Goal: Contribute content: Add original content to the website for others to see

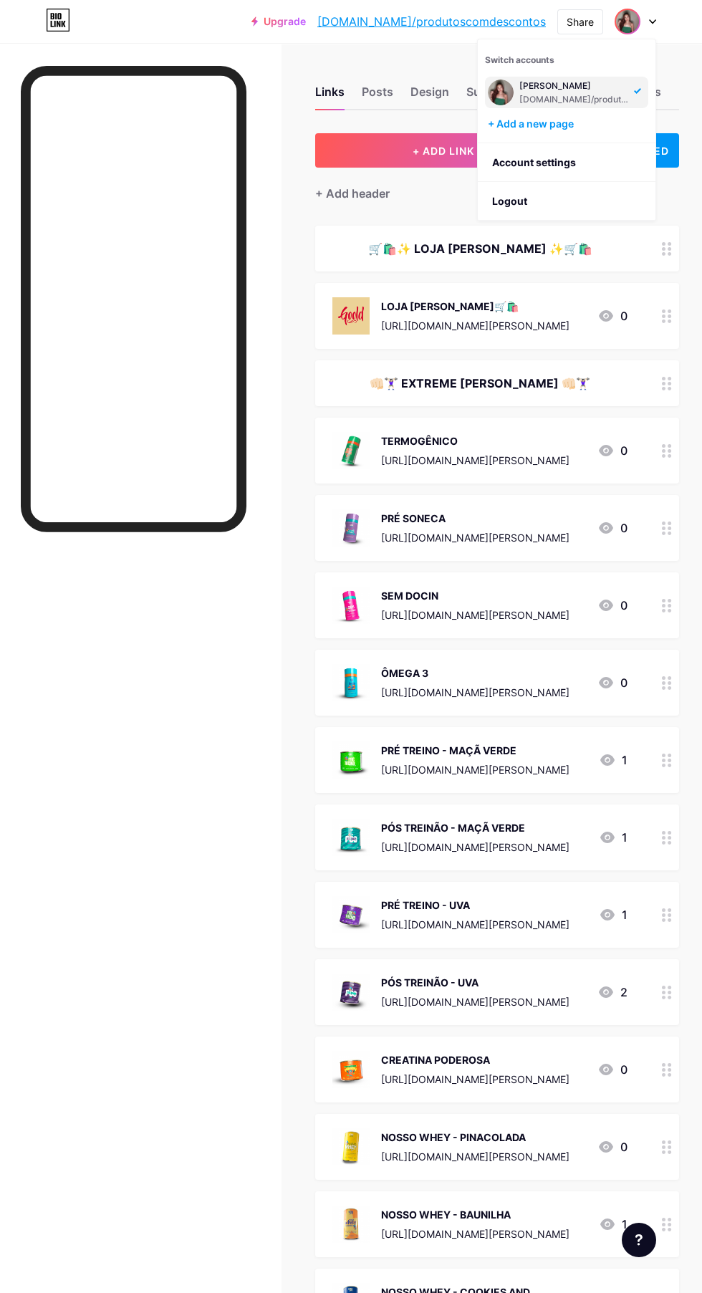
click at [536, 202] on li "Logout" at bounding box center [567, 201] width 178 height 39
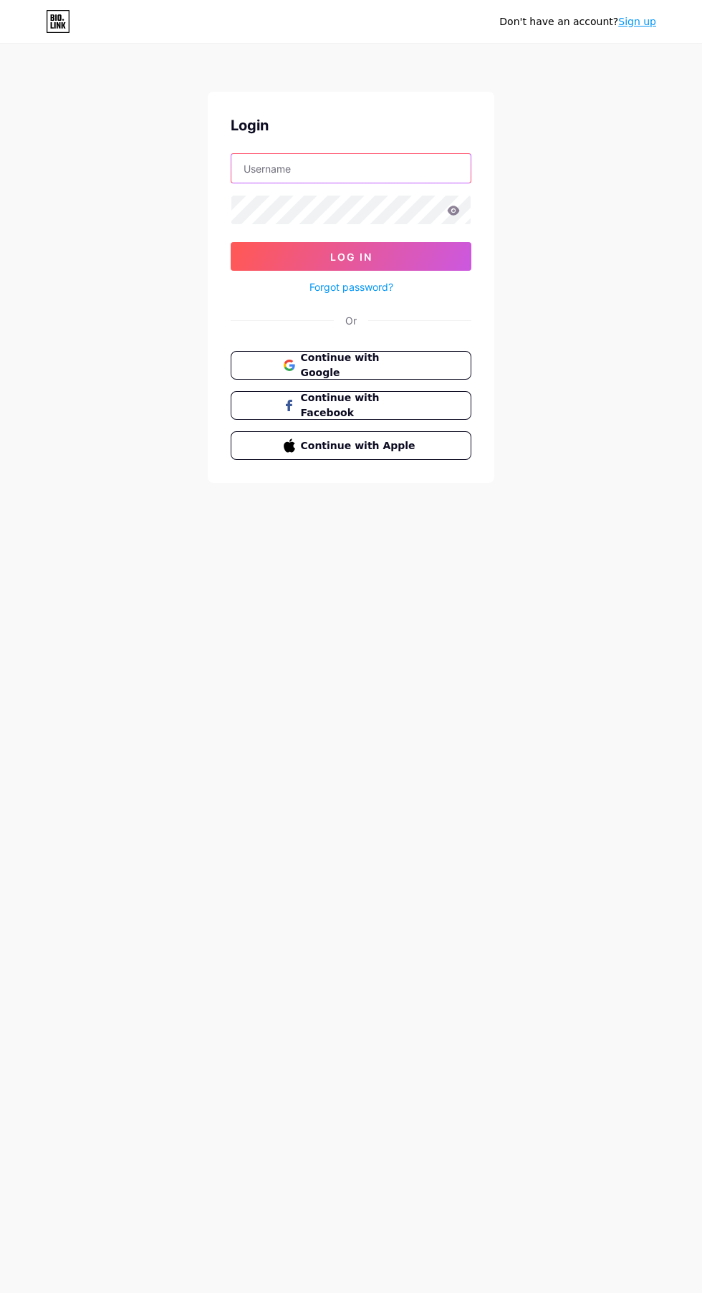
click at [399, 174] on input "text" at bounding box center [350, 168] width 239 height 29
type input "silvaadelma601@gmail.com"
click at [231, 242] on button "Log In" at bounding box center [351, 256] width 241 height 29
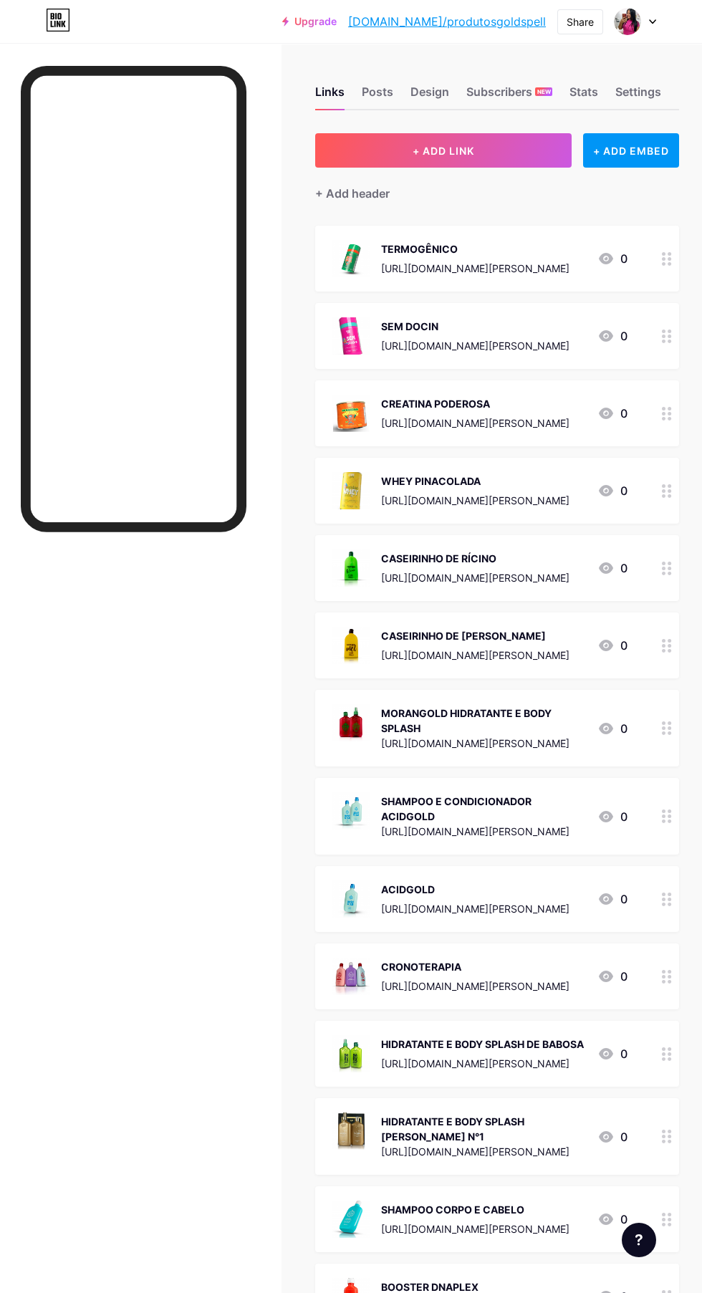
click at [489, 147] on button "+ ADD LINK" at bounding box center [443, 150] width 256 height 34
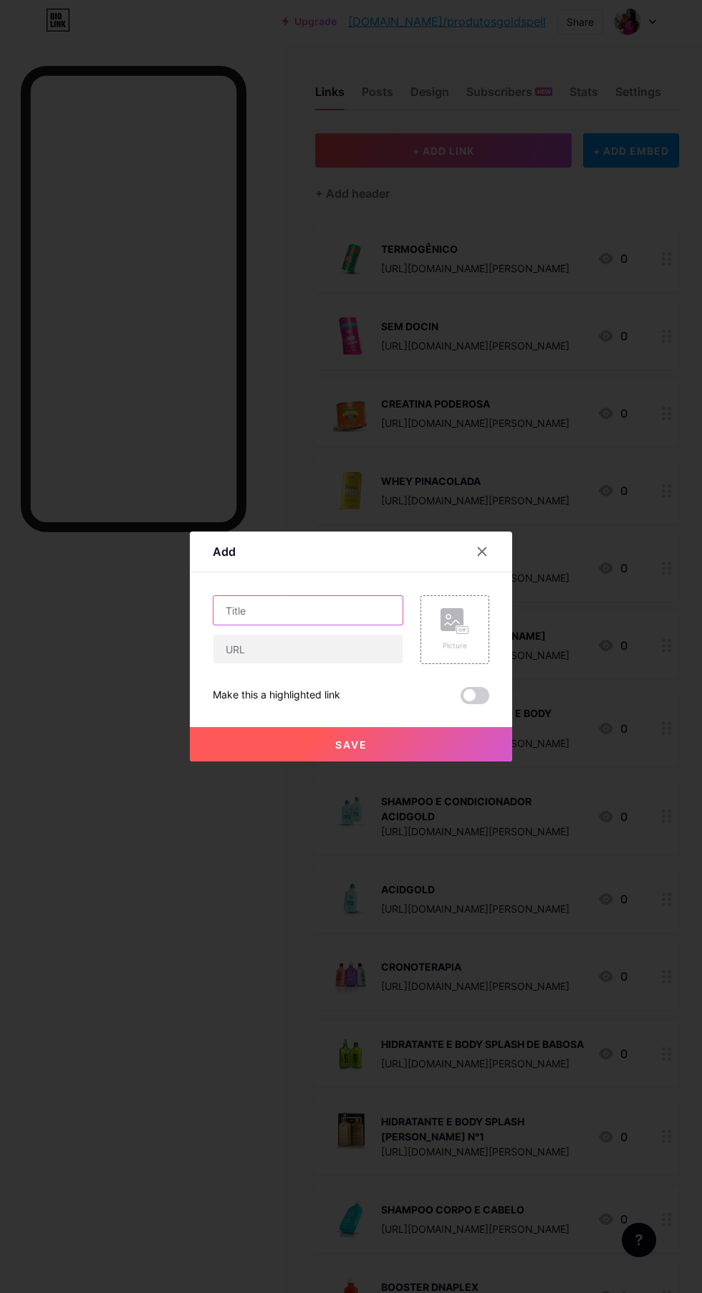
click at [242, 625] on input "text" at bounding box center [307, 610] width 189 height 29
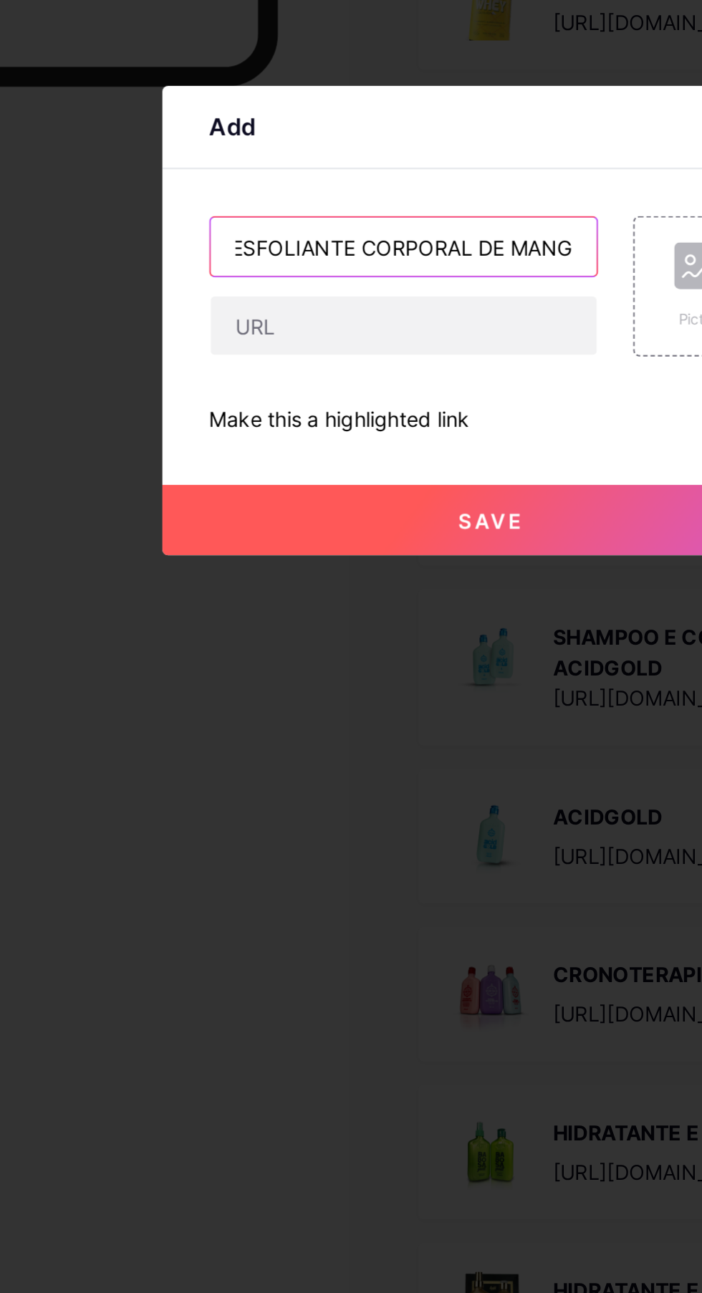
scroll to position [0, 9]
type input "ESFOLIANTE CORPORAL DE MANGA"
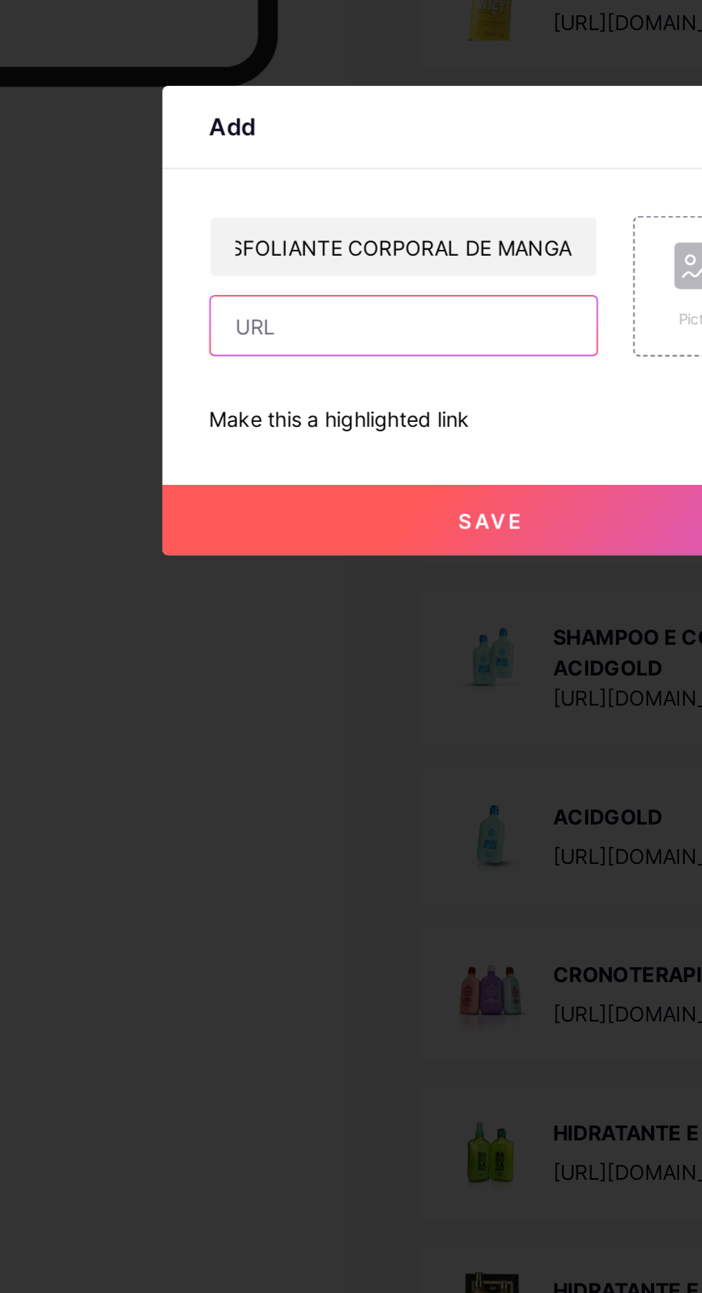
click at [350, 663] on input "text" at bounding box center [307, 649] width 189 height 29
paste input "[URL][DOMAIN_NAME][PERSON_NAME]"
type input "[URL][DOMAIN_NAME][PERSON_NAME]"
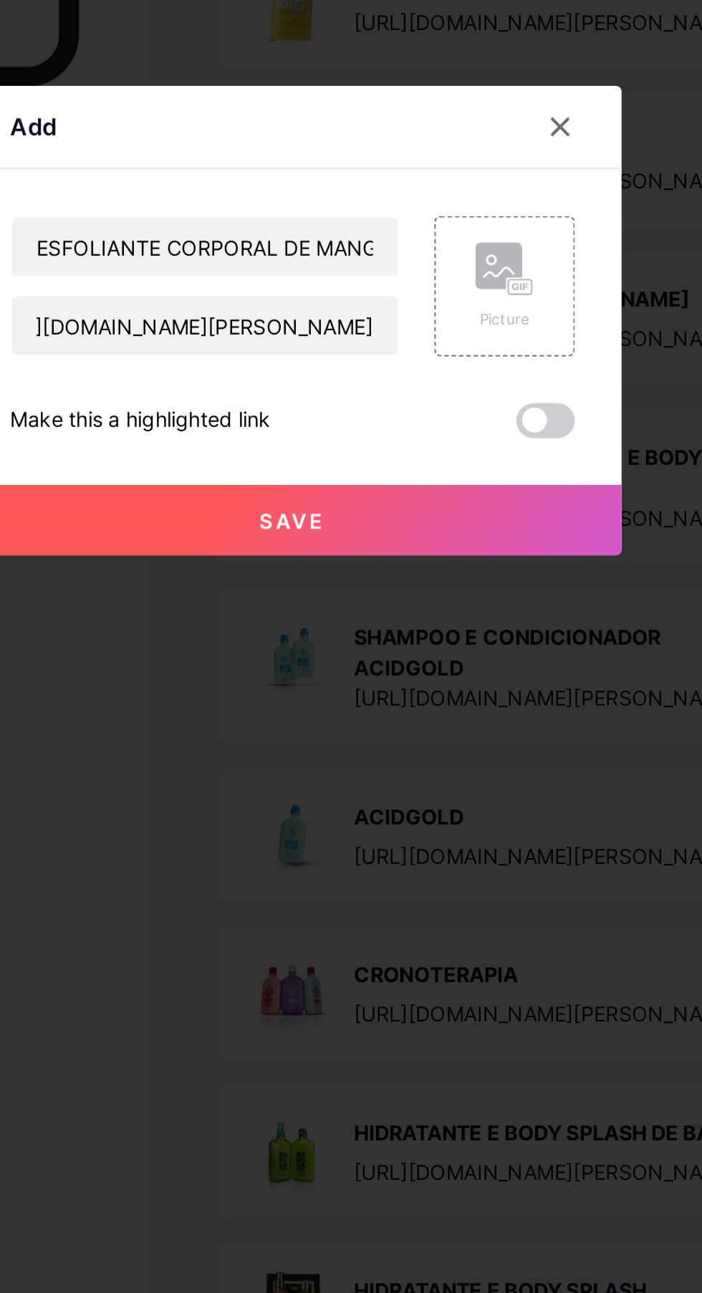
click at [449, 635] on icon at bounding box center [454, 621] width 29 height 26
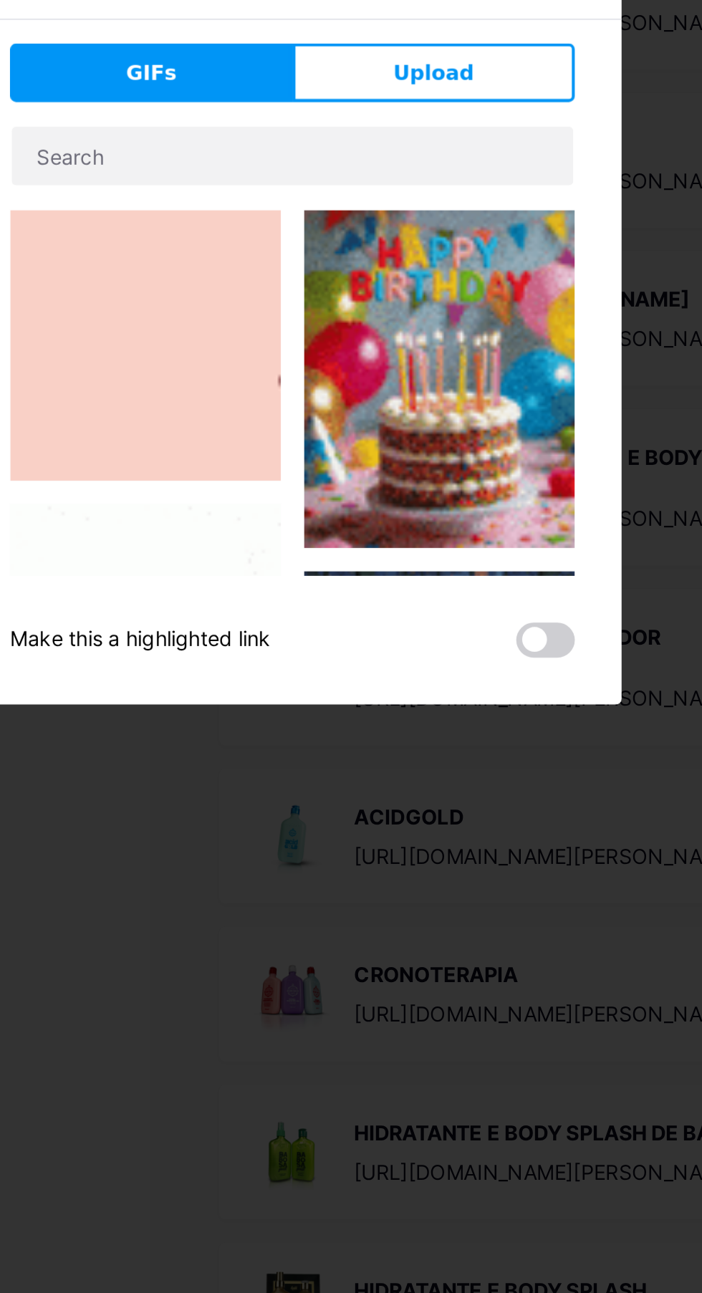
click at [456, 539] on button "Upload" at bounding box center [420, 525] width 138 height 29
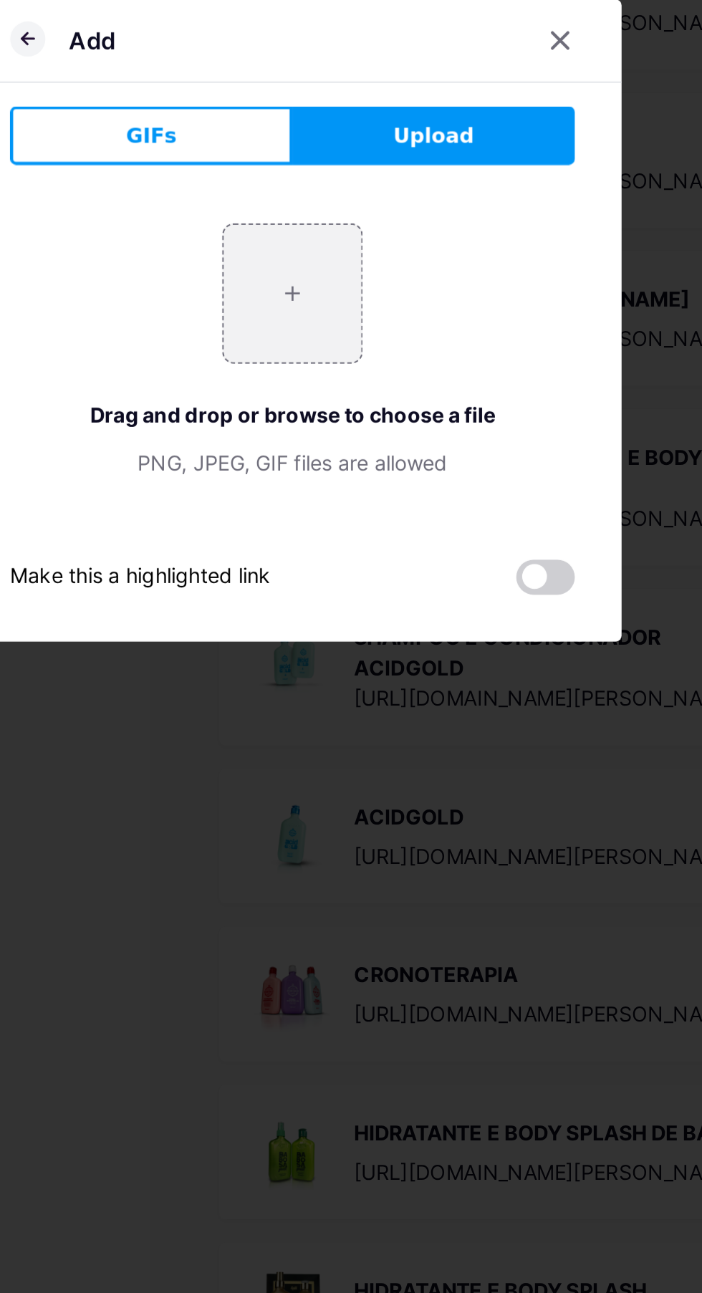
click at [365, 667] on input "file" at bounding box center [350, 632] width 67 height 67
type input "C:\fakepath\1000645366.webp"
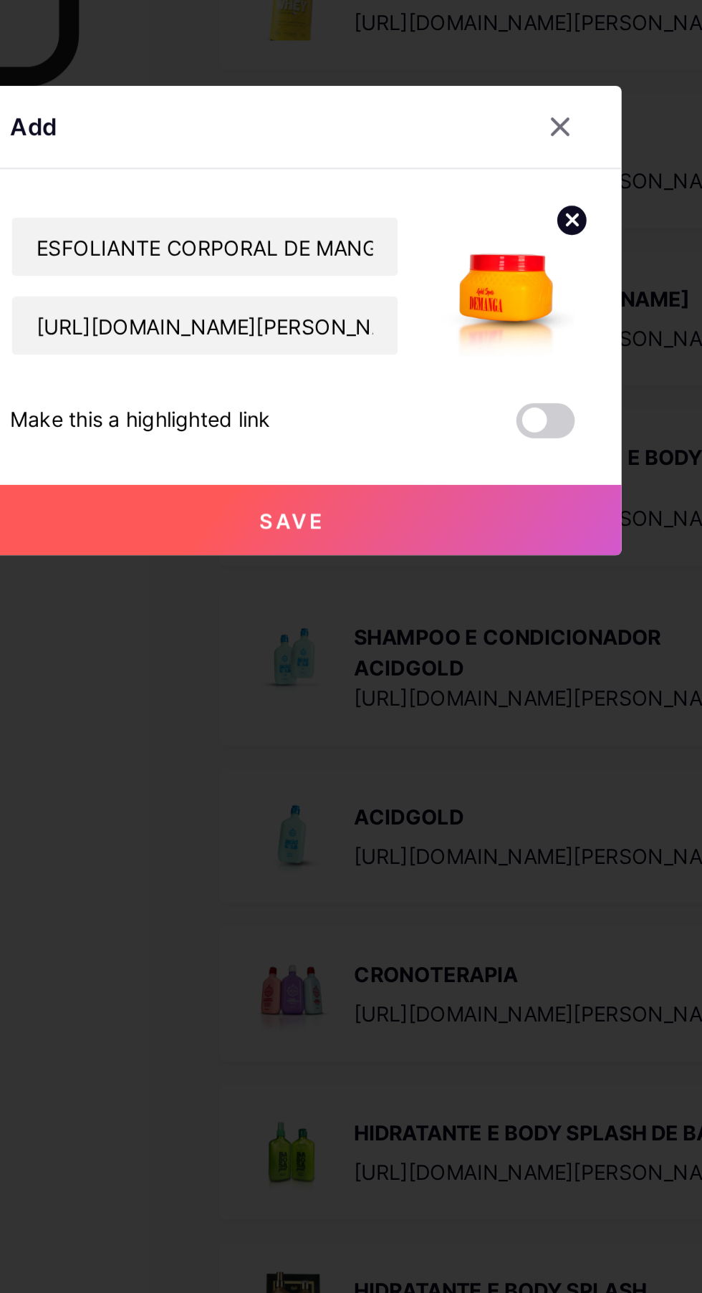
click at [412, 761] on button "Save" at bounding box center [351, 744] width 322 height 34
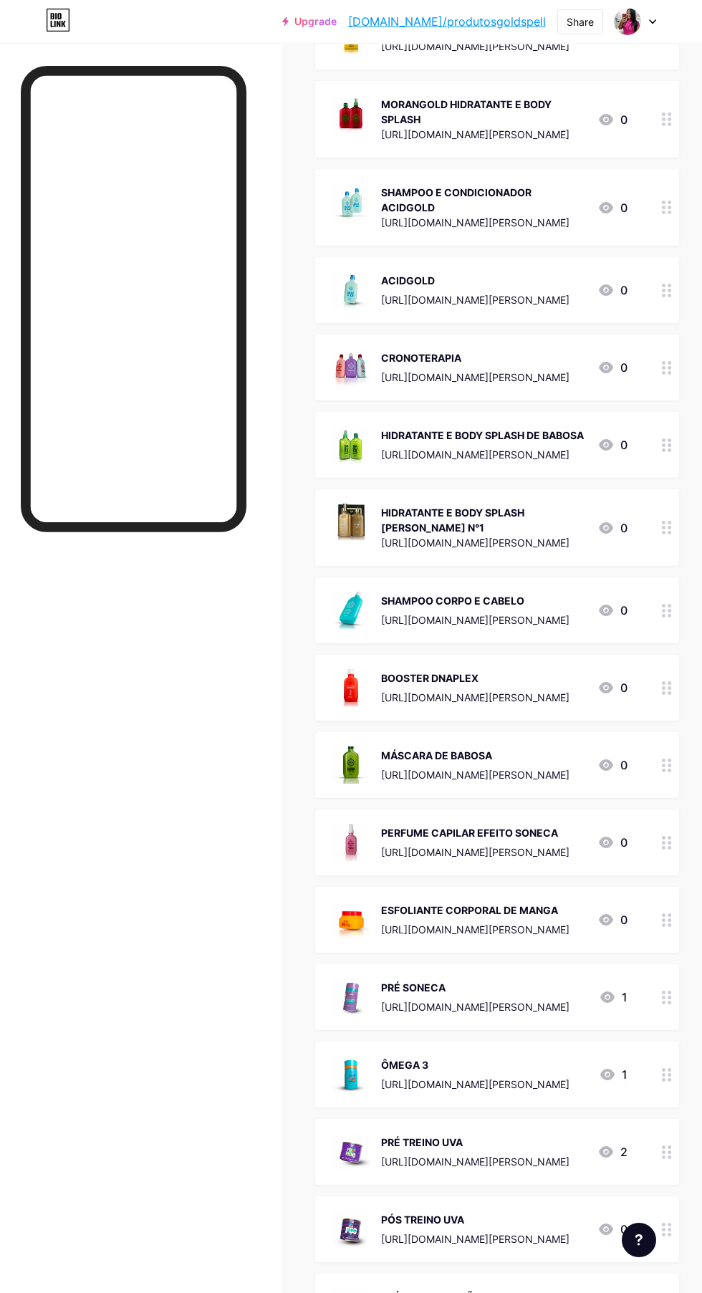
scroll to position [0, 0]
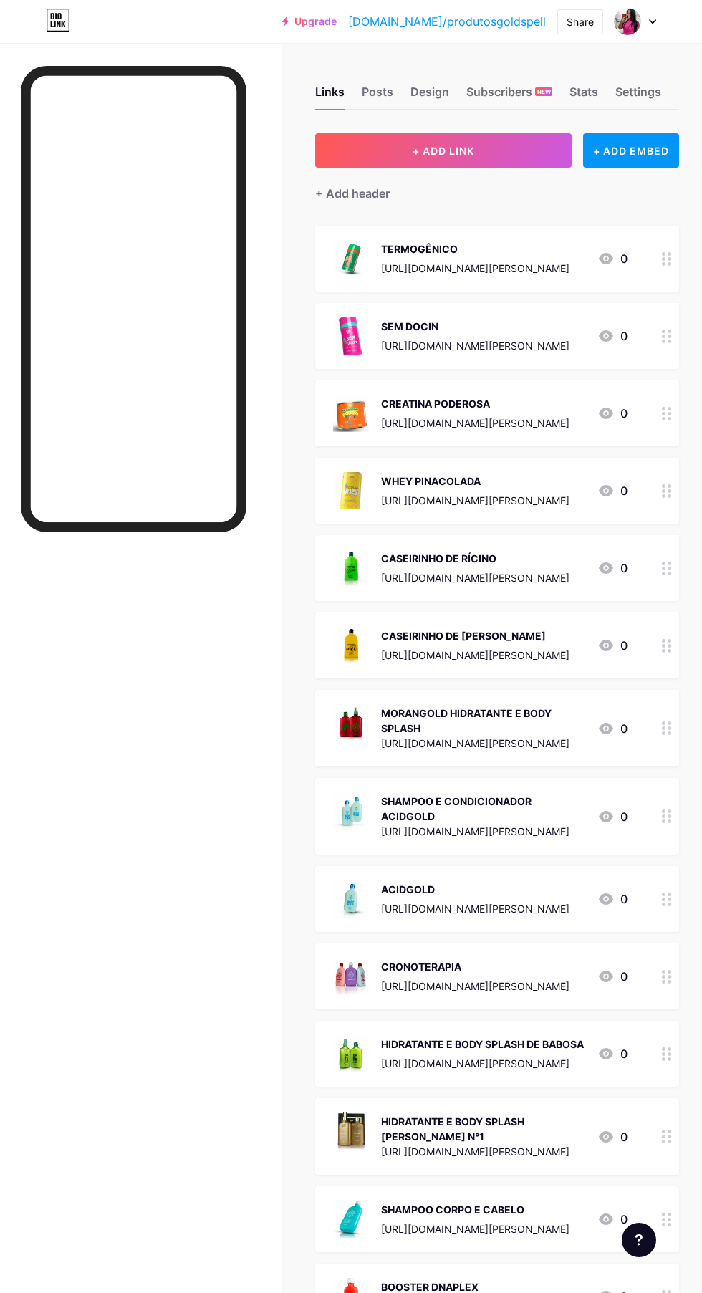
click at [490, 146] on button "+ ADD LINK" at bounding box center [443, 150] width 256 height 34
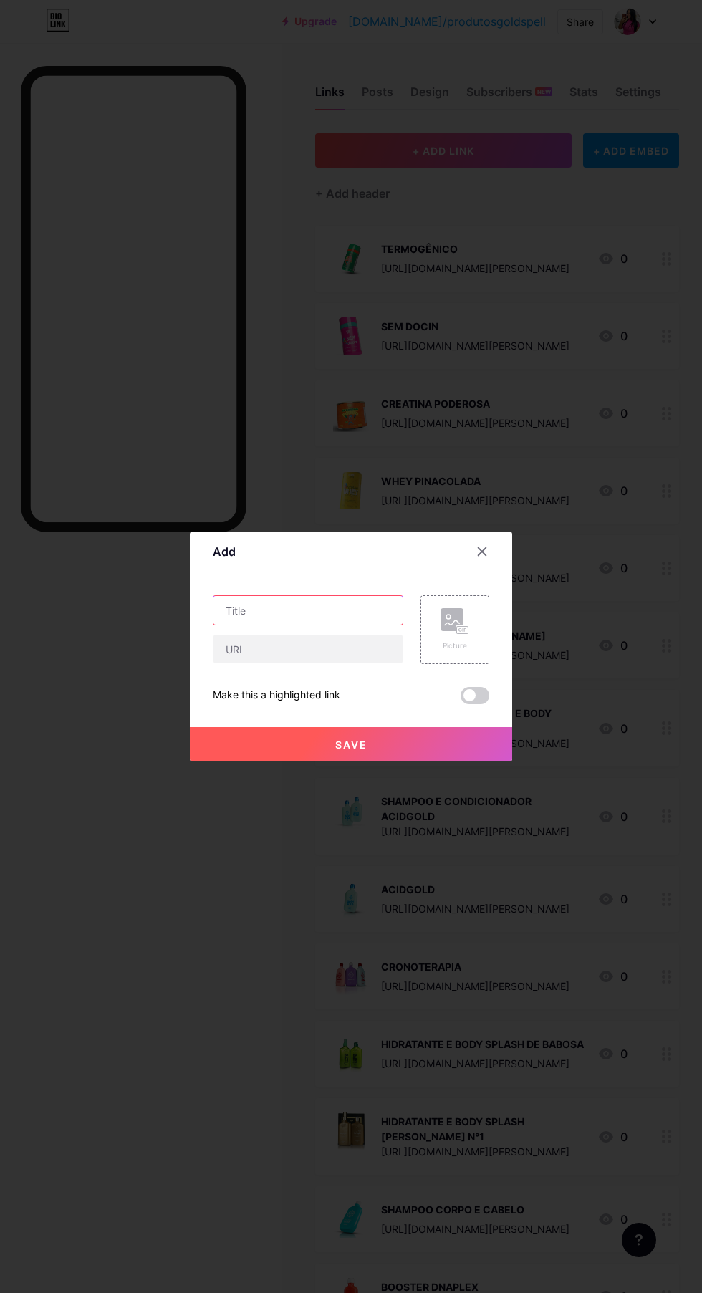
click at [344, 625] on input "text" at bounding box center [307, 610] width 189 height 29
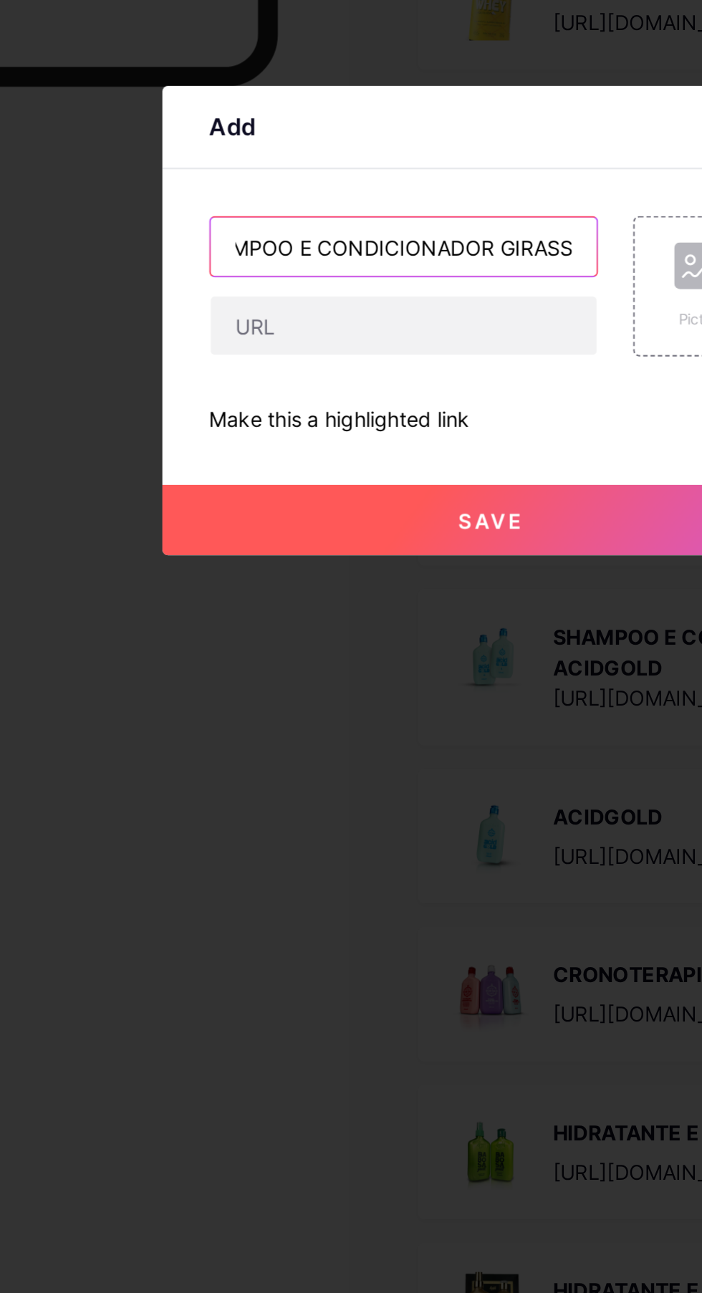
scroll to position [0, 38]
type input "SHAMPOO E CONDICIONADOR GIRASSOL"
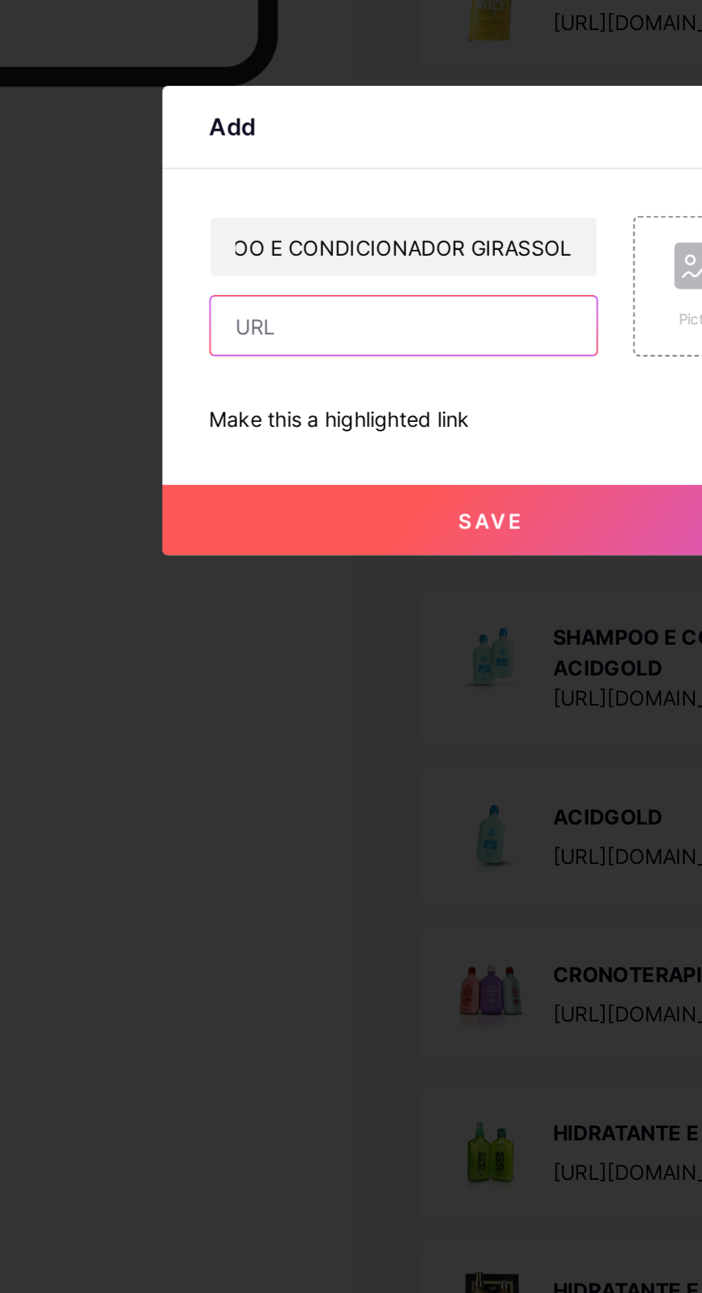
click at [359, 663] on input "text" at bounding box center [307, 649] width 189 height 29
paste input "[URL][DOMAIN_NAME][PERSON_NAME]"
type input "[URL][DOMAIN_NAME][PERSON_NAME]"
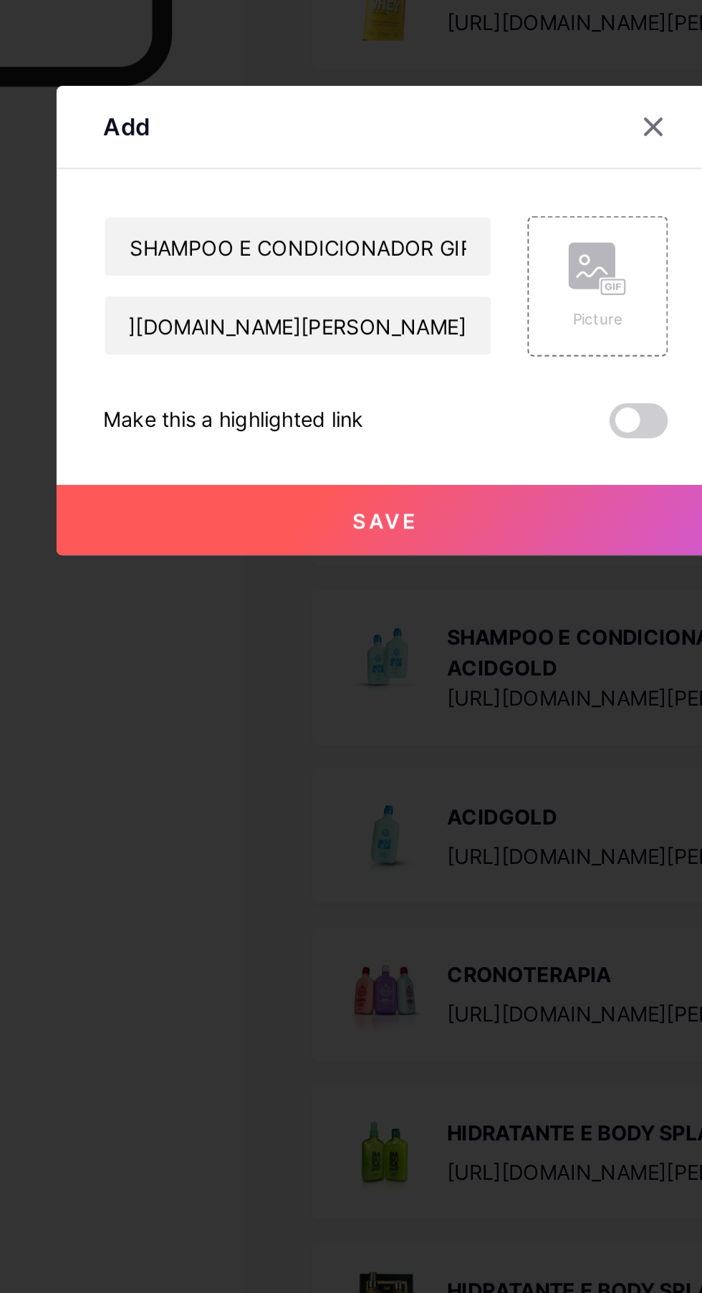
click at [443, 651] on div "Picture" at bounding box center [454, 629] width 29 height 43
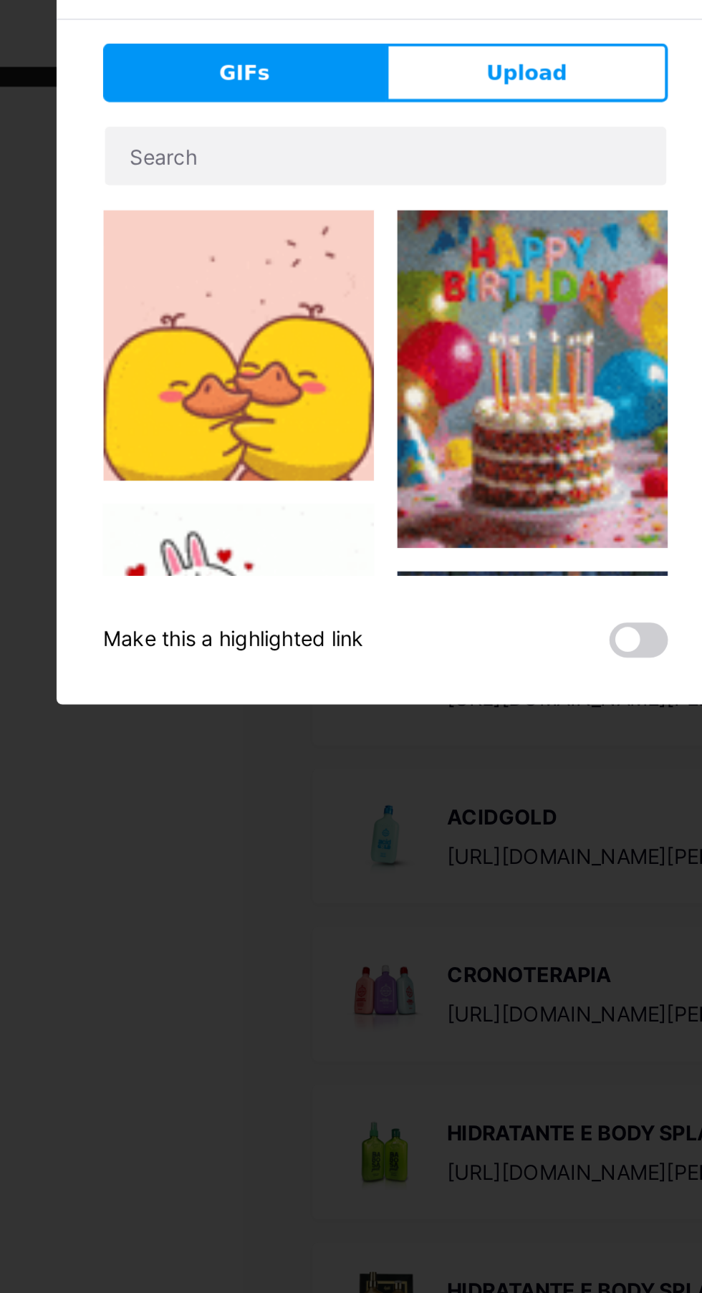
click at [450, 539] on button "Upload" at bounding box center [420, 525] width 138 height 29
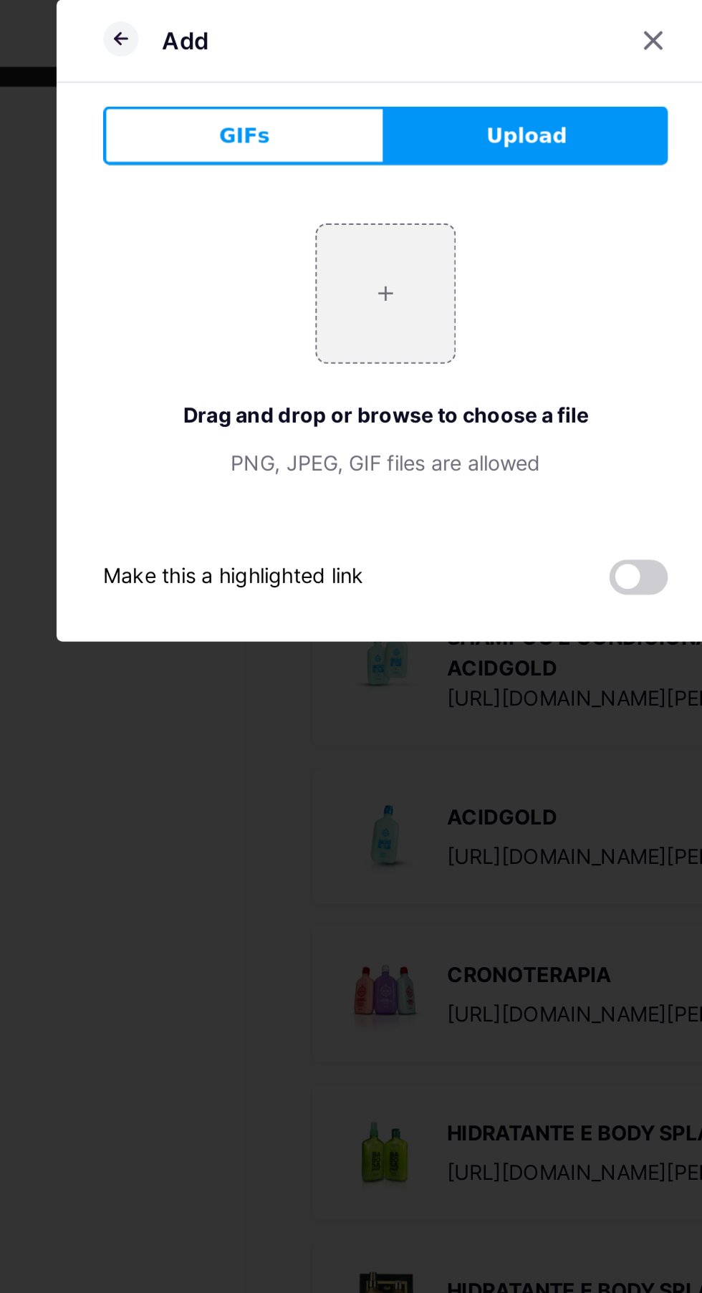
click at [327, 667] on input "file" at bounding box center [350, 632] width 67 height 67
type input "C:\fakepath\1000645367.webp"
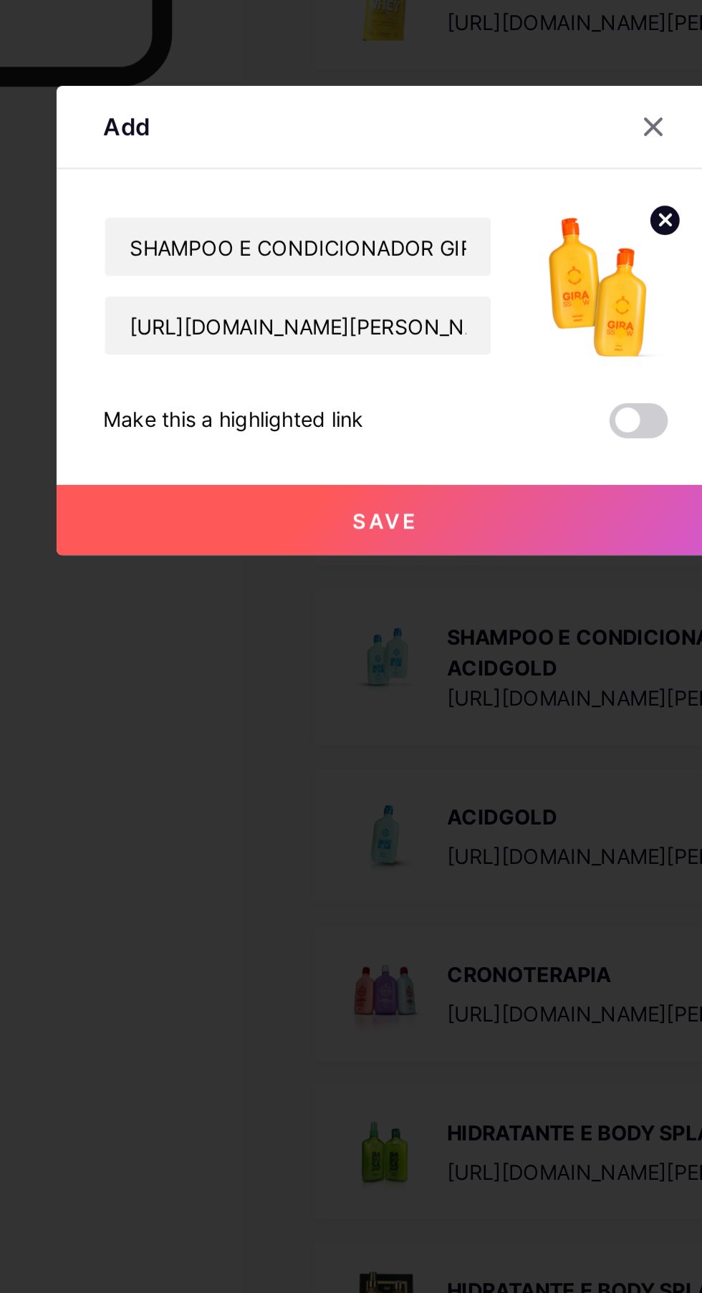
click at [361, 761] on button "Save" at bounding box center [351, 744] width 322 height 34
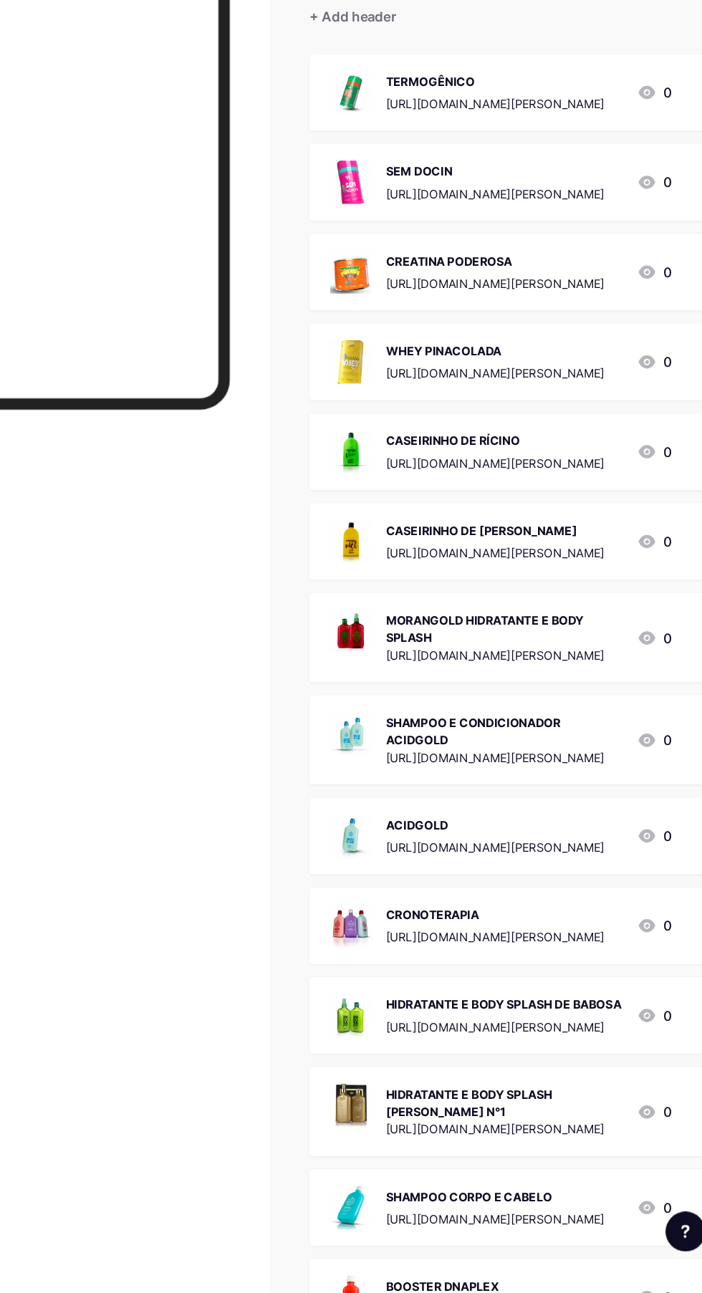
scroll to position [0, 0]
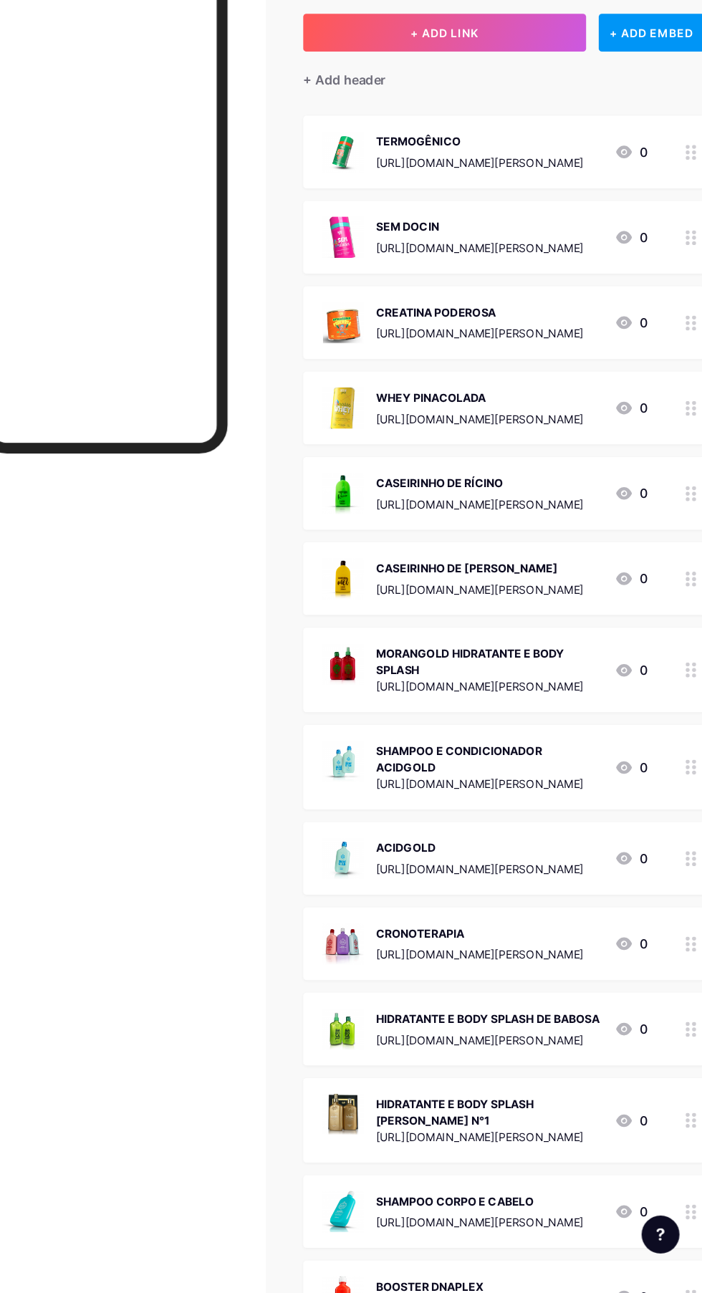
click at [391, 162] on button "+ ADD LINK" at bounding box center [443, 150] width 256 height 34
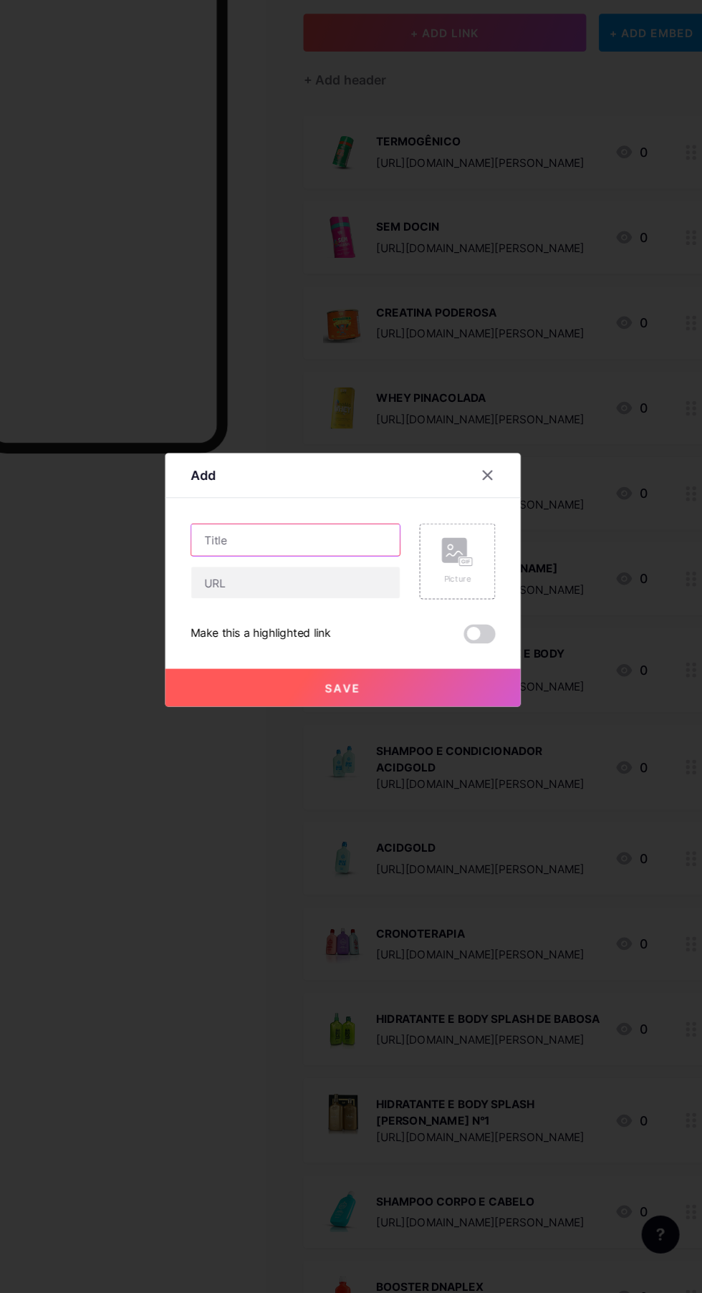
click at [371, 625] on input "text" at bounding box center [307, 610] width 189 height 29
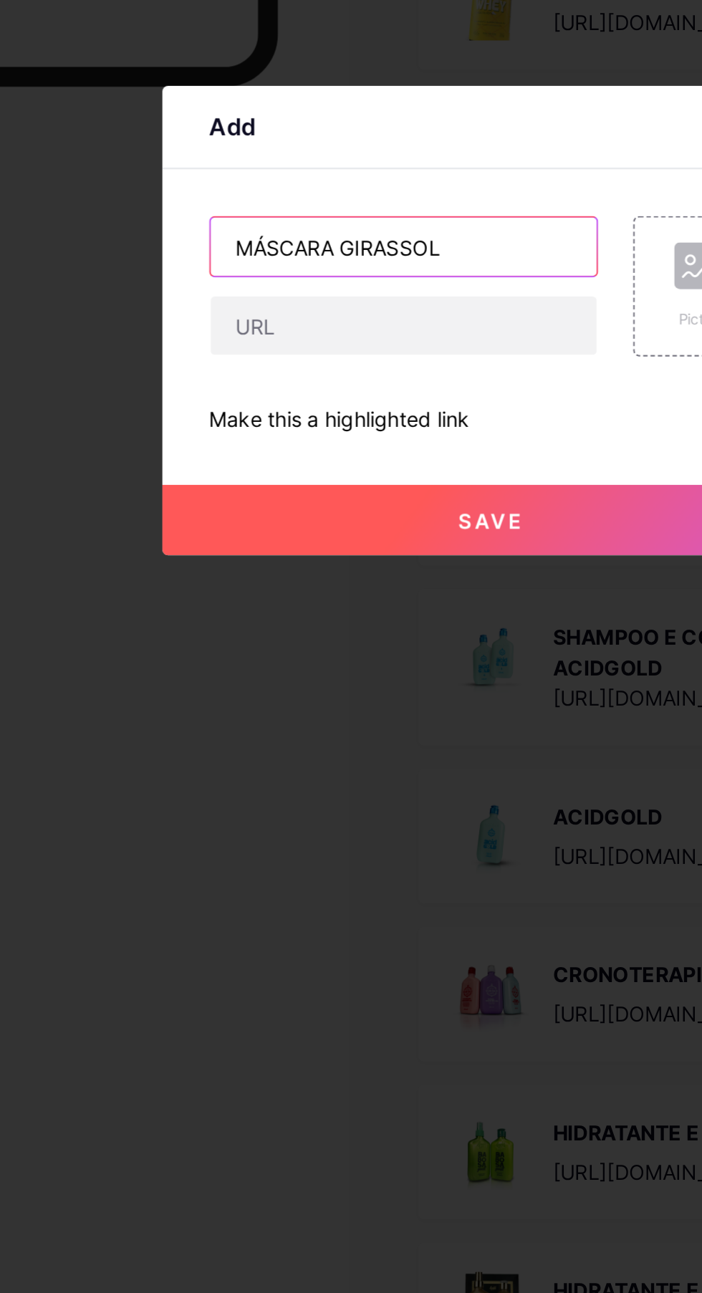
type input "MÁSCARA GIRASSOL"
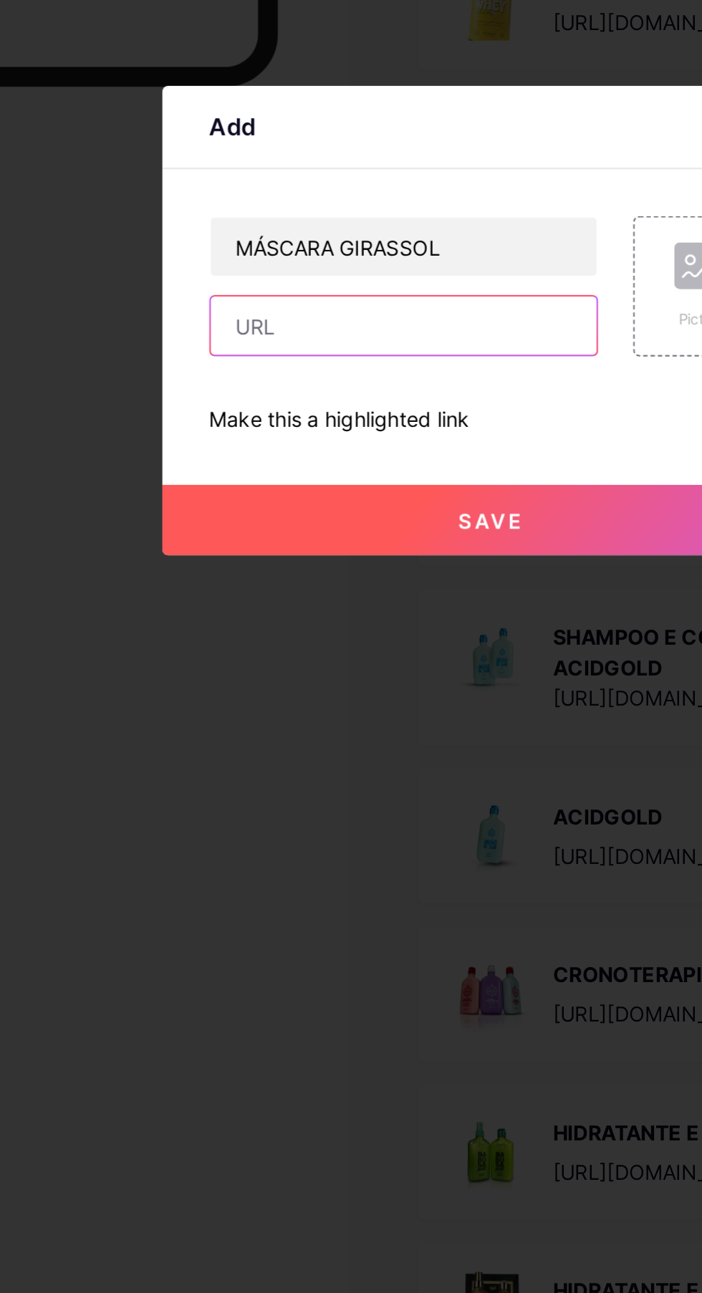
click at [360, 663] on input "text" at bounding box center [307, 649] width 189 height 29
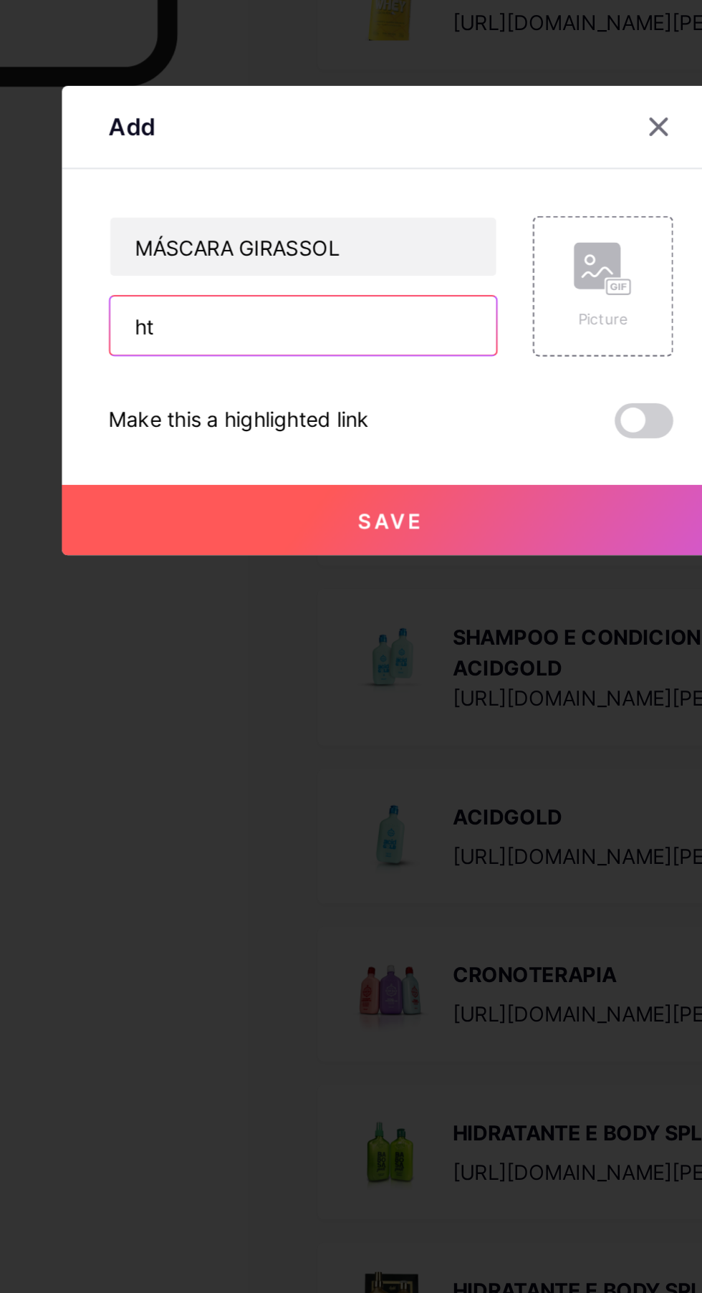
type input "h"
paste input "[URL][DOMAIN_NAME][PERSON_NAME]"
type input "[URL][DOMAIN_NAME][PERSON_NAME]"
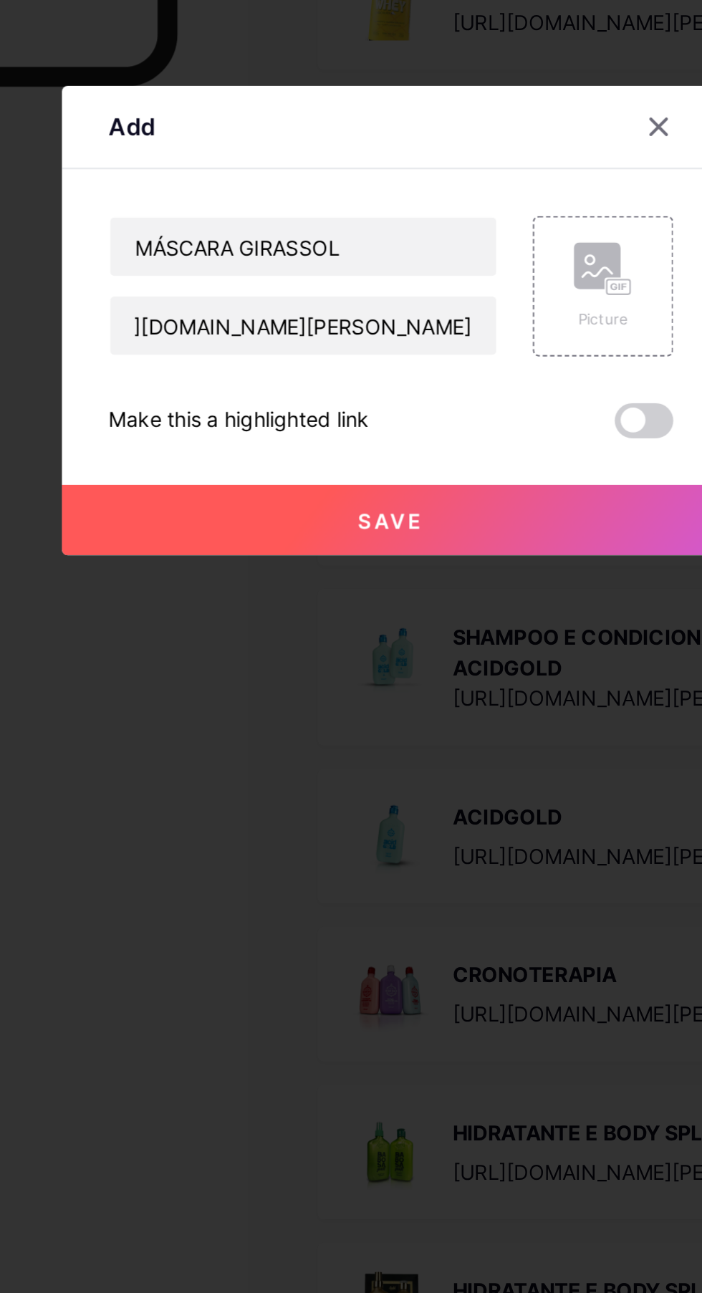
click at [451, 651] on div "Picture" at bounding box center [454, 645] width 29 height 11
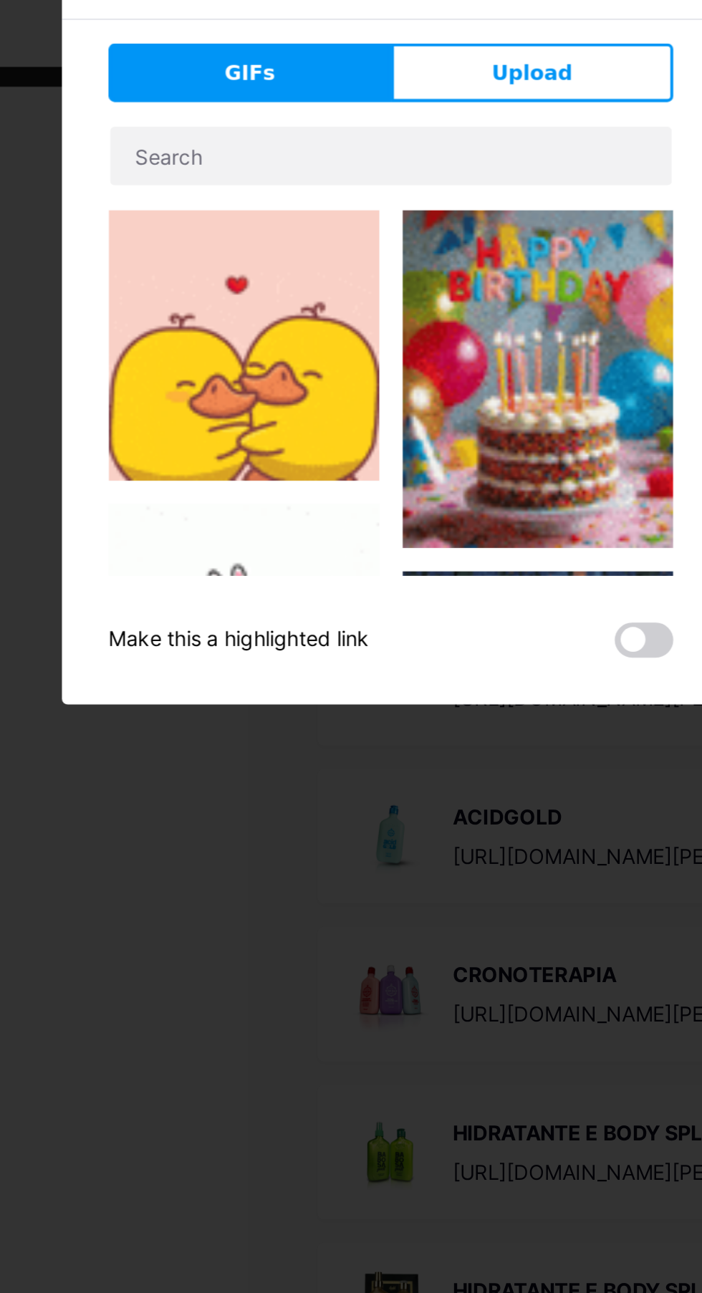
click at [466, 539] on button "Upload" at bounding box center [420, 525] width 138 height 29
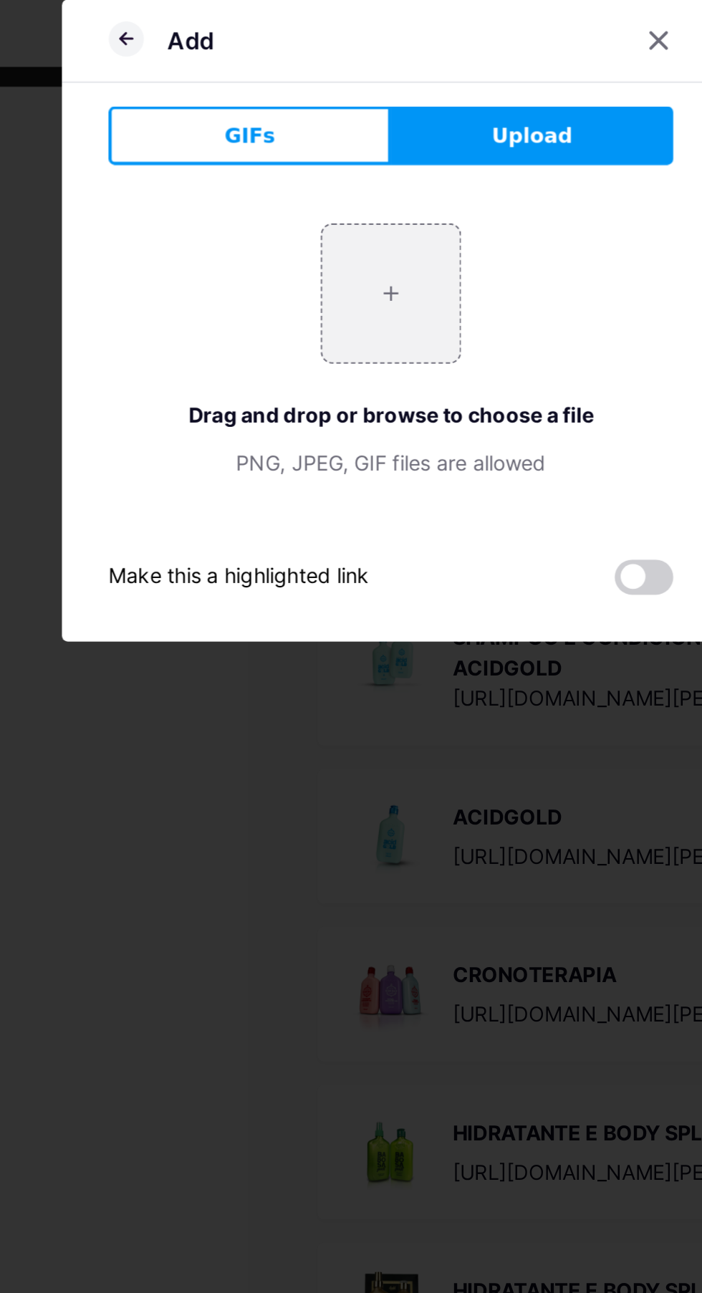
click at [367, 667] on input "file" at bounding box center [350, 632] width 67 height 67
type input "C:\fakepath\1000645368.webp"
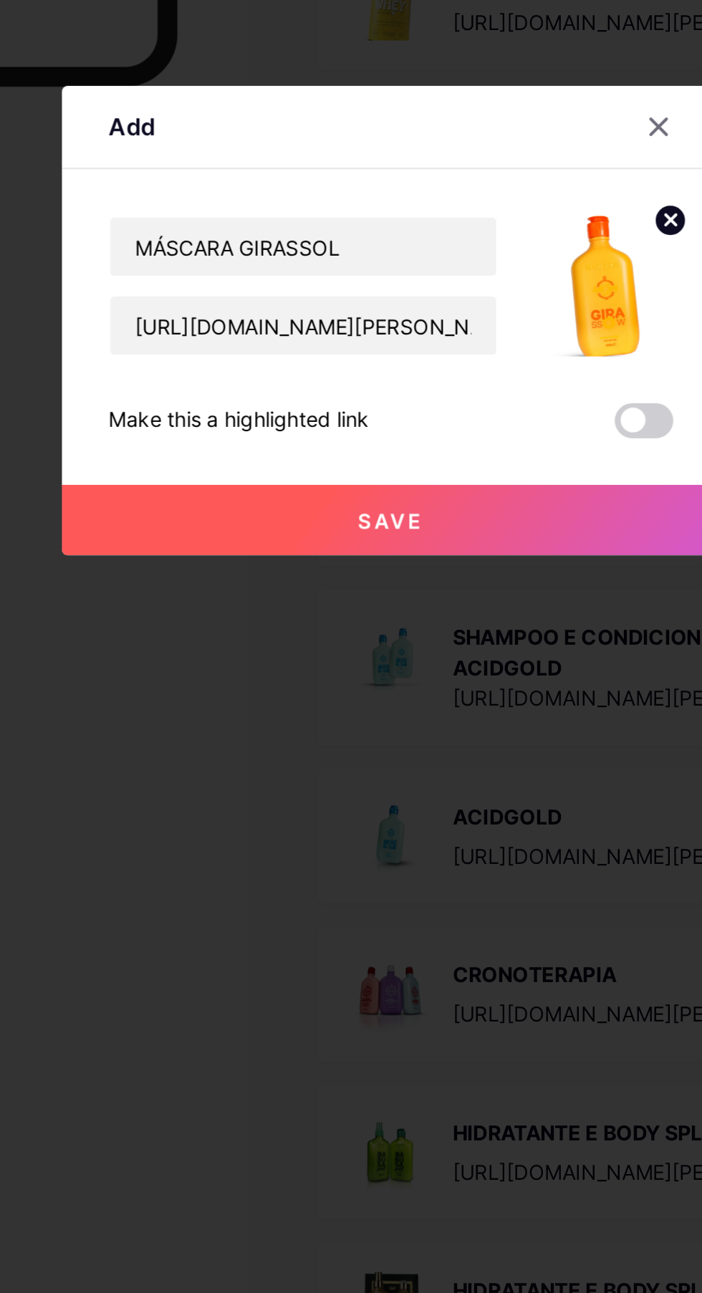
click at [387, 761] on button "Save" at bounding box center [351, 744] width 322 height 34
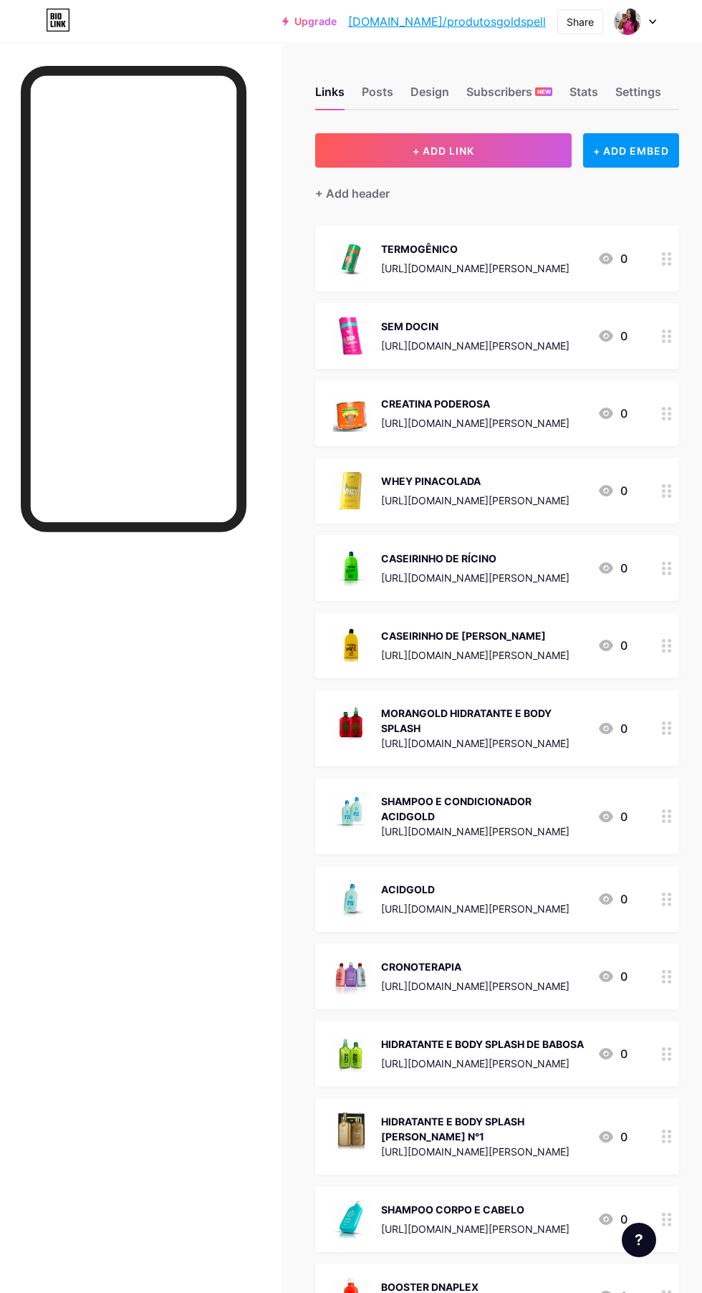
click at [418, 159] on button "+ ADD LINK" at bounding box center [443, 150] width 256 height 34
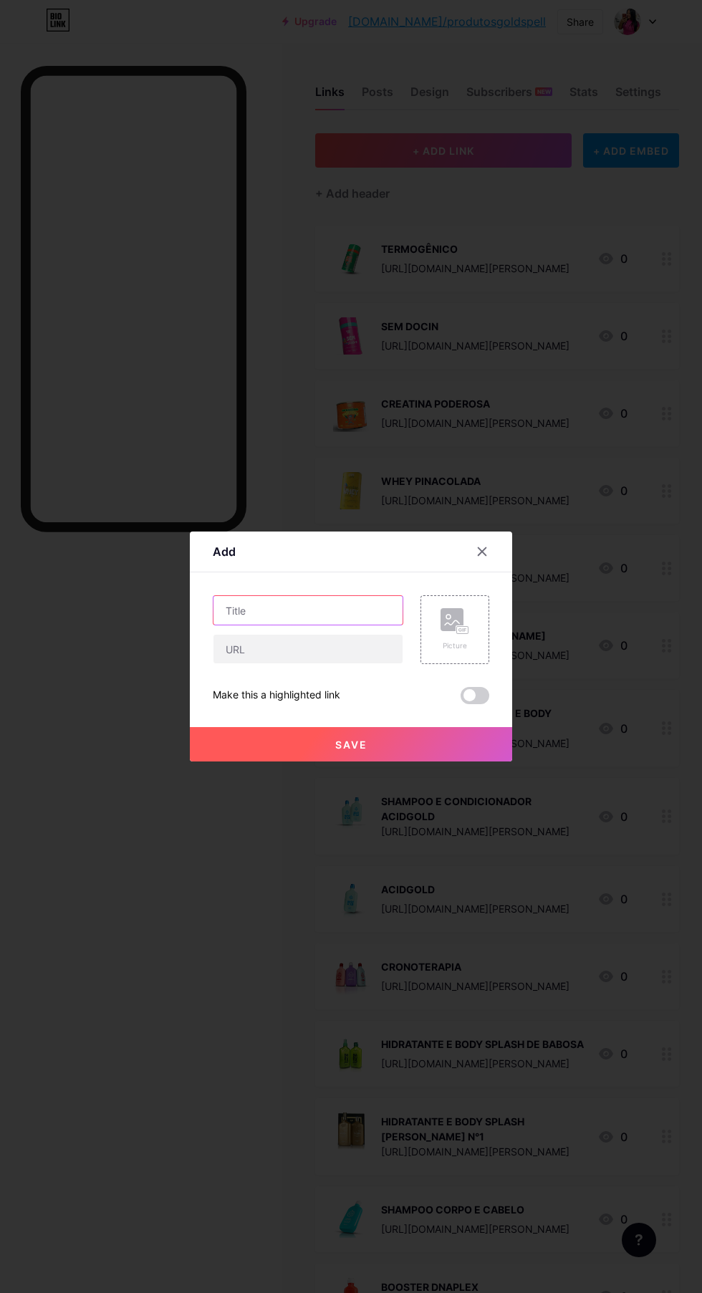
click at [337, 625] on input "text" at bounding box center [307, 610] width 189 height 29
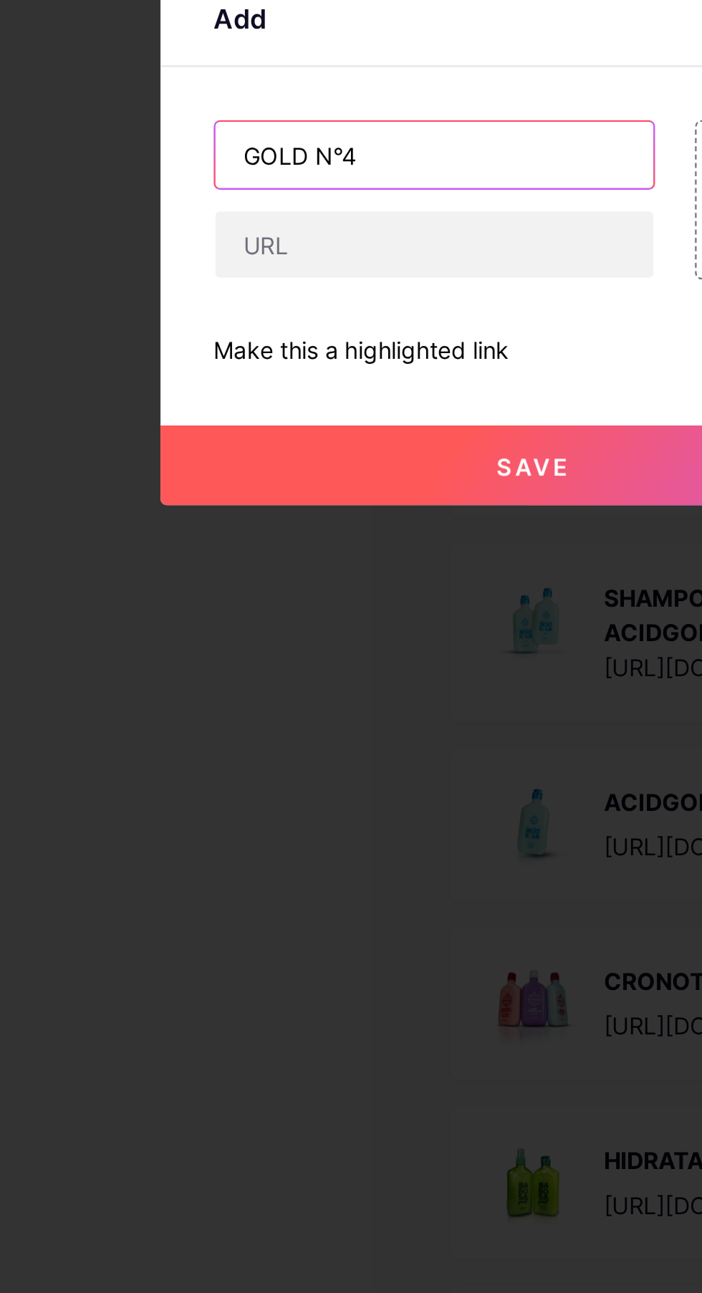
type input "GOLD N°4"
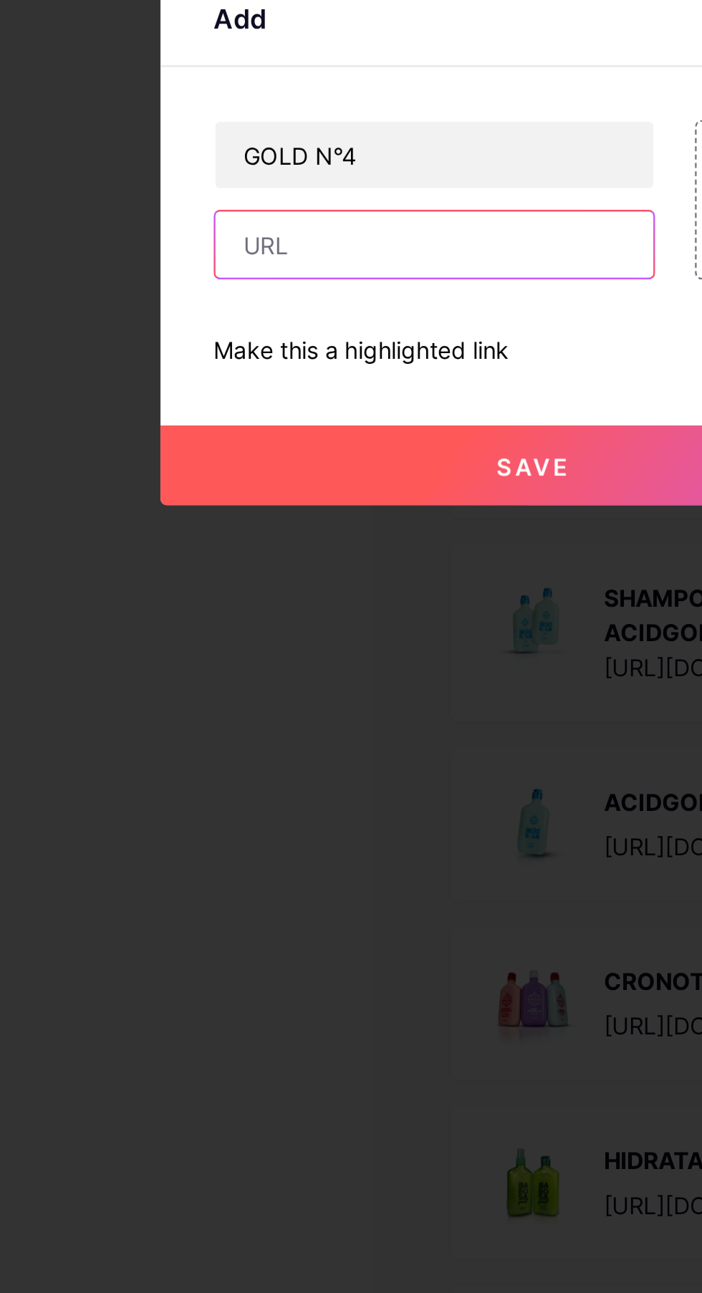
click at [306, 663] on input "text" at bounding box center [307, 649] width 189 height 29
paste input "[URL][DOMAIN_NAME][PERSON_NAME]"
type input "[URL][DOMAIN_NAME][PERSON_NAME]"
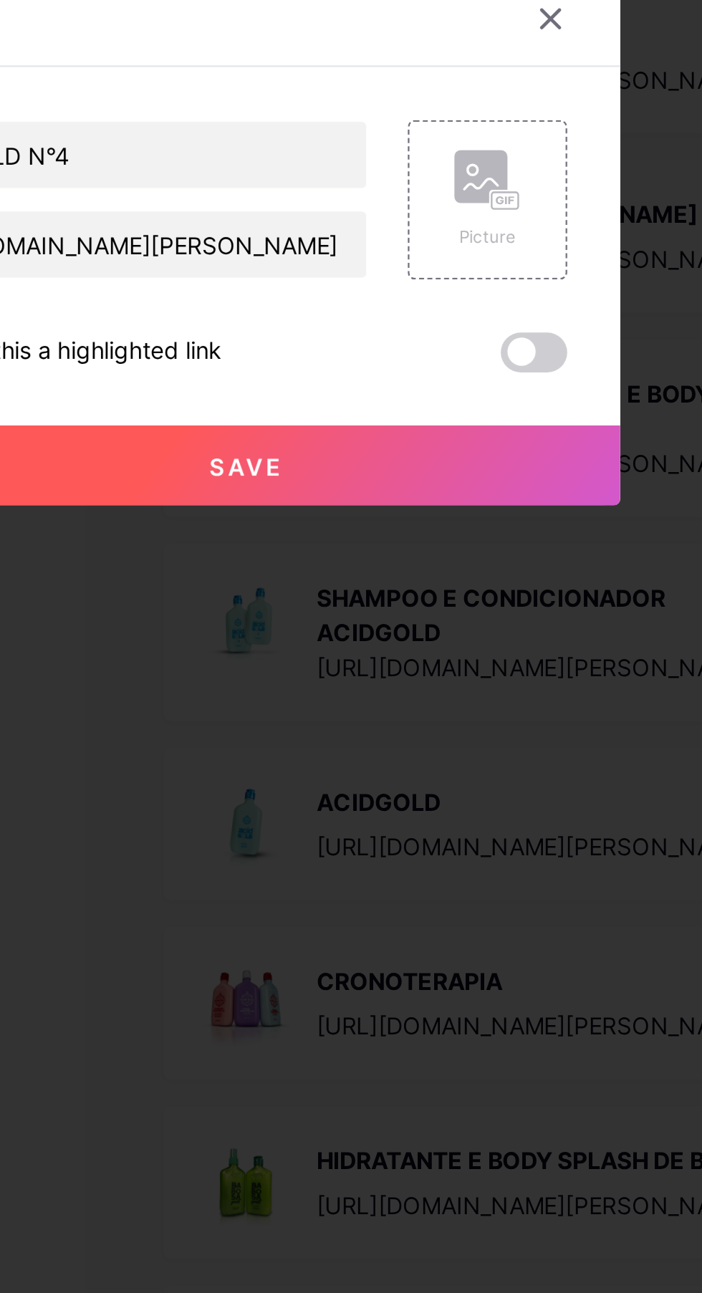
click at [472, 664] on div "Picture" at bounding box center [454, 629] width 69 height 69
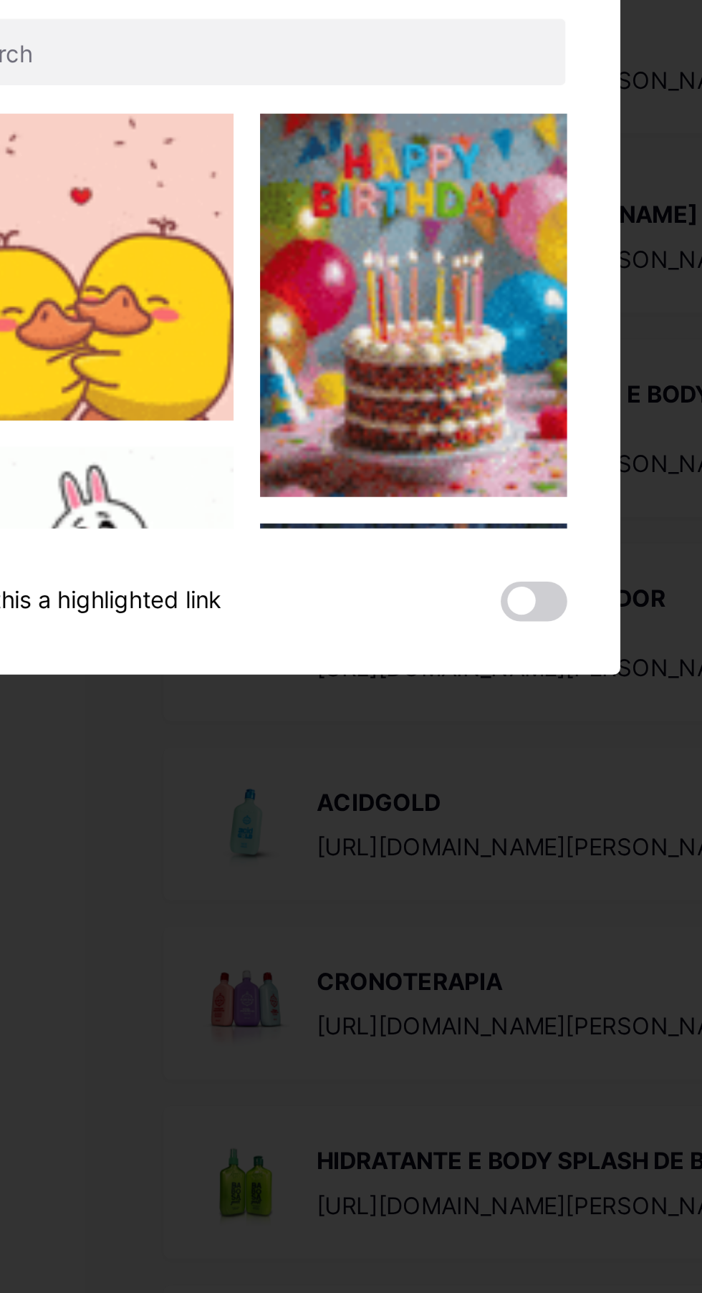
click at [478, 539] on button "Upload" at bounding box center [420, 525] width 138 height 29
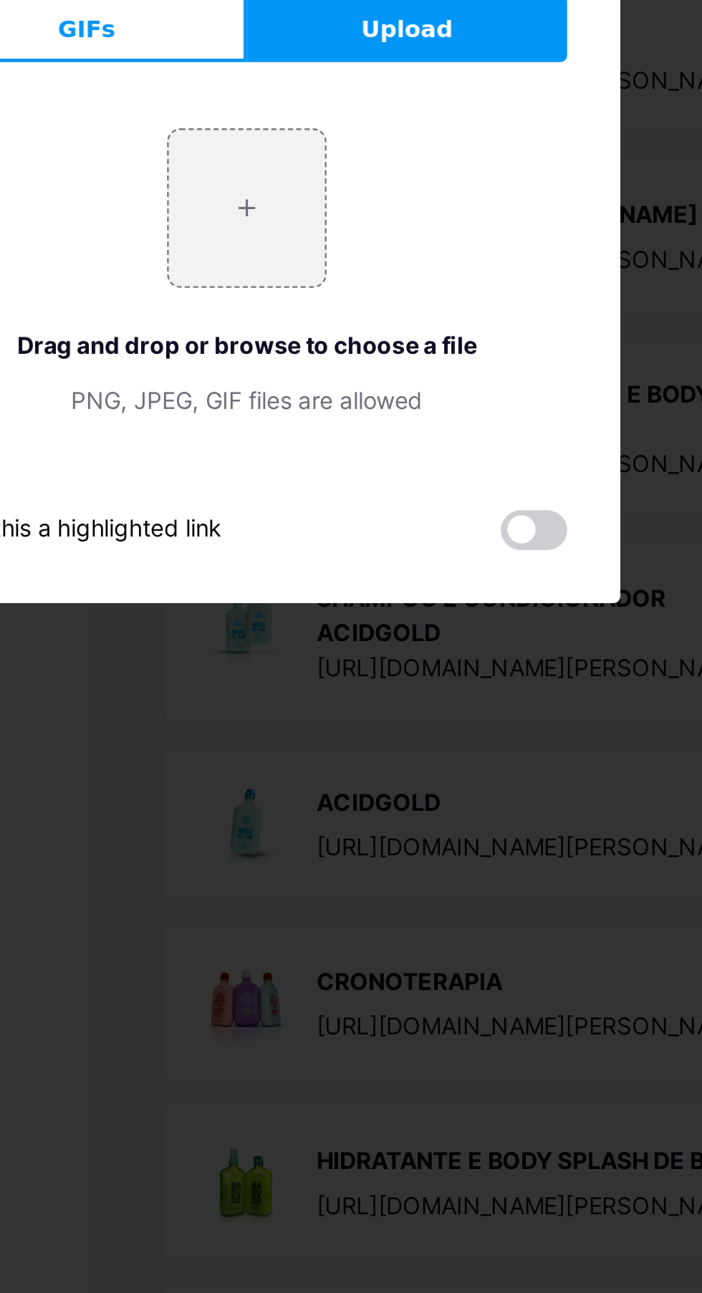
click at [355, 667] on input "file" at bounding box center [350, 632] width 67 height 67
type input "C:\fakepath\1000645369.webp"
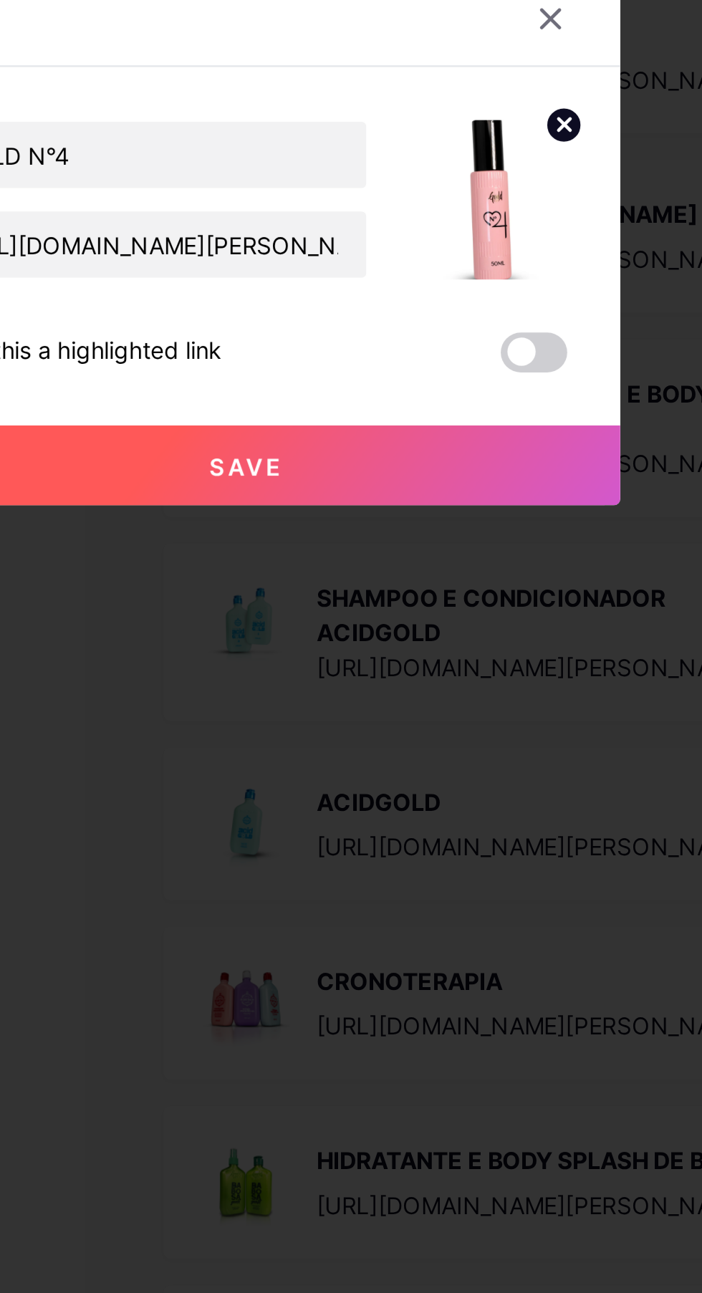
click at [458, 761] on button "Save" at bounding box center [351, 744] width 322 height 34
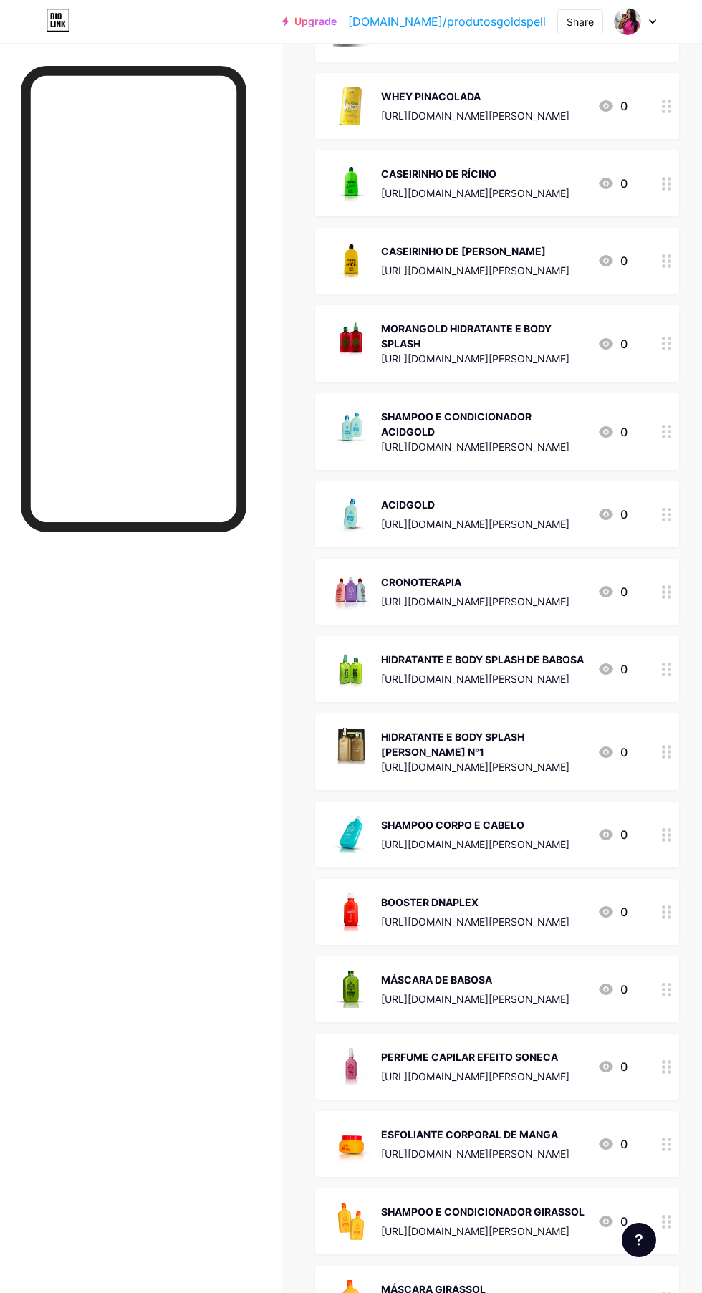
scroll to position [0, 0]
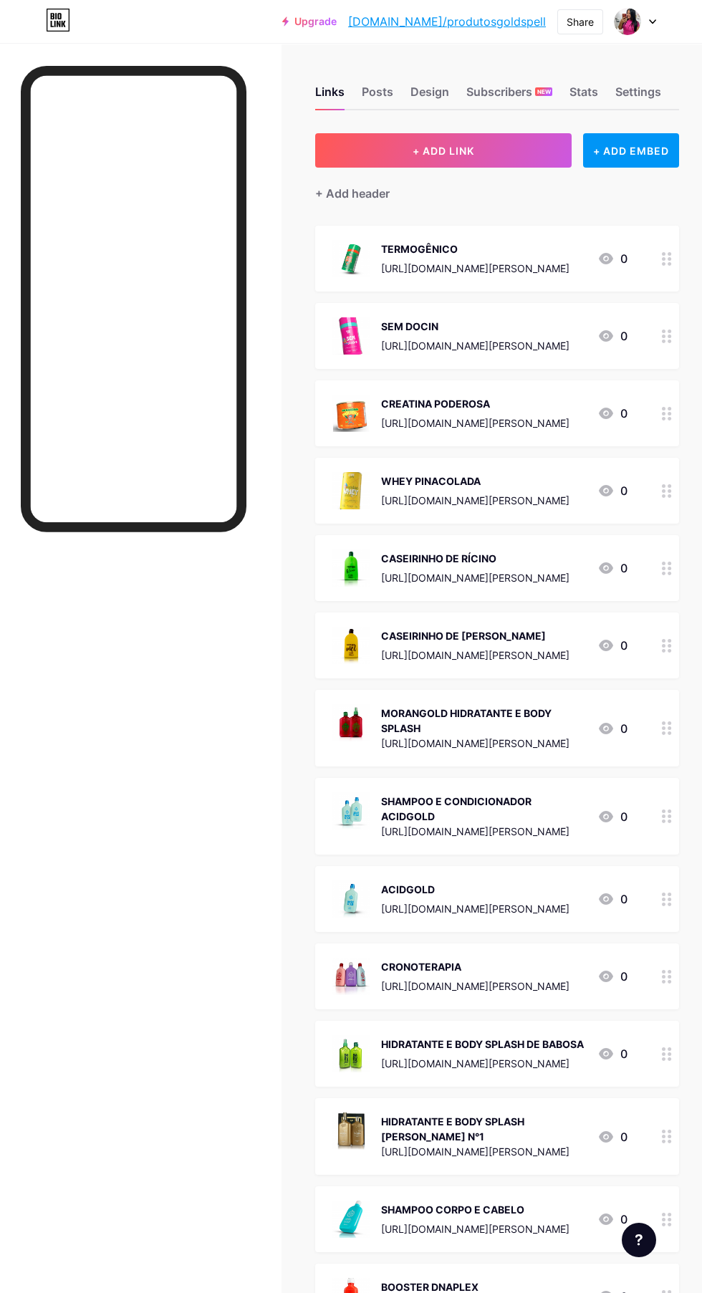
click at [495, 143] on button "+ ADD LINK" at bounding box center [443, 150] width 256 height 34
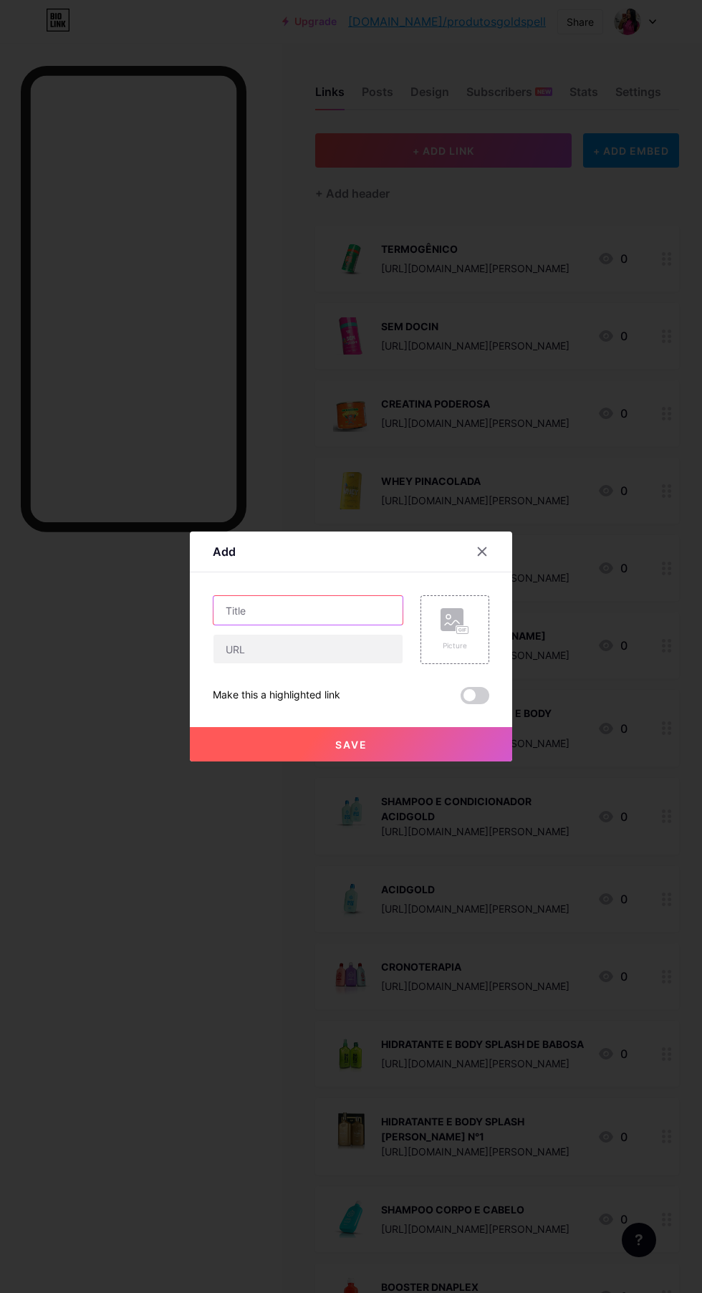
click at [329, 625] on input "text" at bounding box center [307, 610] width 189 height 29
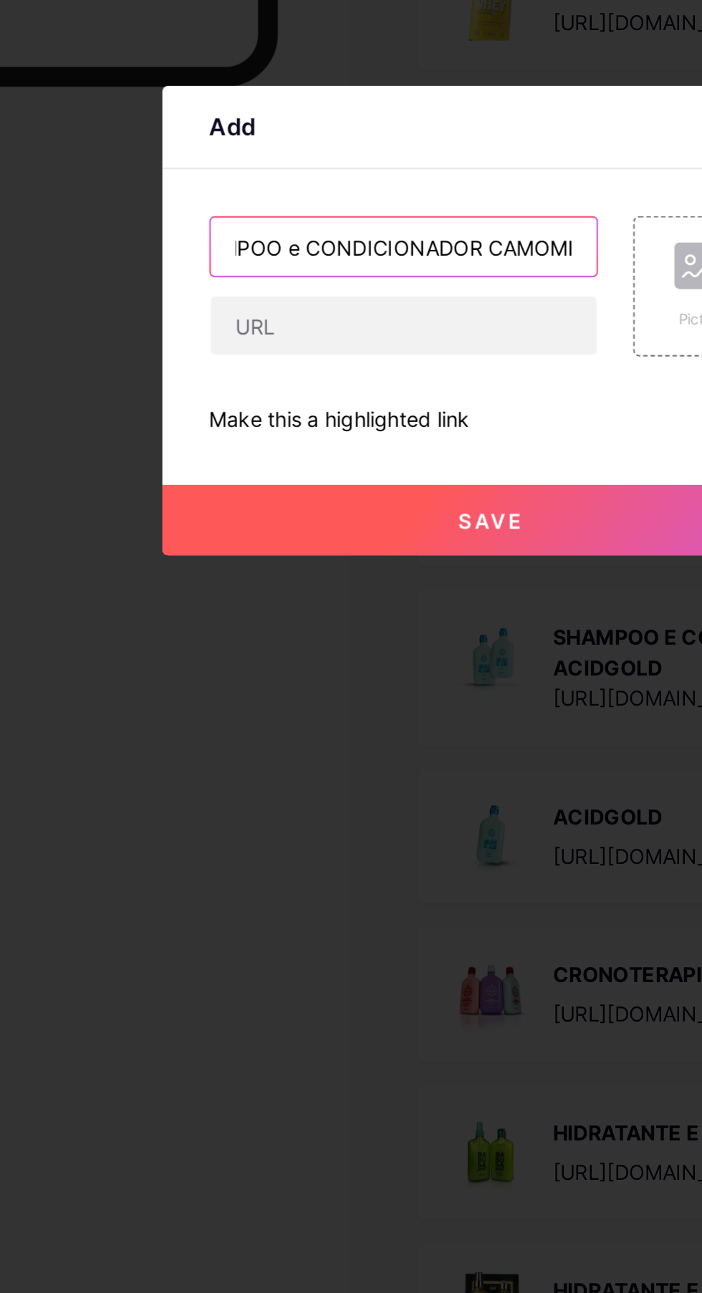
scroll to position [0, 44]
type input "SHAMPOO e CONDICIONADOR CAMOMILA"
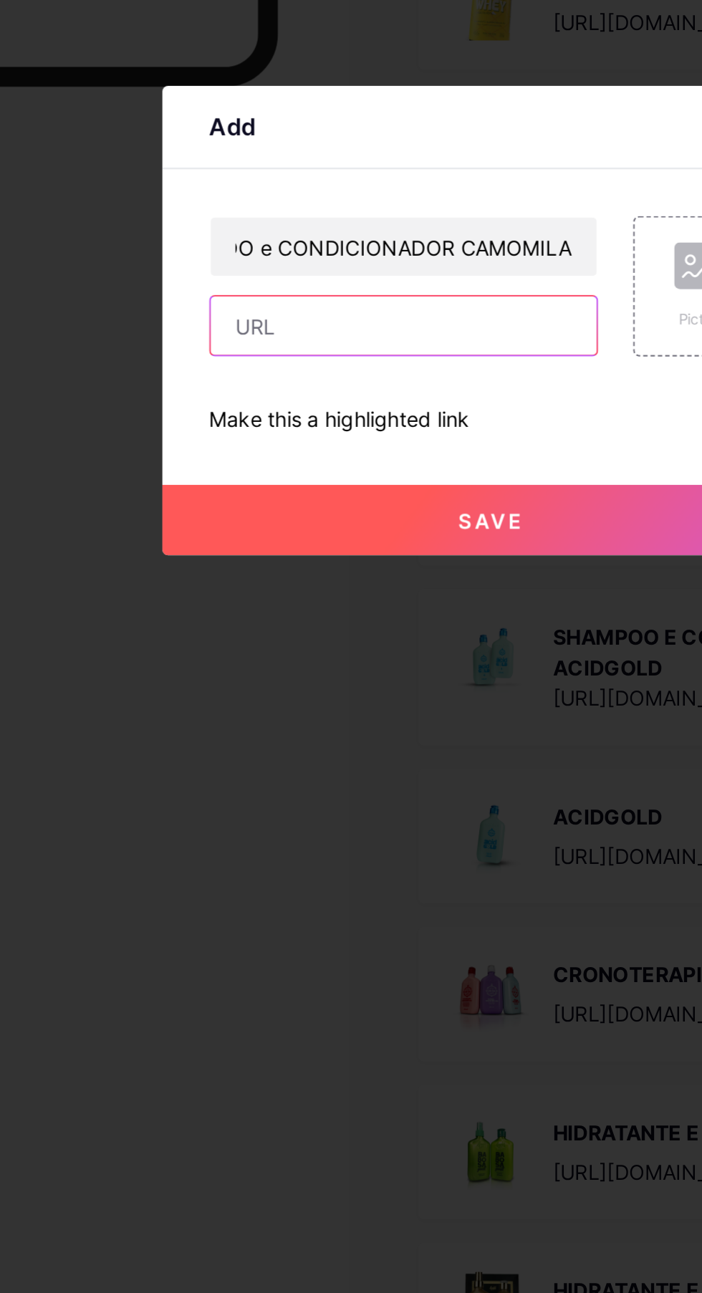
click at [345, 663] on input "text" at bounding box center [307, 649] width 189 height 29
paste input "[URL][DOMAIN_NAME][PERSON_NAME]"
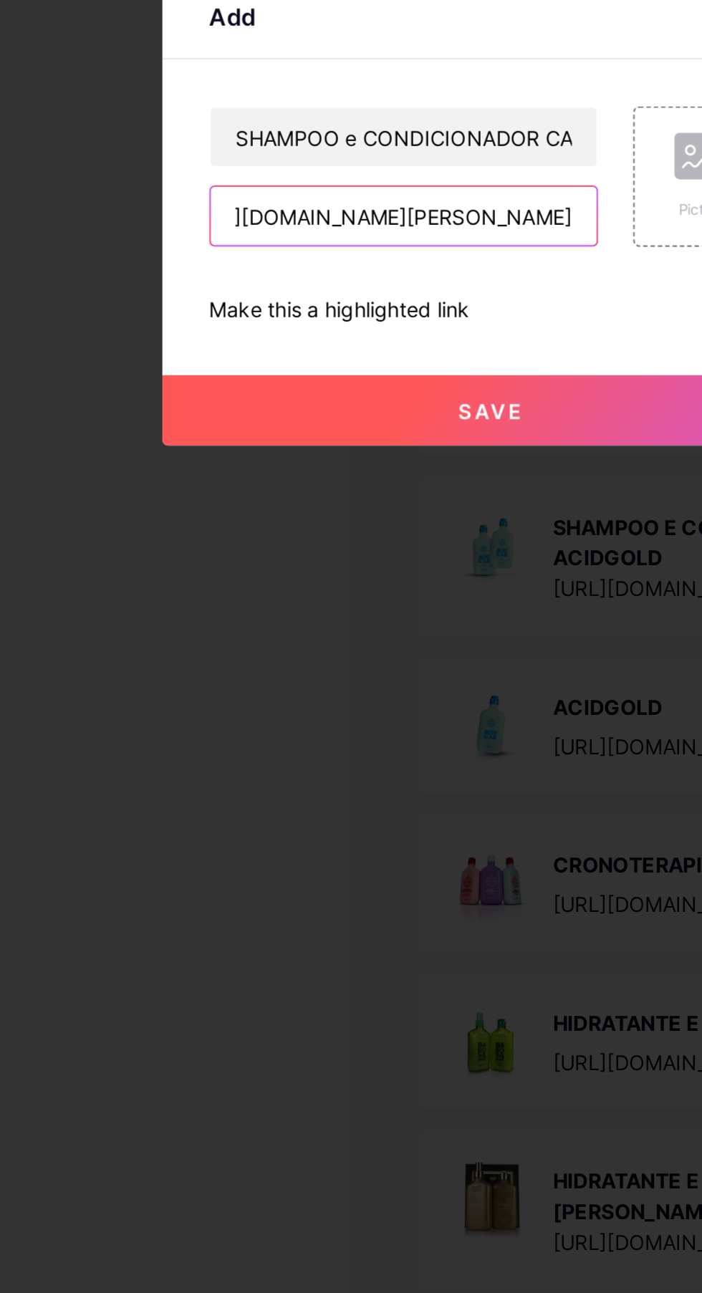
type input "[URL][DOMAIN_NAME][PERSON_NAME]"
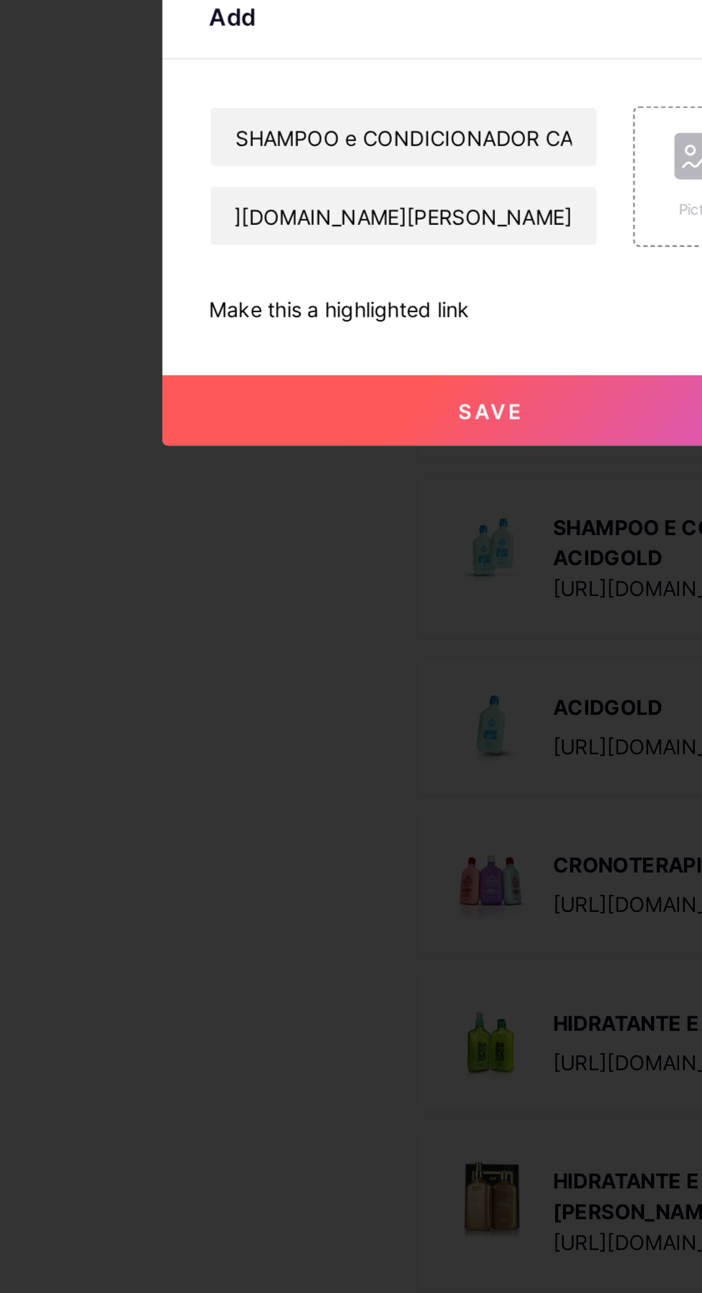
click at [361, 751] on span "Save" at bounding box center [351, 744] width 32 height 12
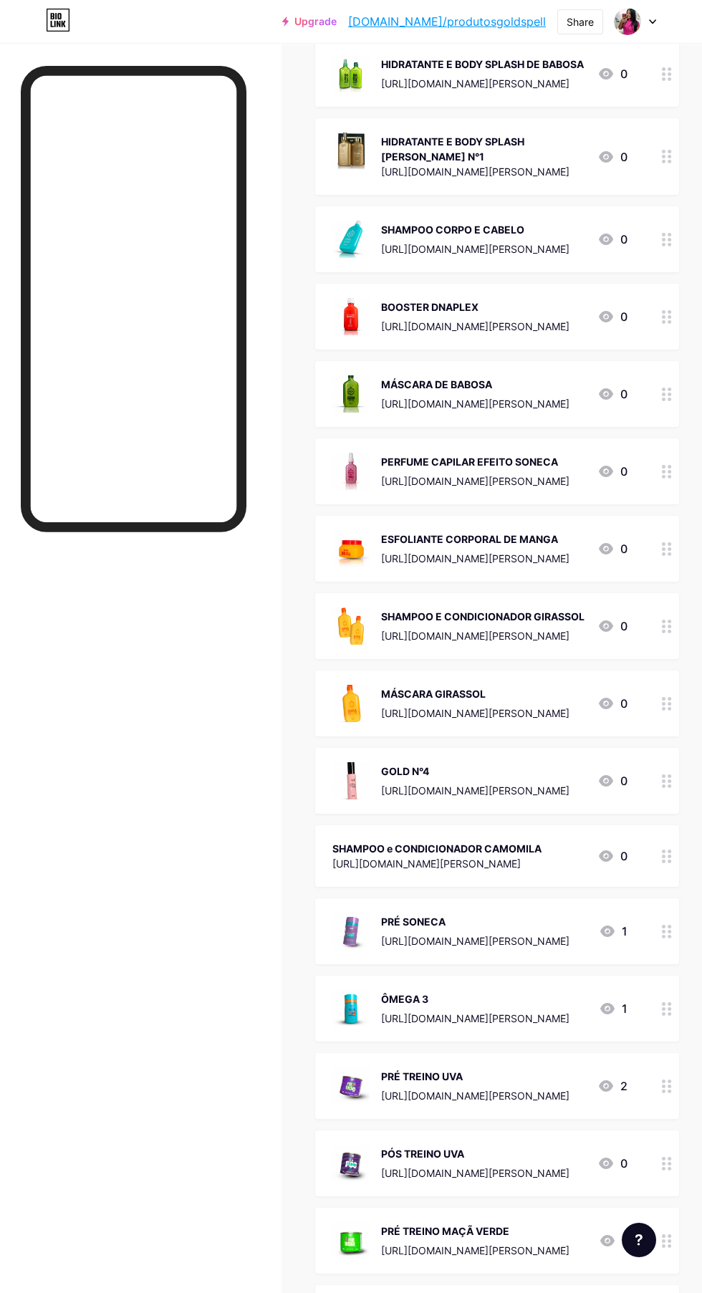
scroll to position [1002, 0]
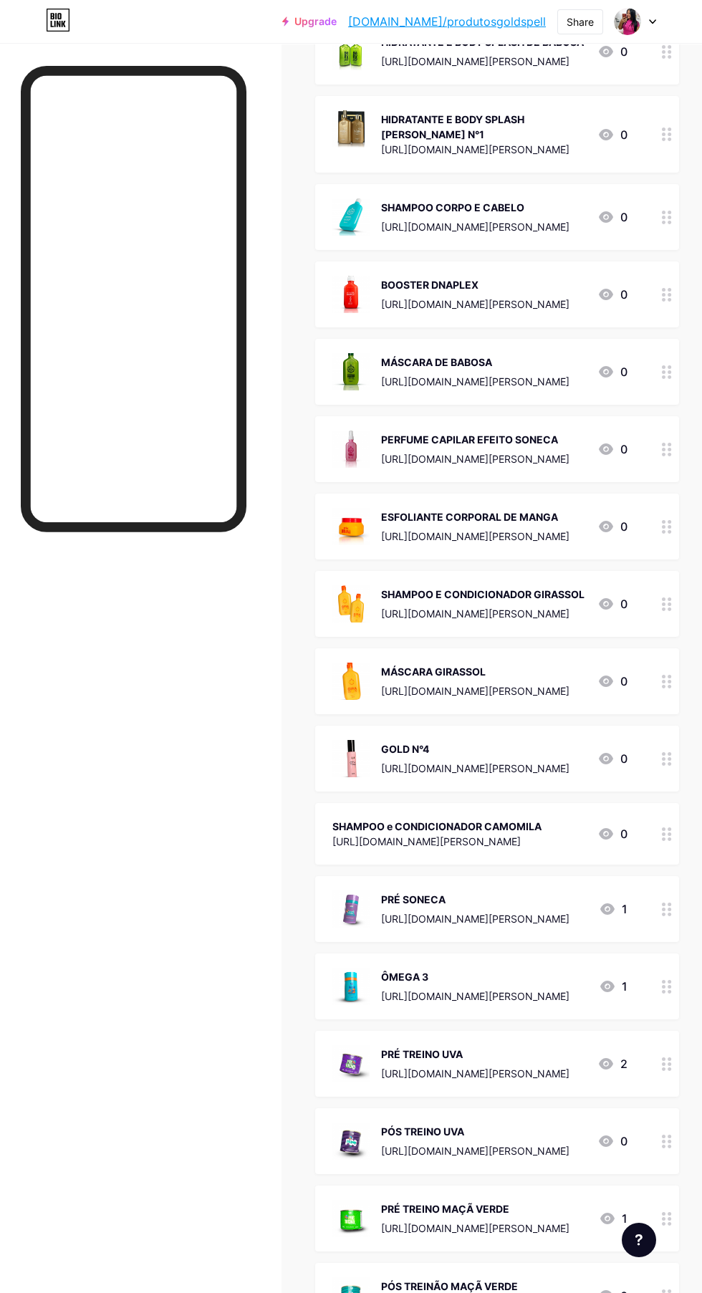
click at [492, 849] on div "[URL][DOMAIN_NAME][PERSON_NAME]" at bounding box center [436, 841] width 209 height 15
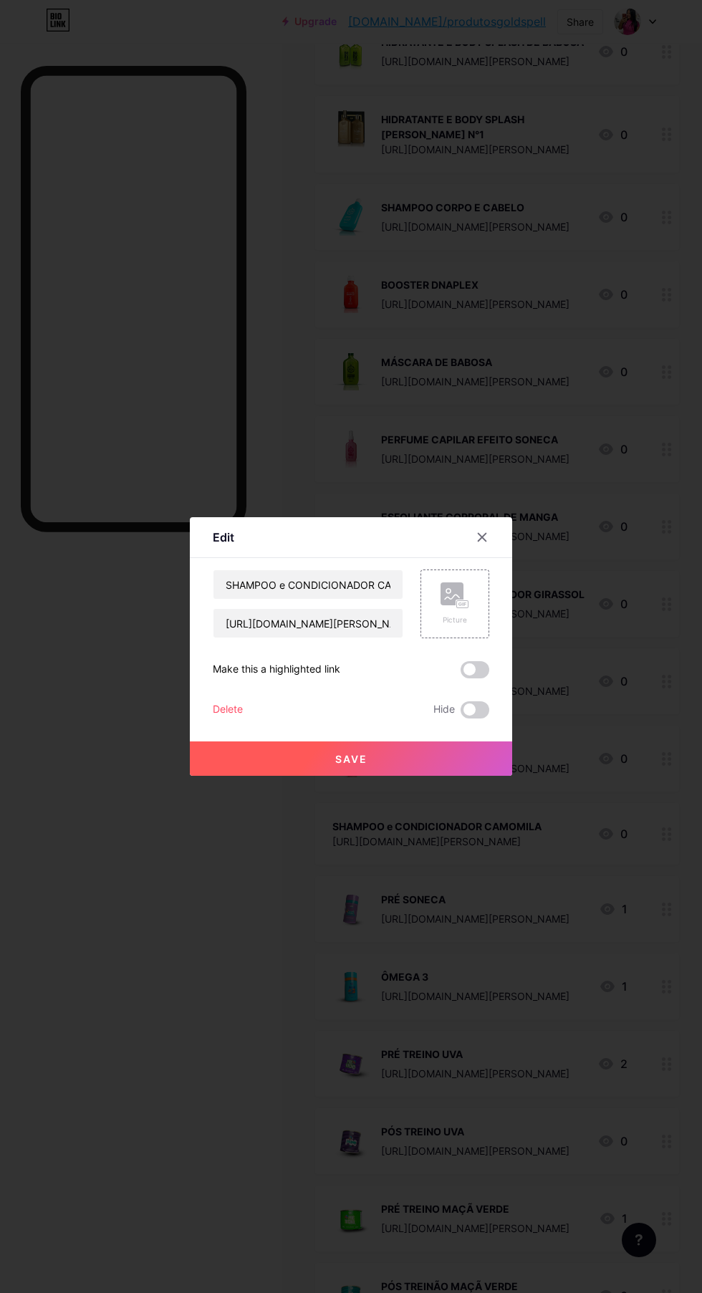
click at [448, 605] on rect at bounding box center [451, 593] width 23 height 23
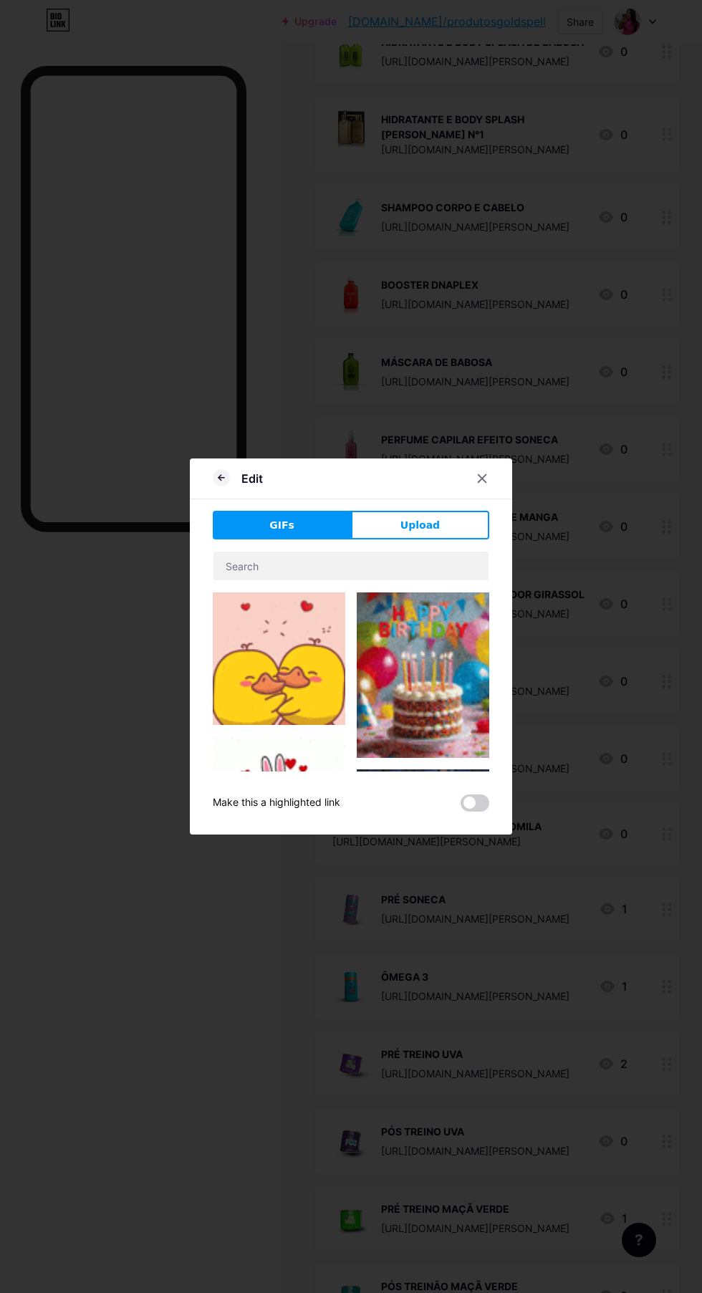
click at [430, 533] on span "Upload" at bounding box center [419, 525] width 39 height 15
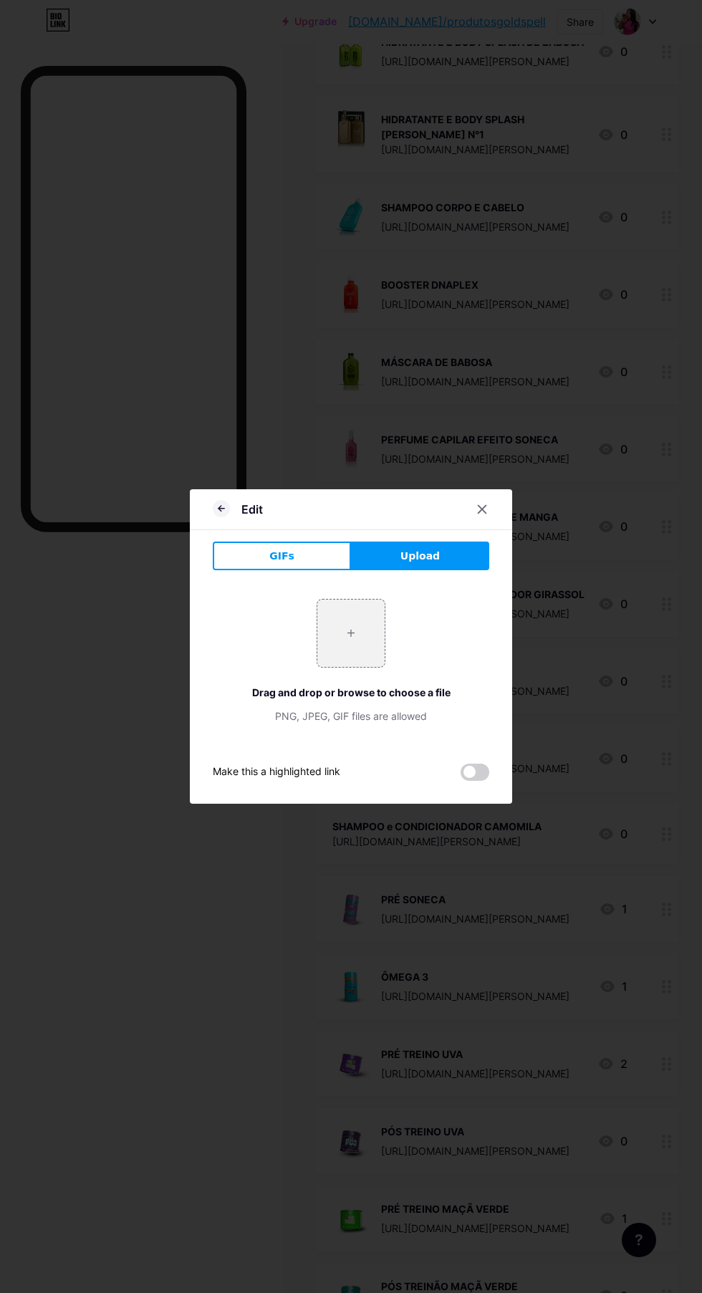
click at [341, 667] on input "file" at bounding box center [350, 632] width 67 height 67
type input "C:\fakepath\1000645370.webp"
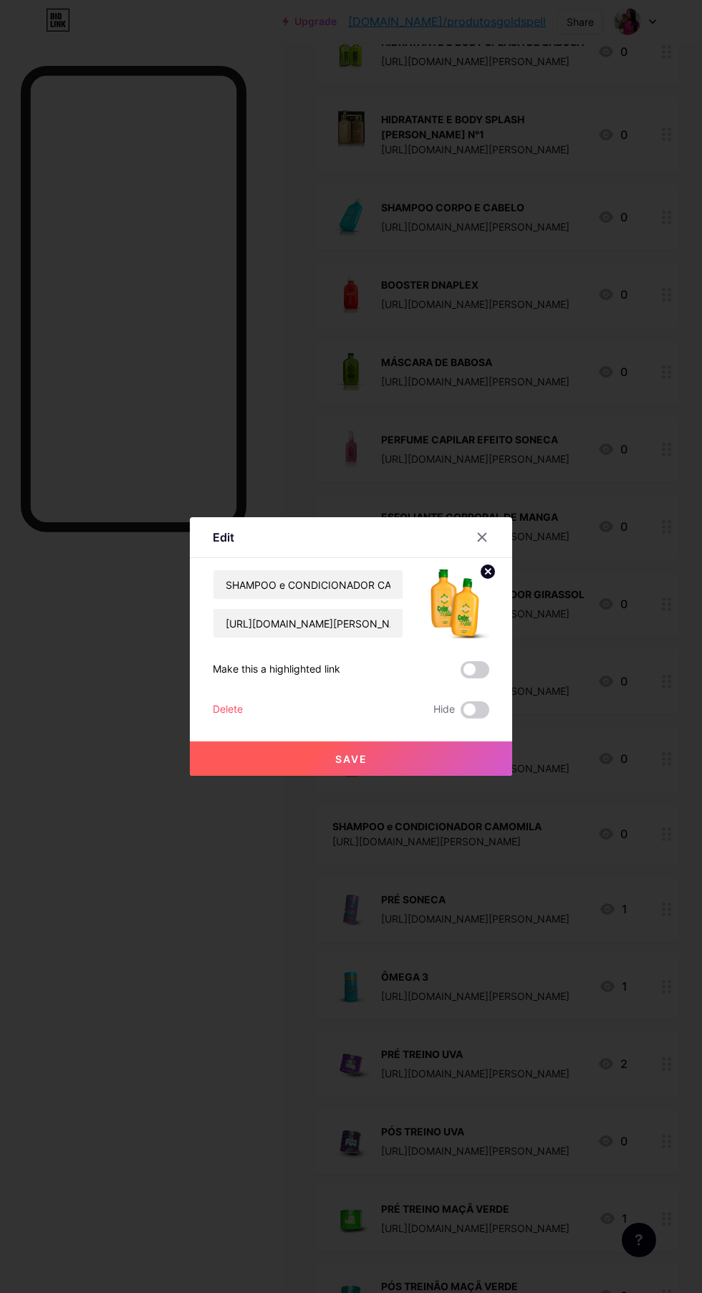
click at [347, 776] on button "Save" at bounding box center [351, 758] width 322 height 34
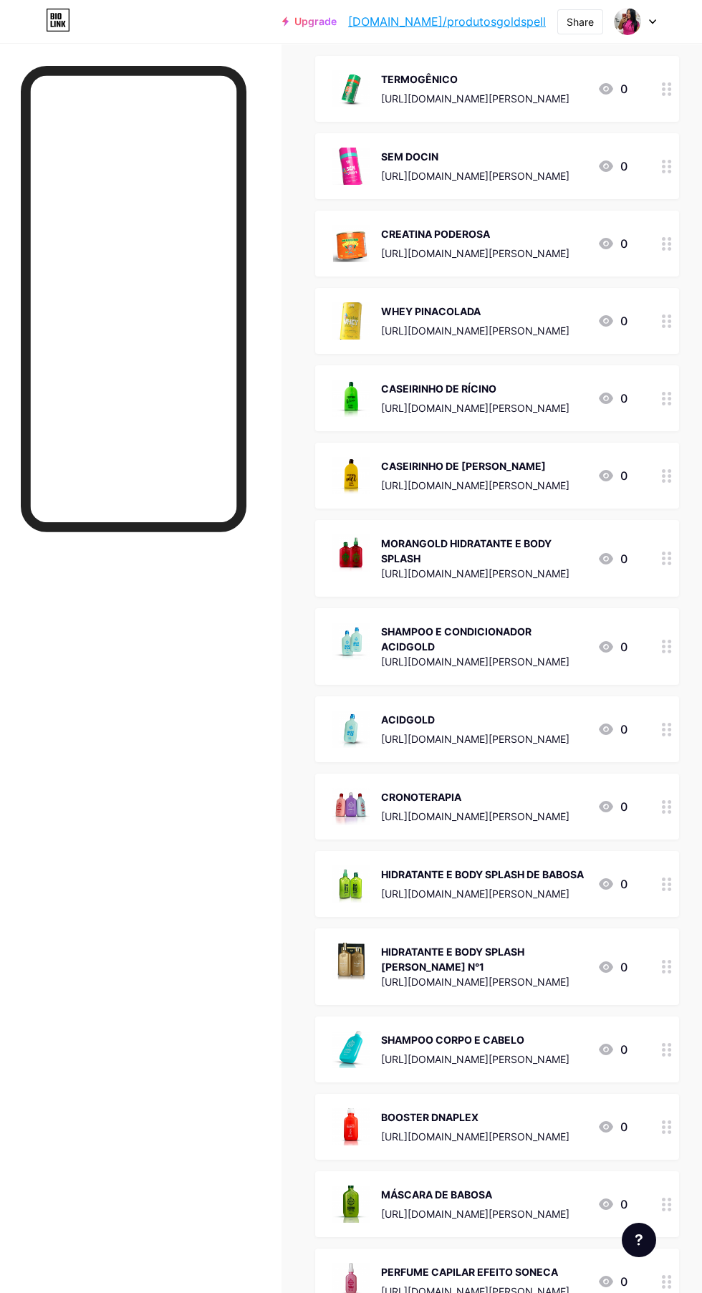
scroll to position [0, 0]
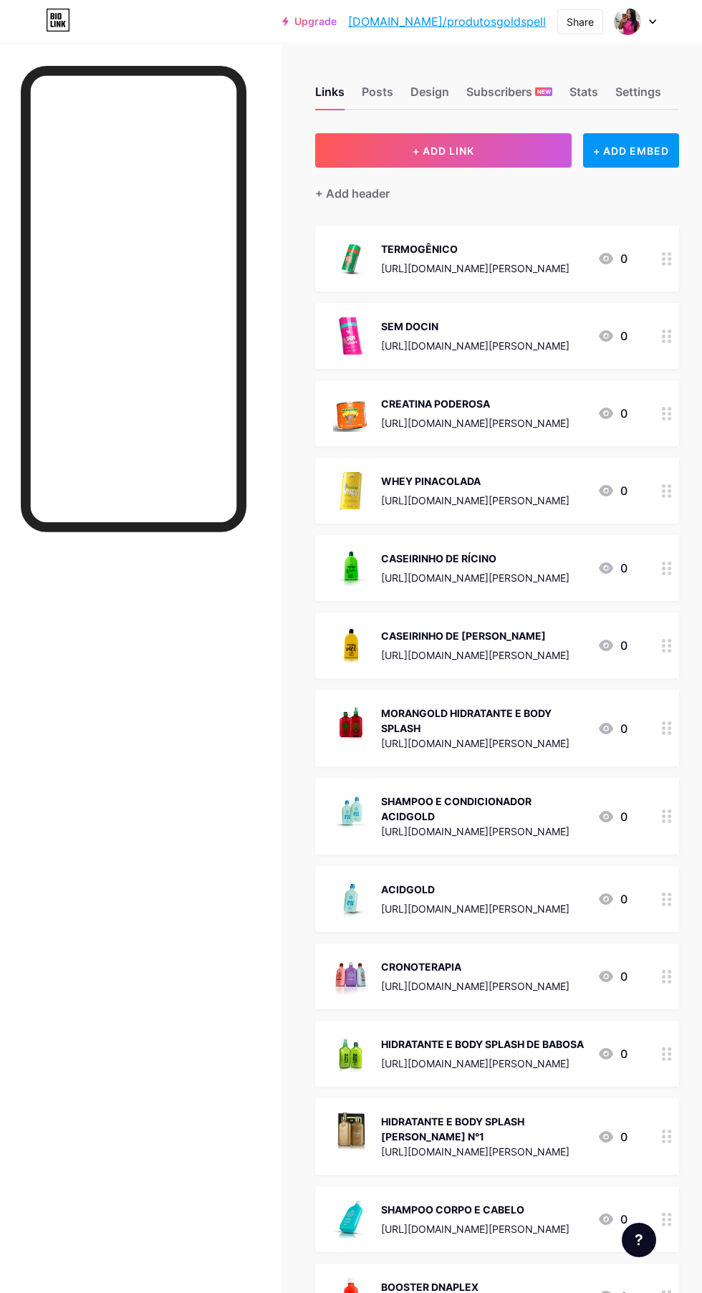
click at [387, 165] on button "+ ADD LINK" at bounding box center [443, 150] width 256 height 34
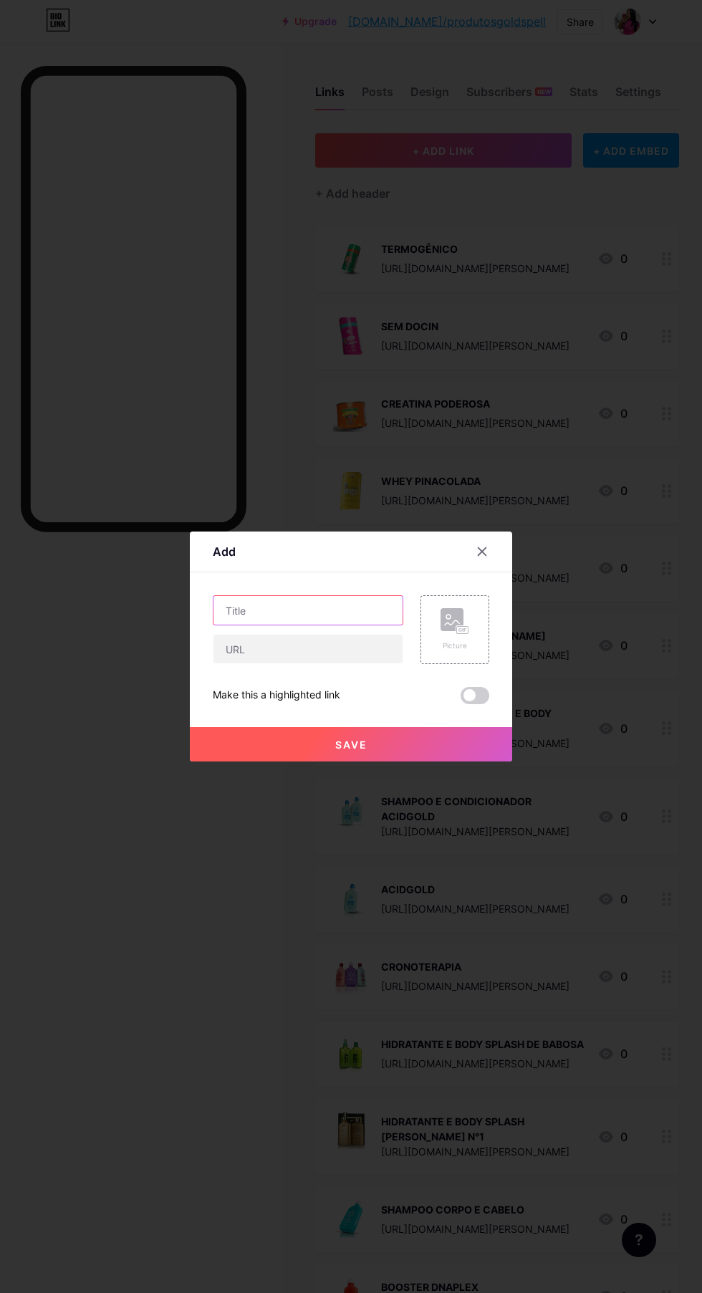
click at [326, 625] on input "text" at bounding box center [307, 610] width 189 height 29
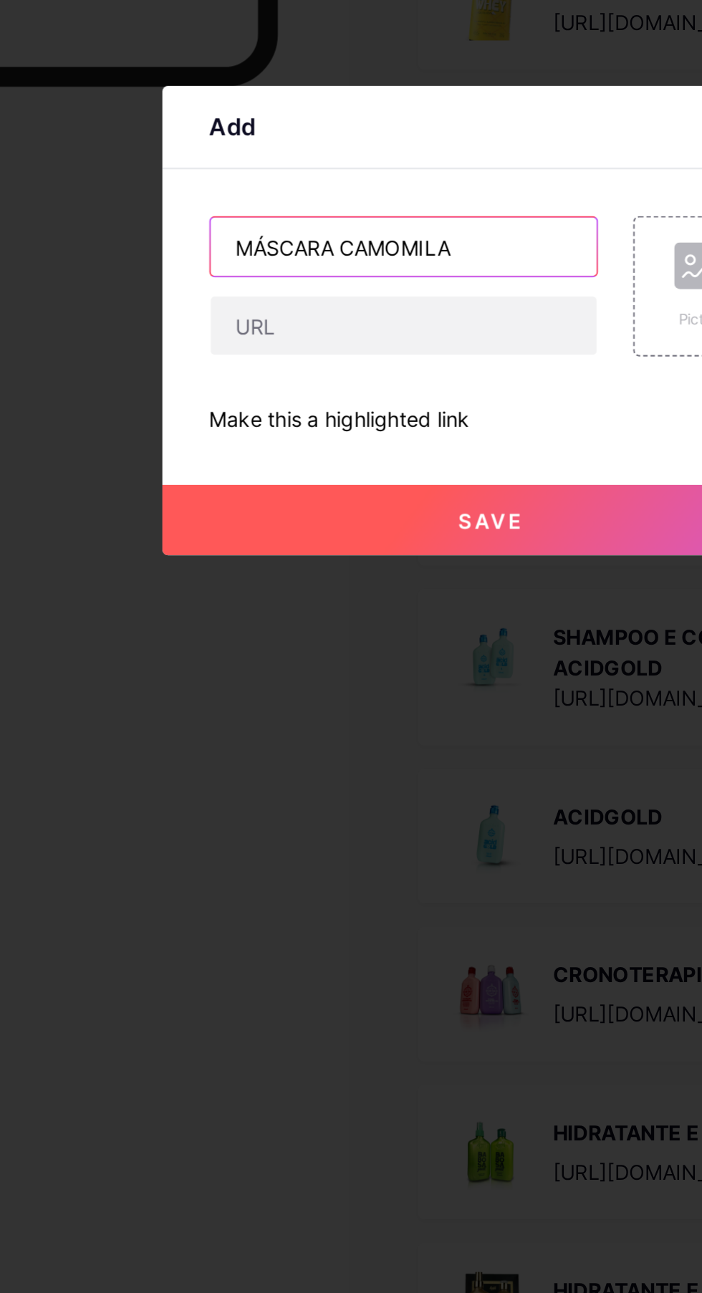
type input "MÁSCARA CAMOMILA"
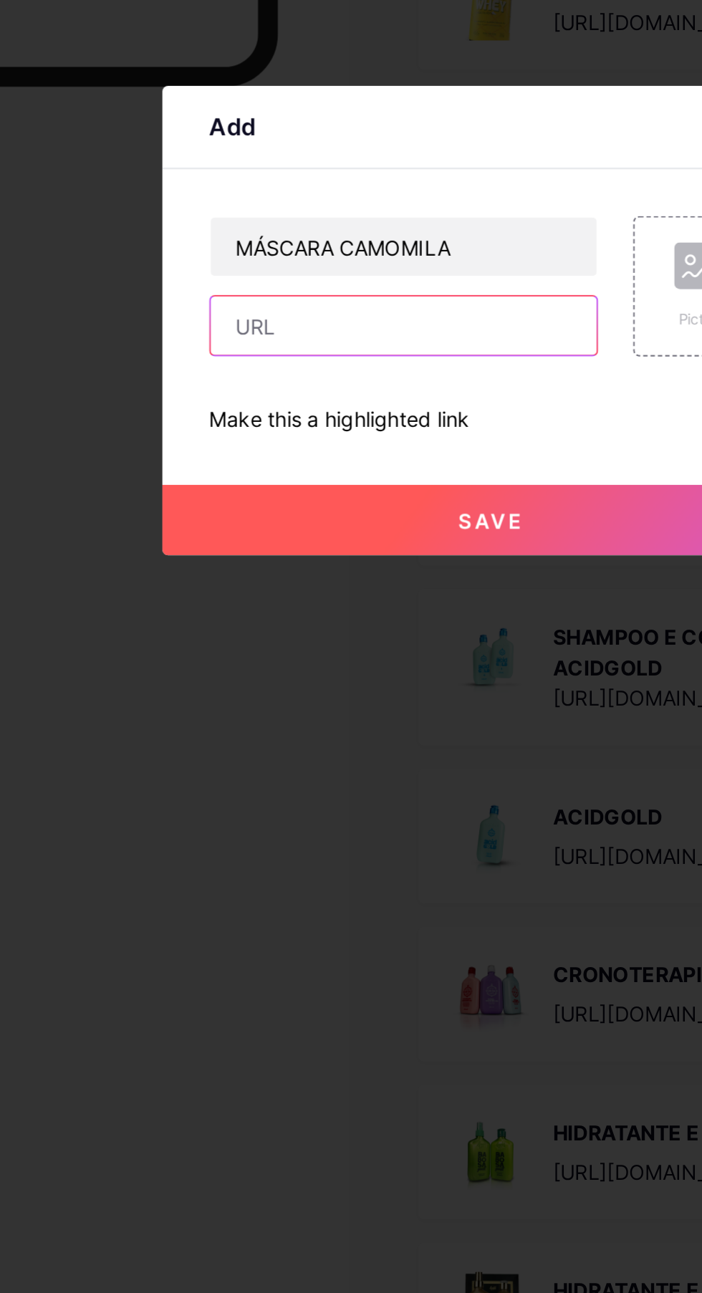
click at [365, 663] on input "text" at bounding box center [307, 649] width 189 height 29
paste input "[URL][DOMAIN_NAME][PERSON_NAME]"
type input "[URL][DOMAIN_NAME][PERSON_NAME]"
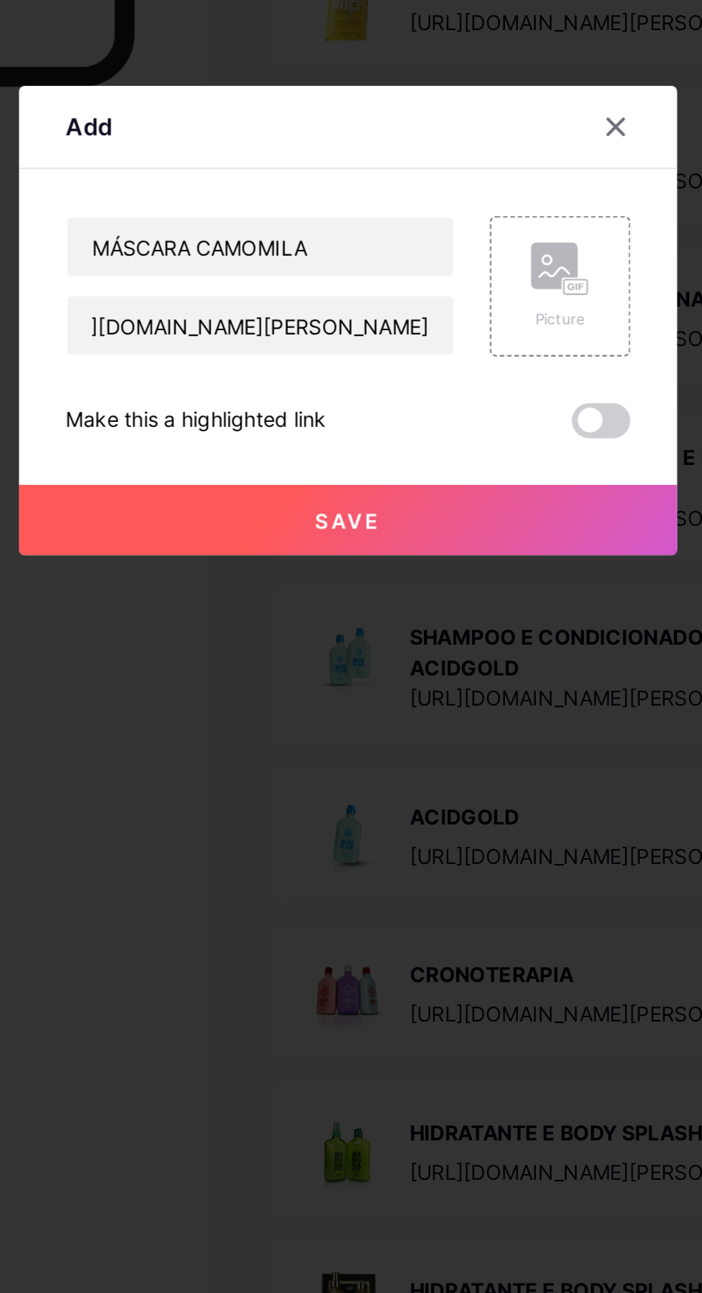
click at [448, 651] on div "Picture" at bounding box center [454, 645] width 29 height 11
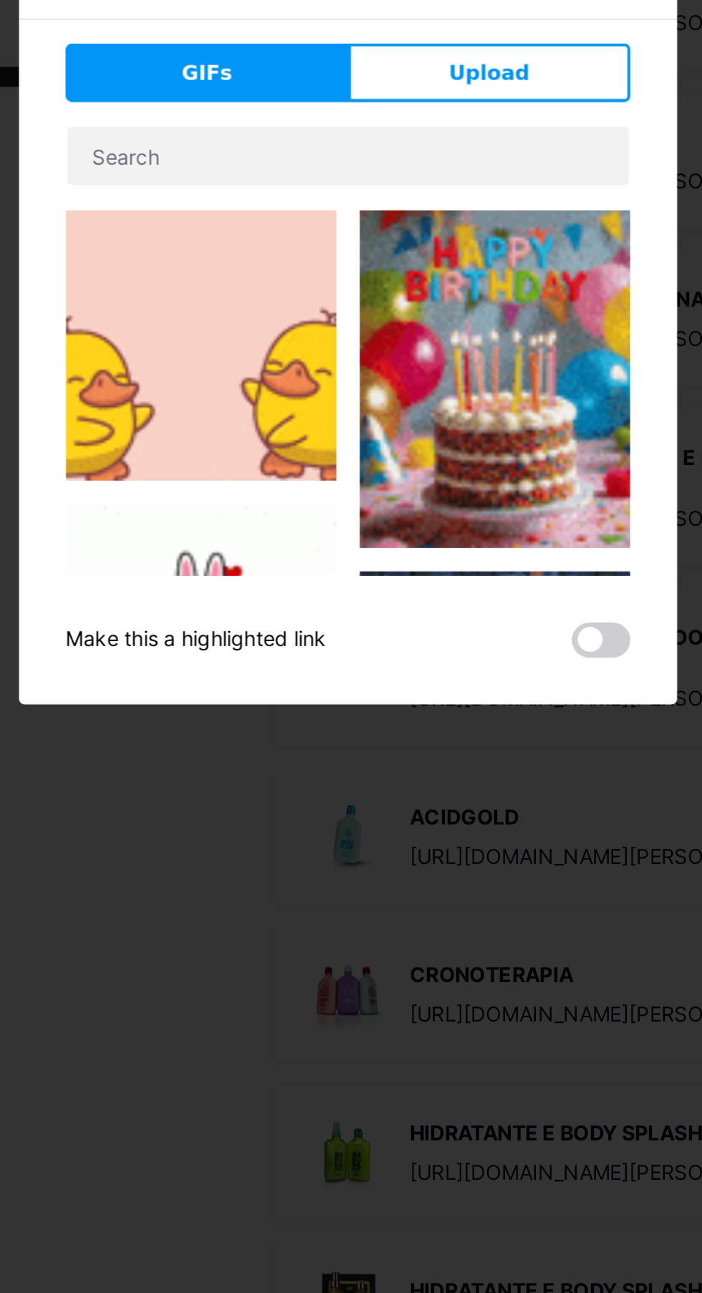
click at [466, 539] on button "Upload" at bounding box center [420, 525] width 138 height 29
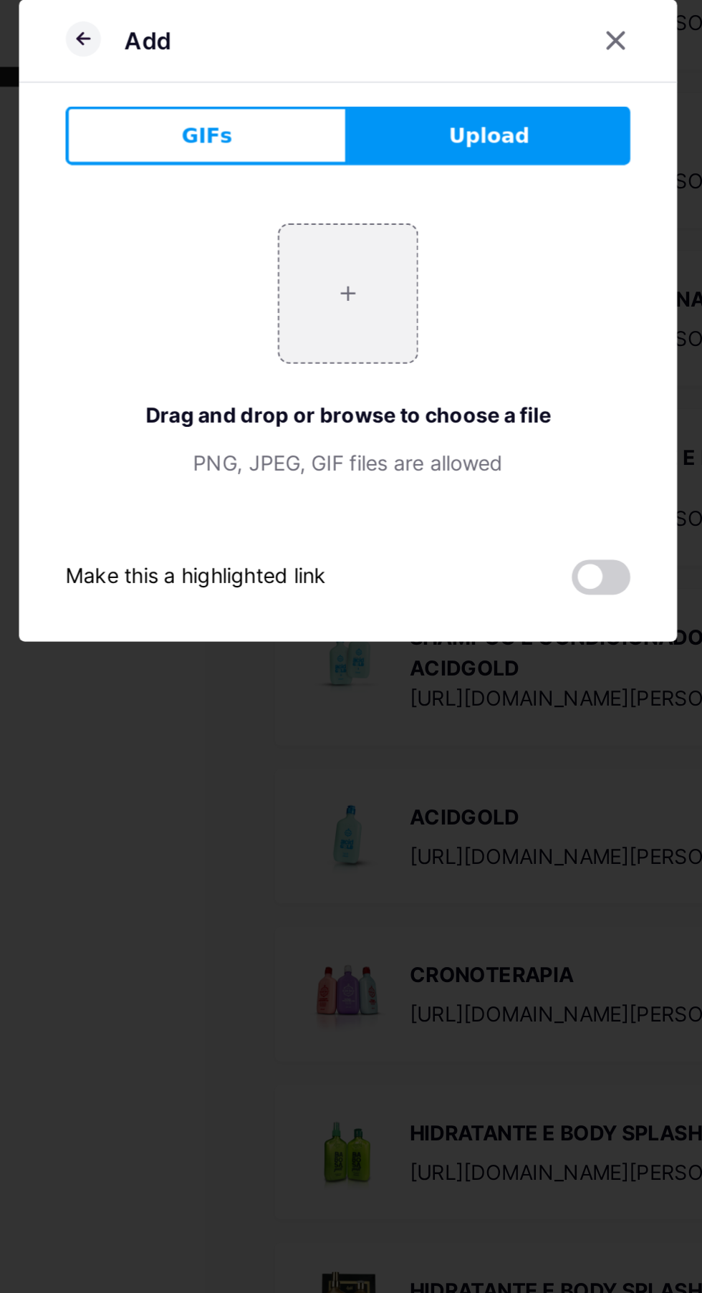
click at [369, 667] on input "file" at bounding box center [350, 632] width 67 height 67
type input "C:\fakepath\1000645371.webp"
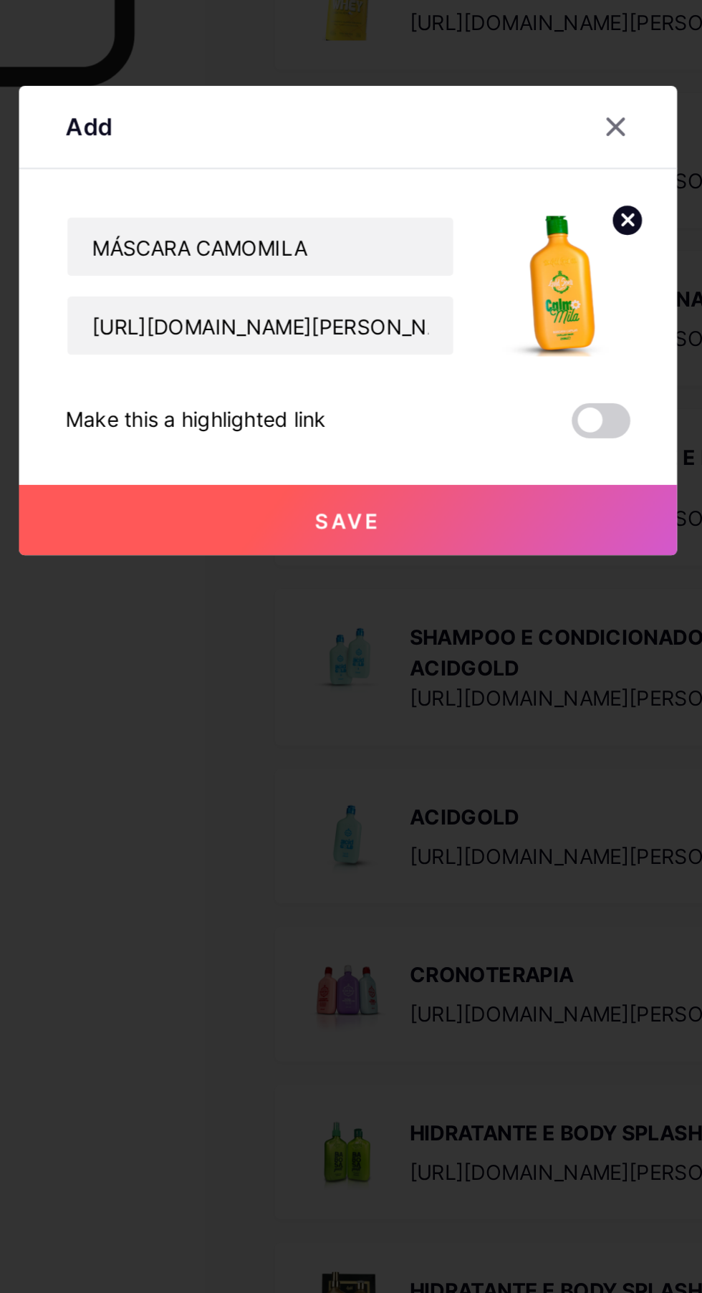
click at [392, 761] on button "Save" at bounding box center [351, 744] width 322 height 34
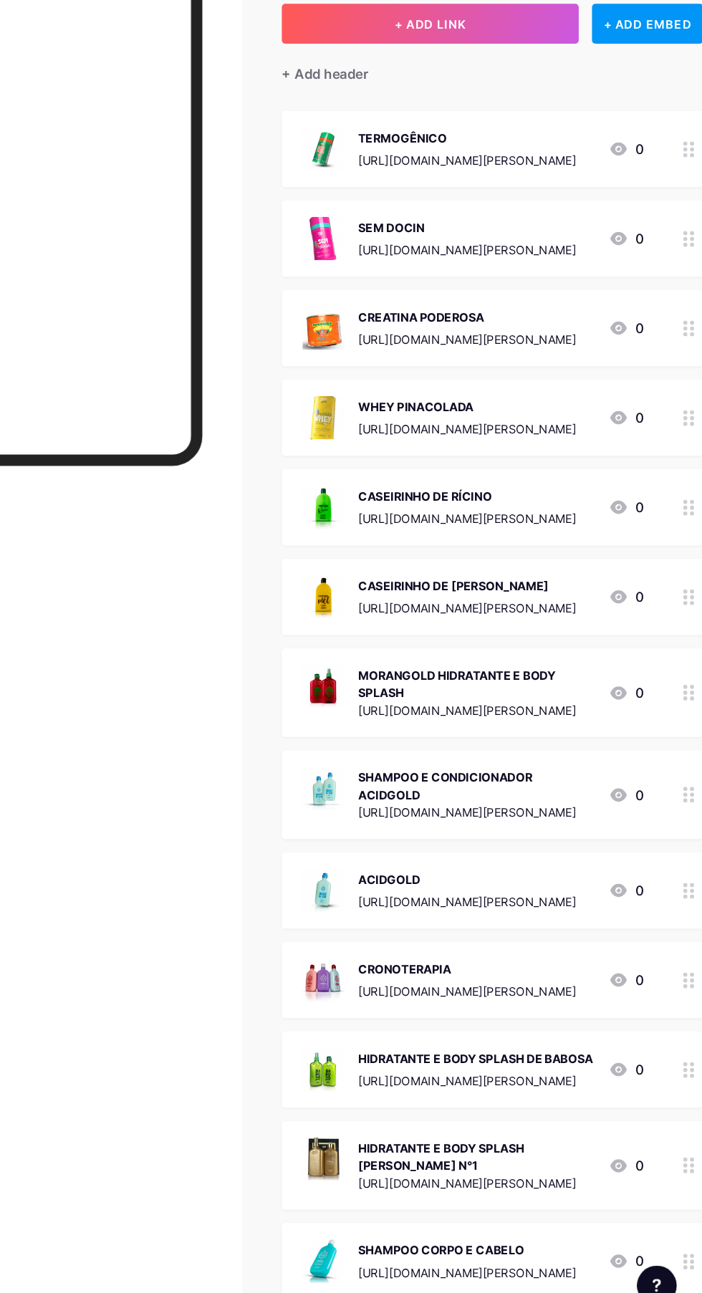
click at [413, 190] on div "+ Add header" at bounding box center [497, 185] width 364 height 35
click at [387, 157] on button "+ ADD LINK" at bounding box center [443, 150] width 256 height 34
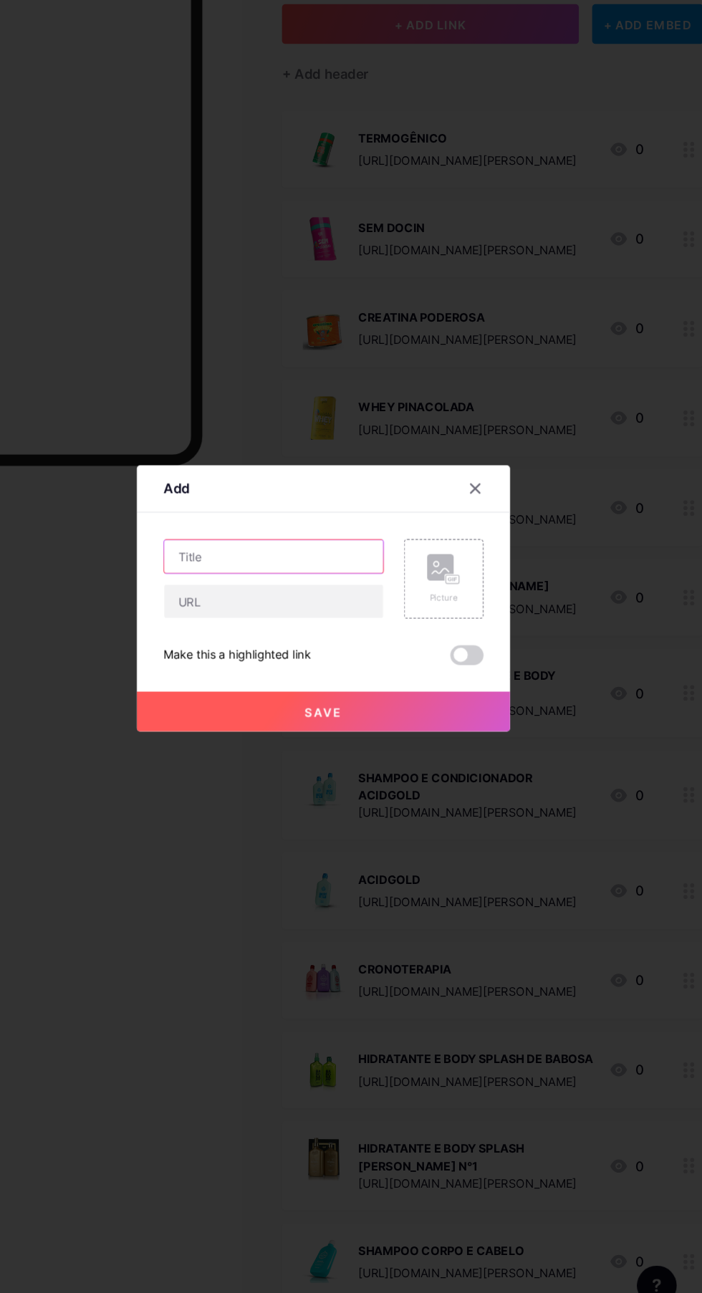
click at [347, 625] on input "text" at bounding box center [307, 610] width 189 height 29
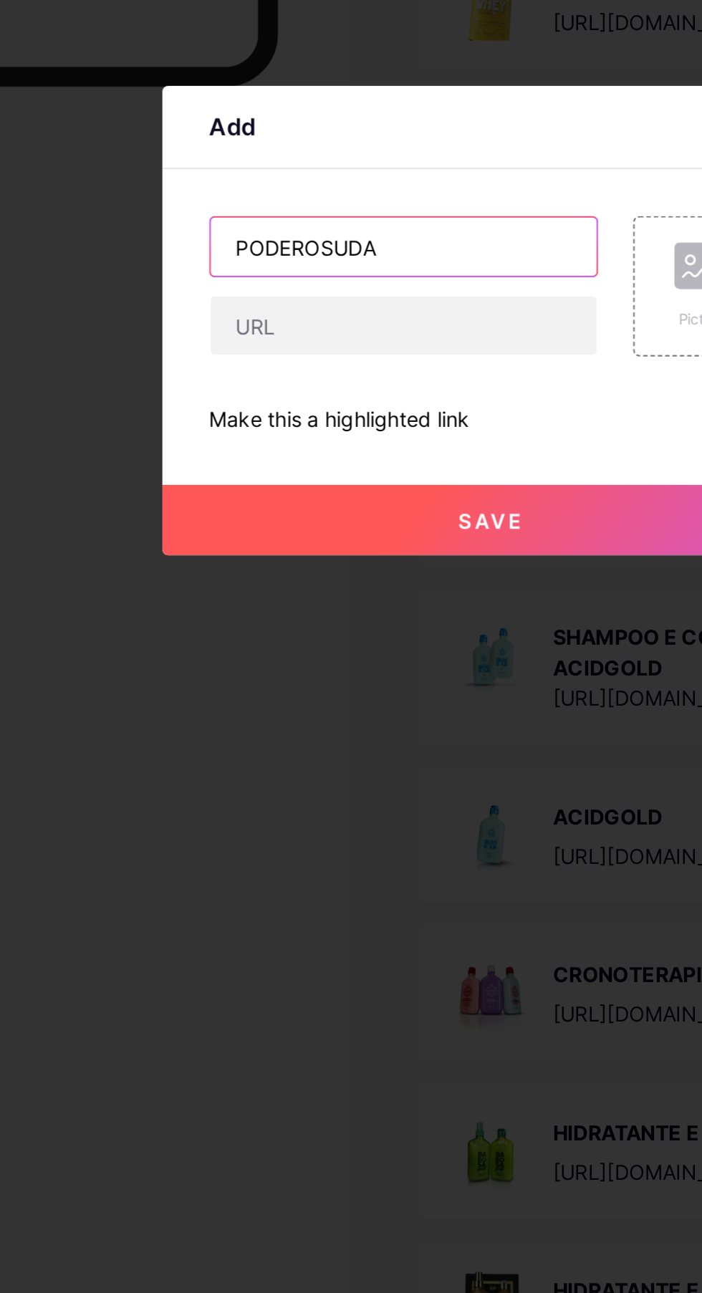
type input "PODEROSUDA"
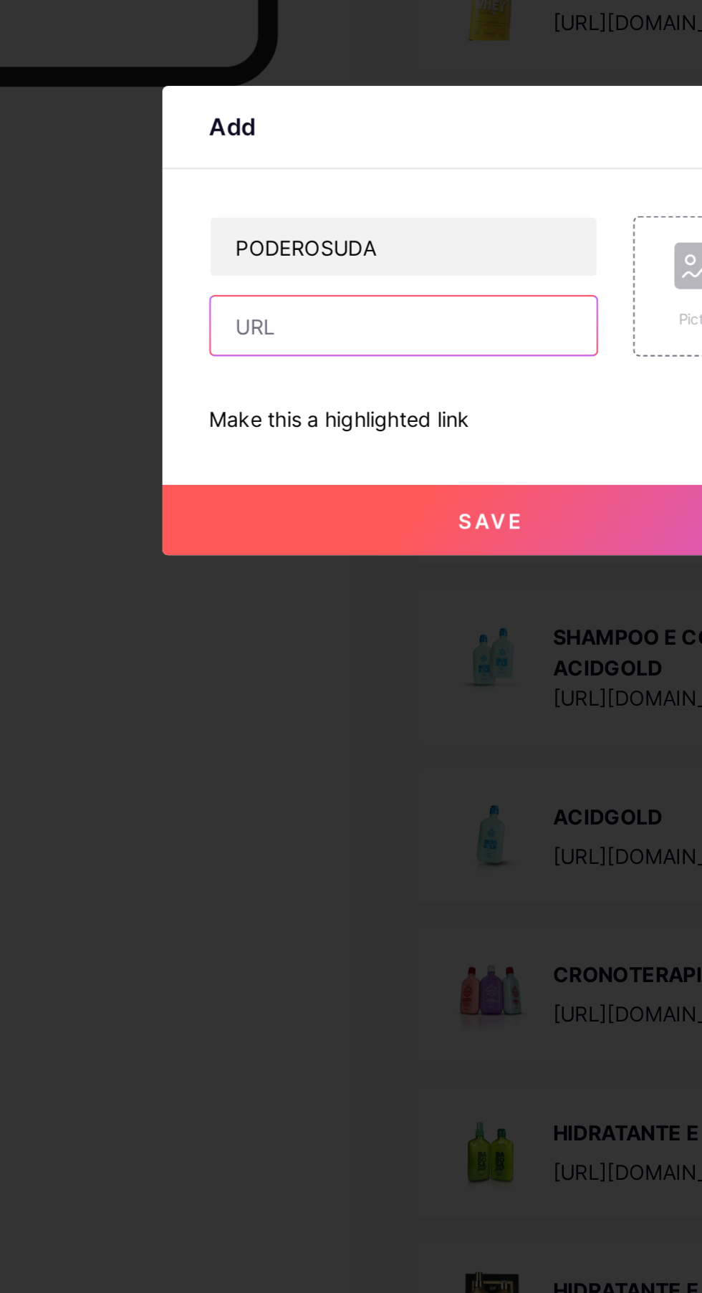
click at [372, 663] on input "text" at bounding box center [307, 649] width 189 height 29
paste input "[URL][DOMAIN_NAME][PERSON_NAME]"
type input "[URL][DOMAIN_NAME][PERSON_NAME]"
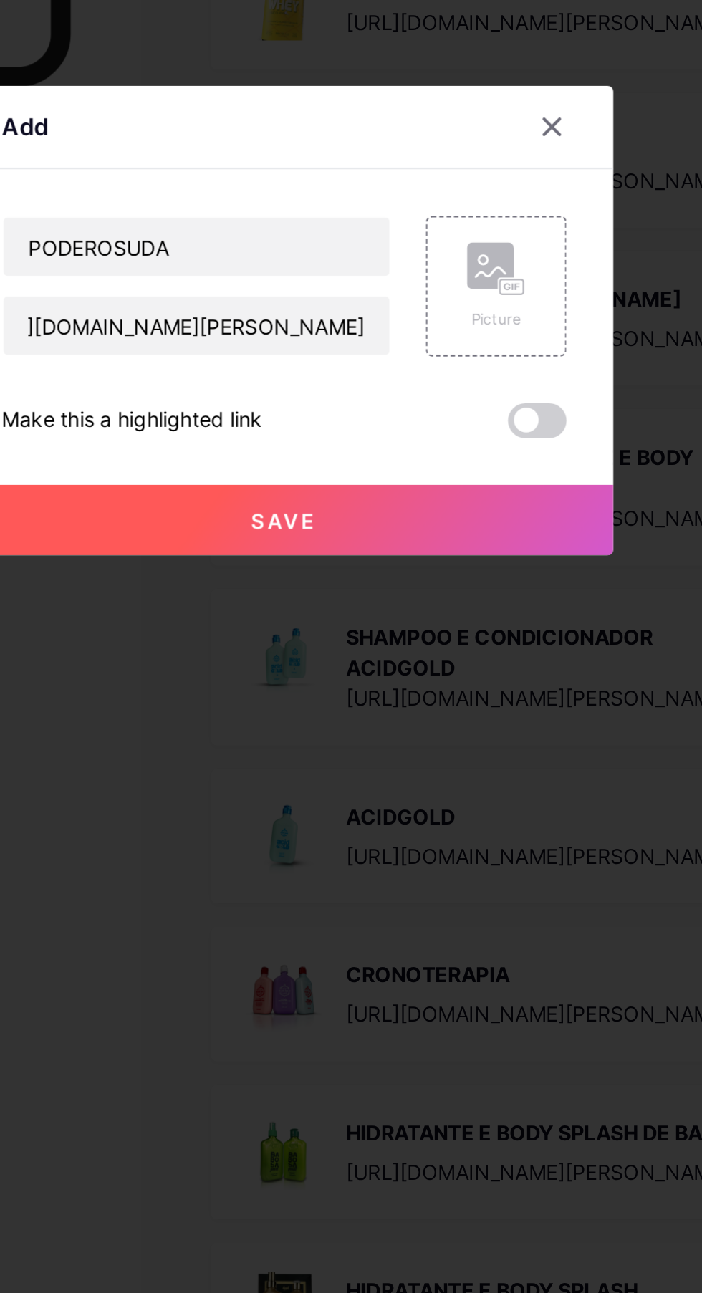
click at [459, 651] on div "Picture" at bounding box center [454, 645] width 29 height 11
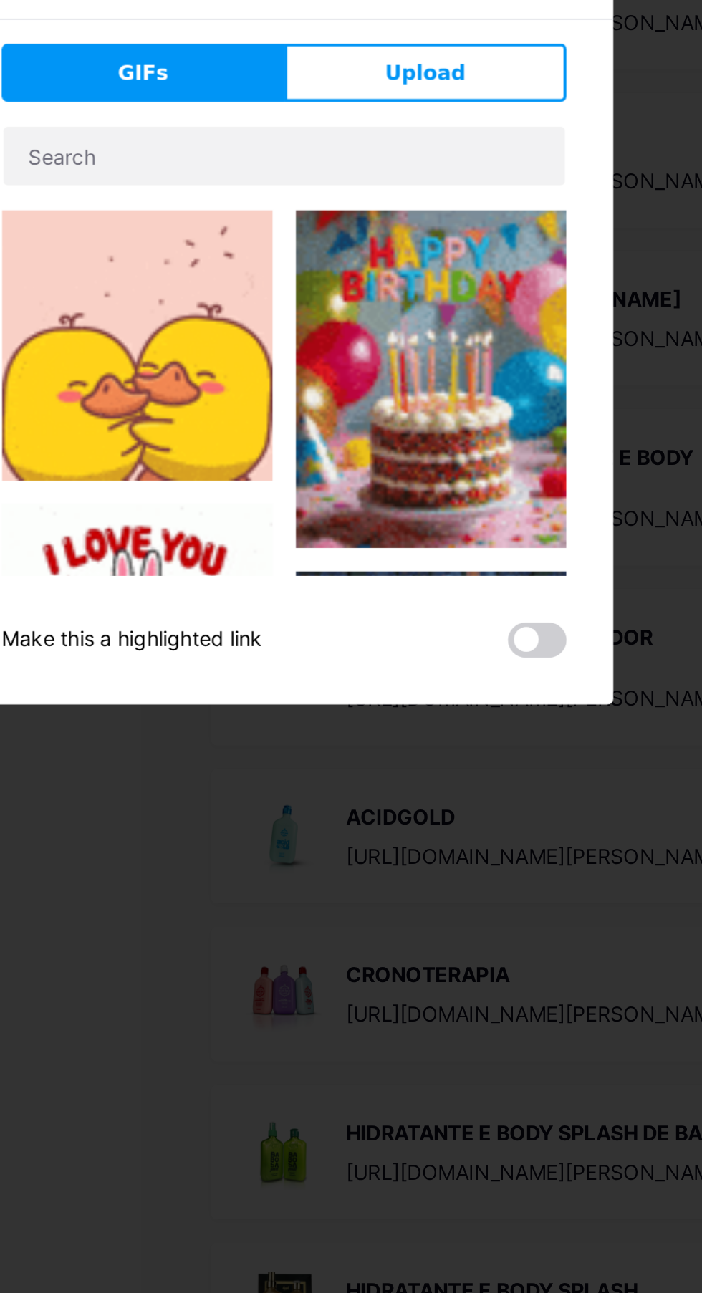
click at [405, 533] on span "Upload" at bounding box center [419, 525] width 39 height 15
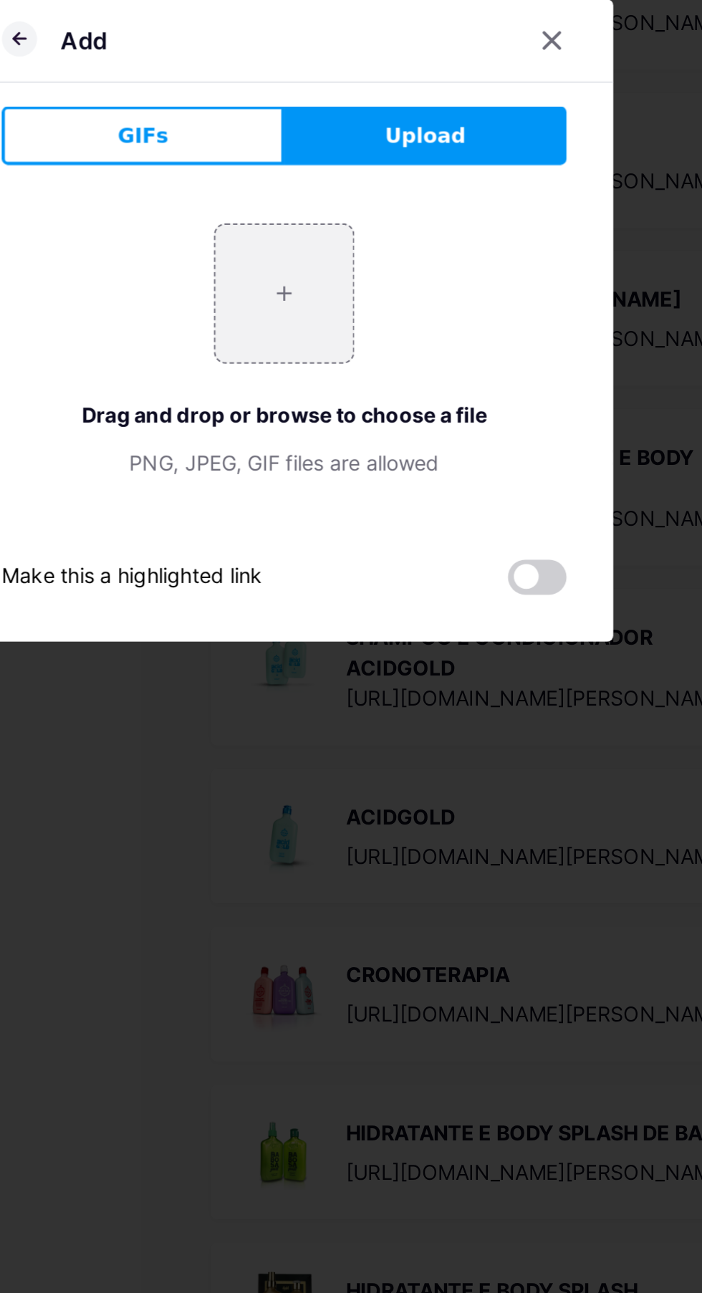
click at [348, 667] on input "file" at bounding box center [350, 632] width 67 height 67
type input "C:\fakepath\1000645372.webp"
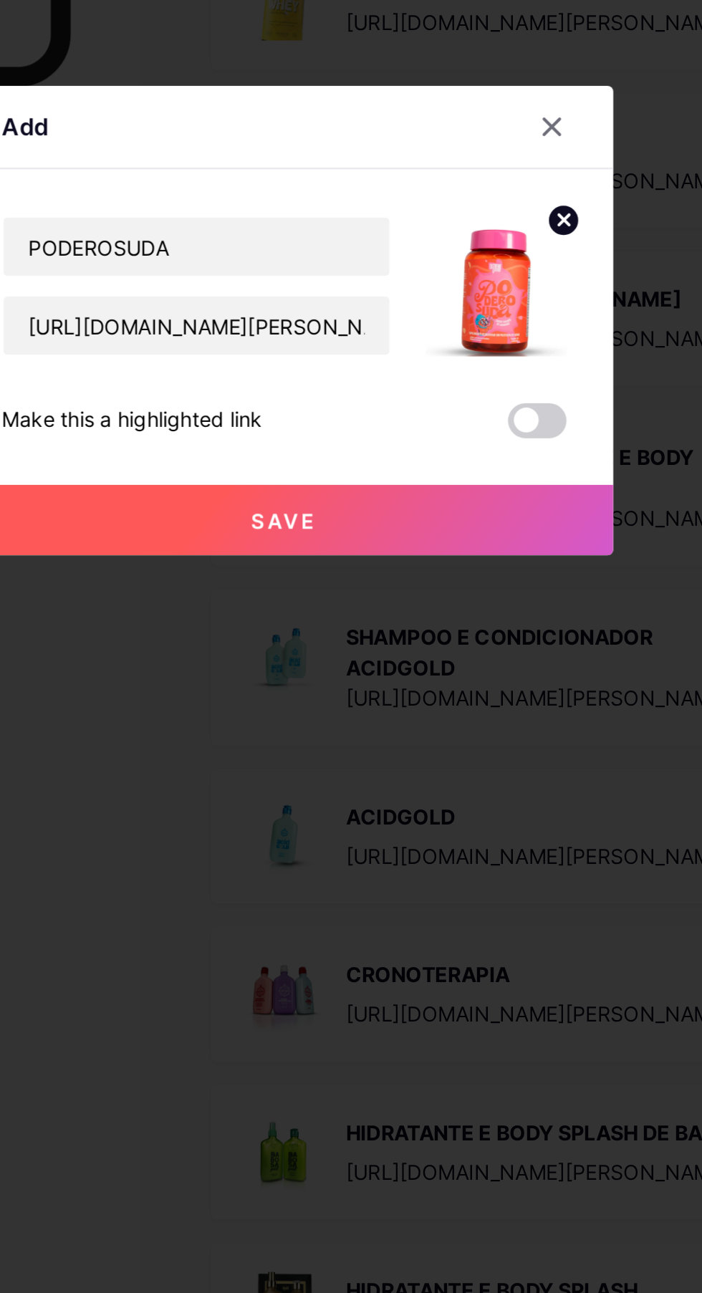
click at [452, 761] on button "Save" at bounding box center [351, 744] width 322 height 34
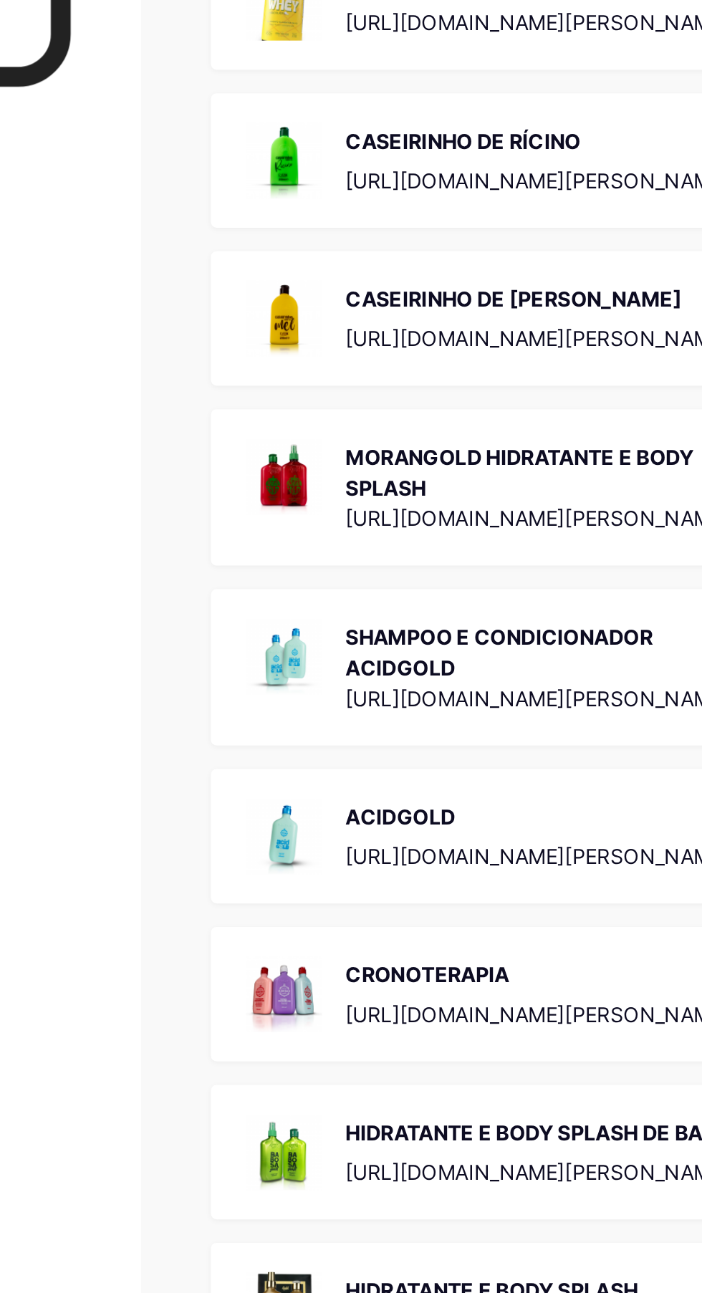
scroll to position [26, 0]
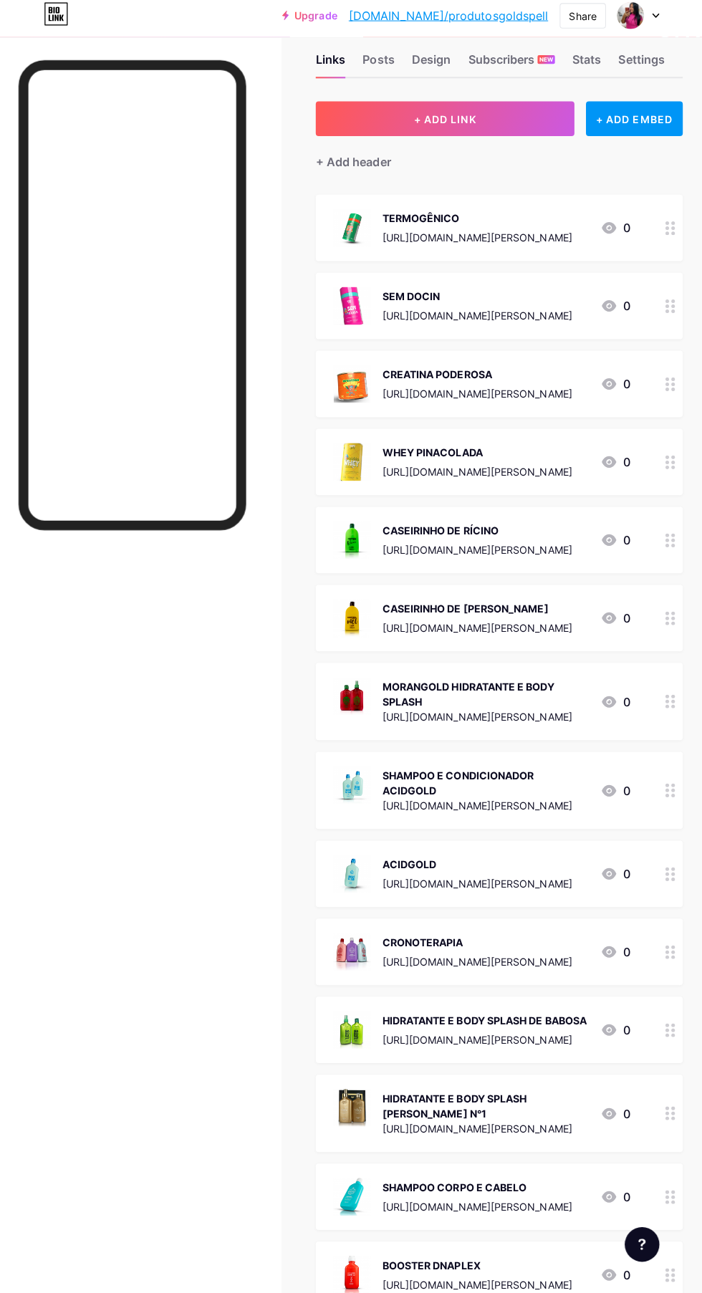
click at [469, 115] on button "+ ADD LINK" at bounding box center [443, 124] width 256 height 34
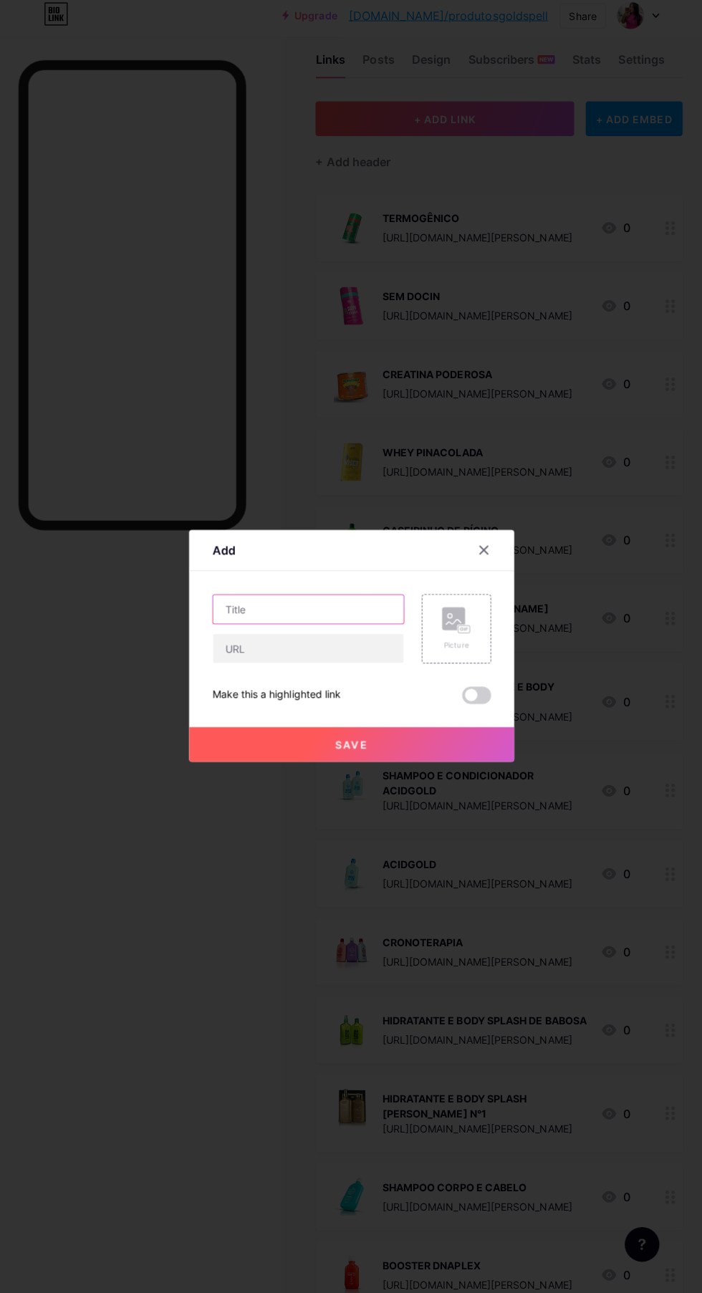
click at [342, 625] on input "text" at bounding box center [307, 610] width 189 height 29
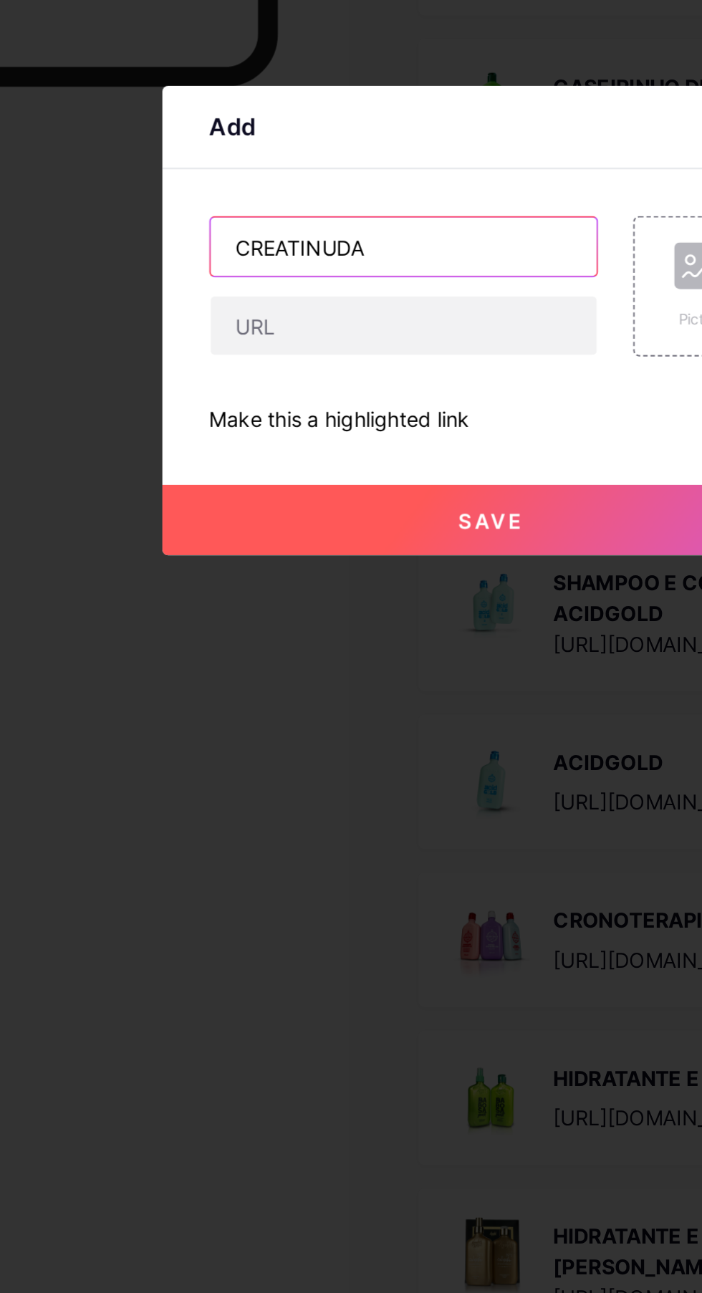
type input "CREATINUDA"
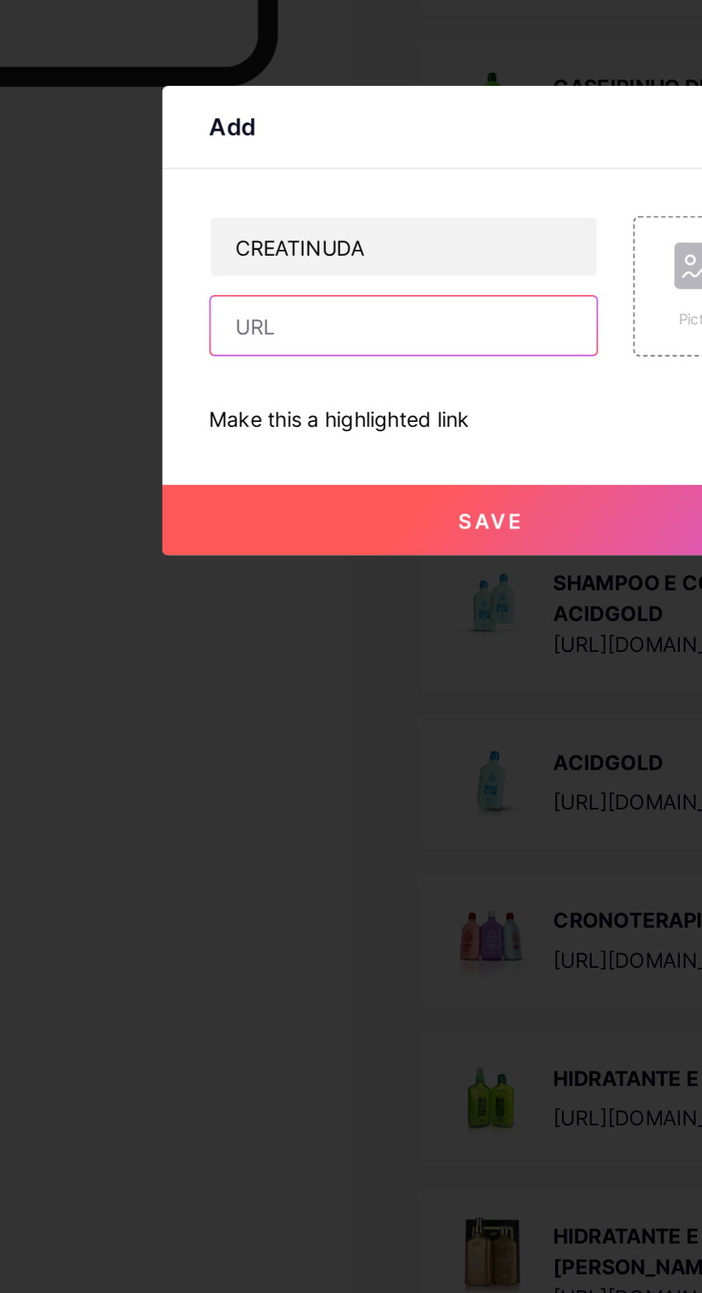
click at [344, 663] on input "text" at bounding box center [307, 649] width 189 height 29
paste input "[URL][DOMAIN_NAME][PERSON_NAME]"
type input "[URL][DOMAIN_NAME][PERSON_NAME]"
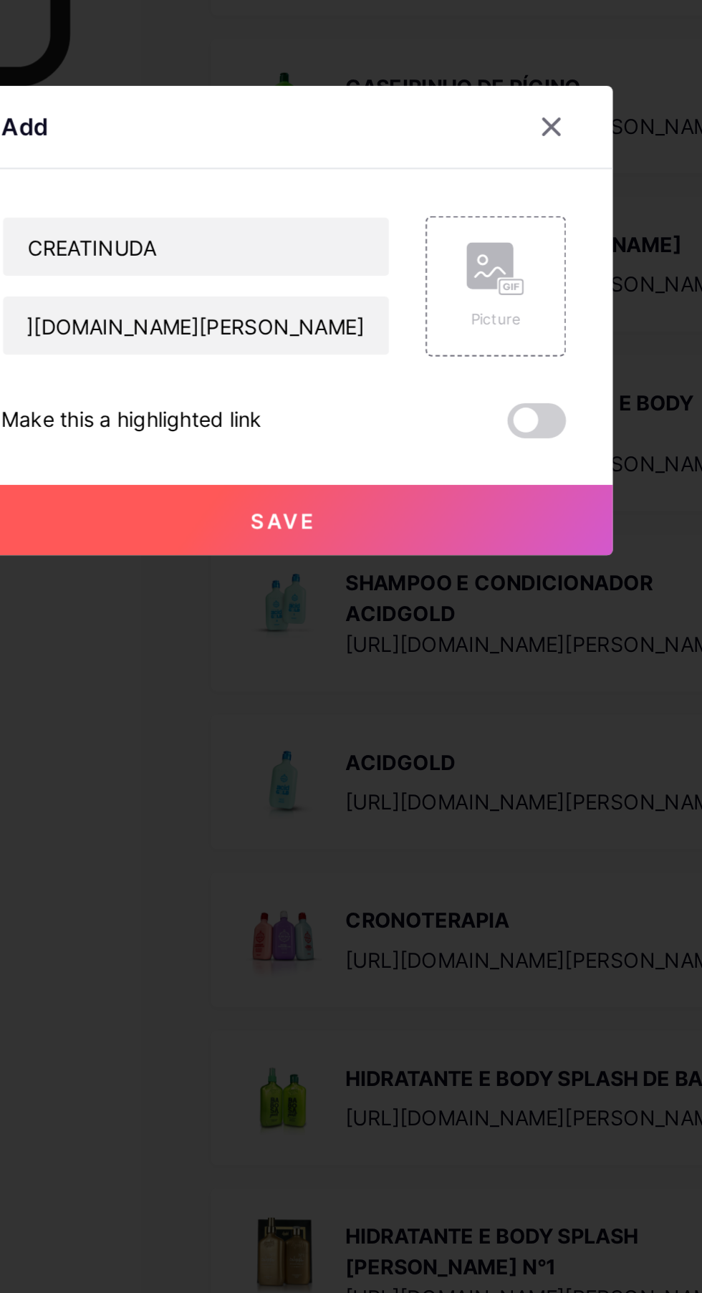
click at [467, 651] on div "Picture" at bounding box center [454, 645] width 29 height 11
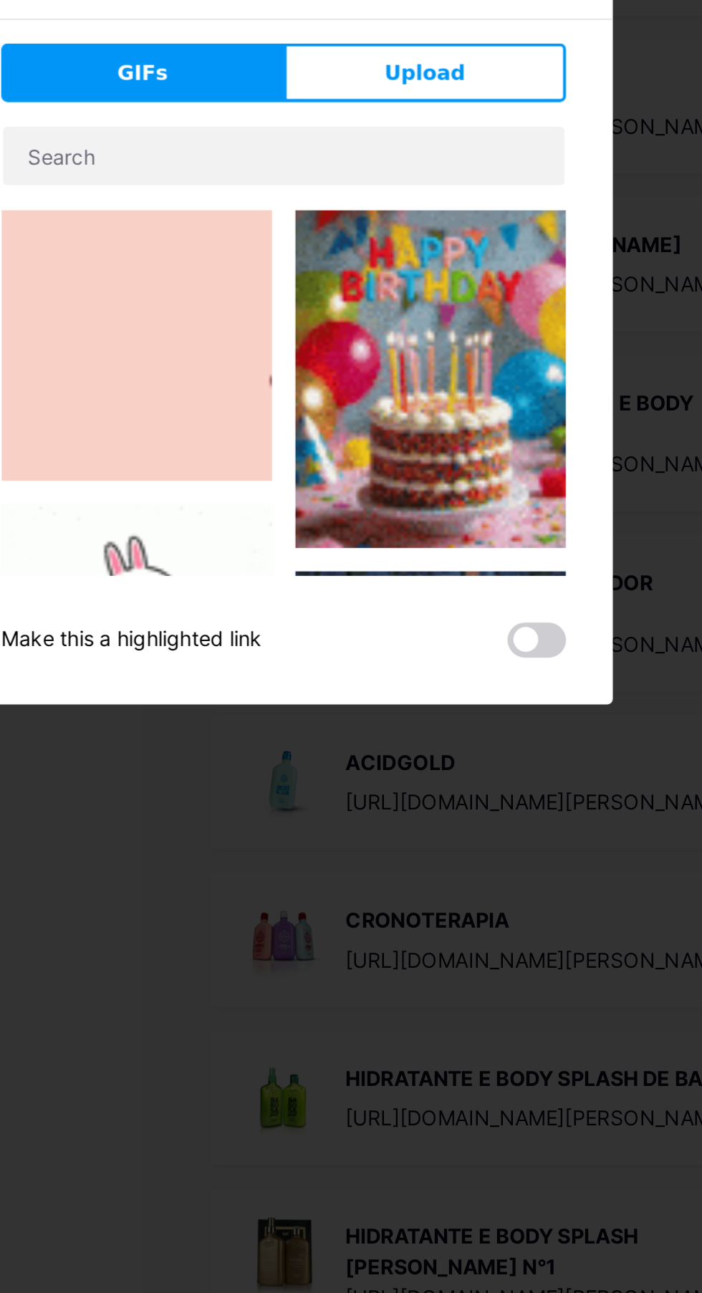
click at [458, 539] on button "Upload" at bounding box center [420, 525] width 138 height 29
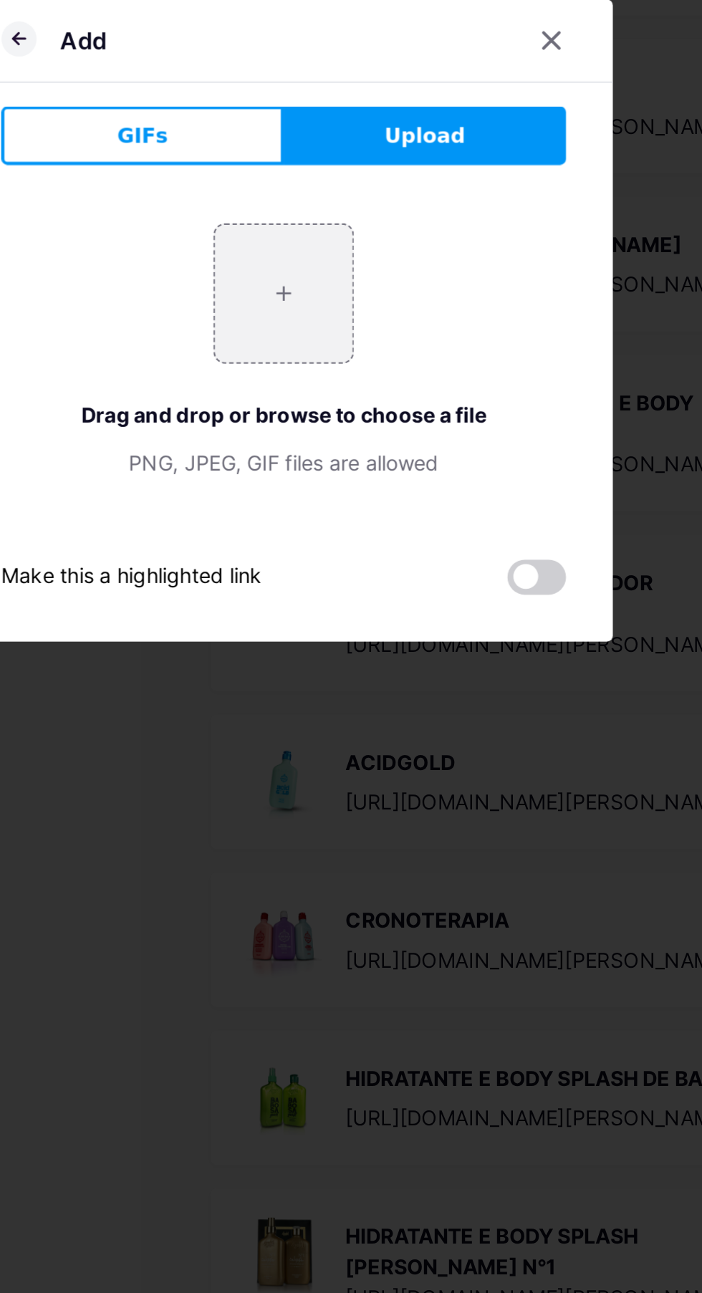
click at [367, 667] on input "file" at bounding box center [350, 632] width 67 height 67
type input "C:\fakepath\1000645373.webp"
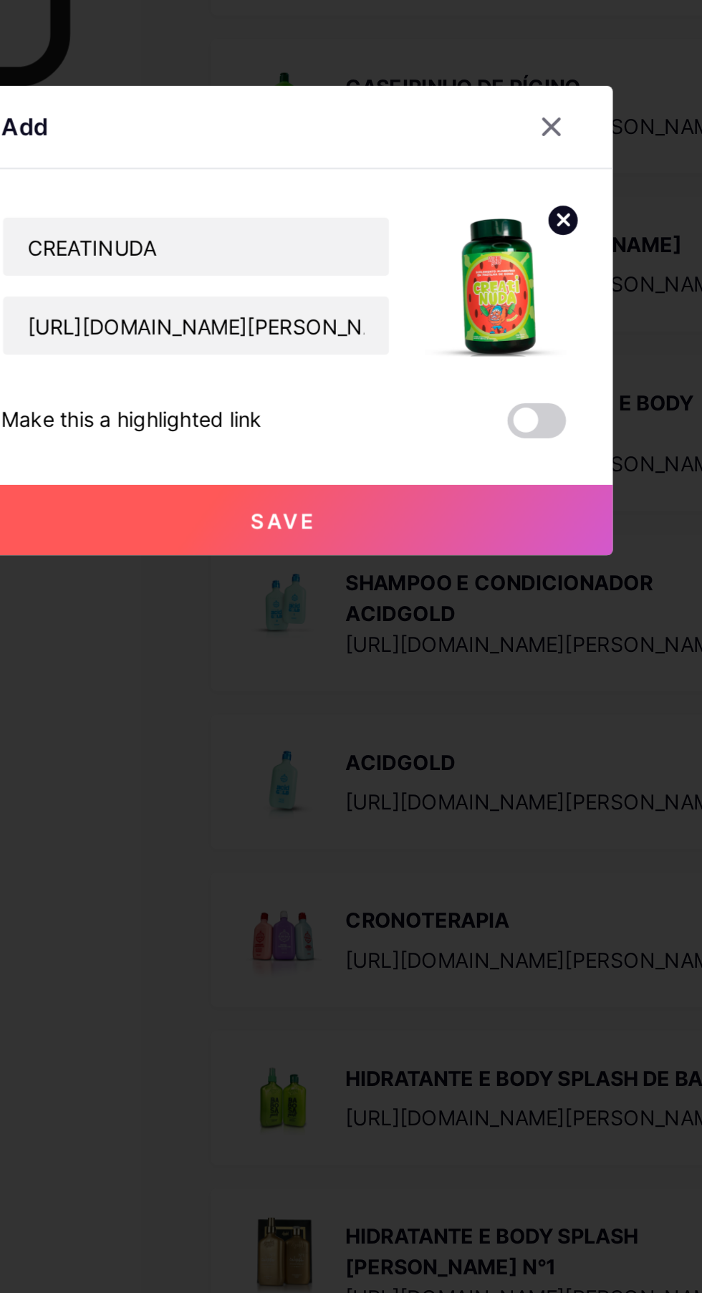
click at [413, 761] on button "Save" at bounding box center [351, 744] width 322 height 34
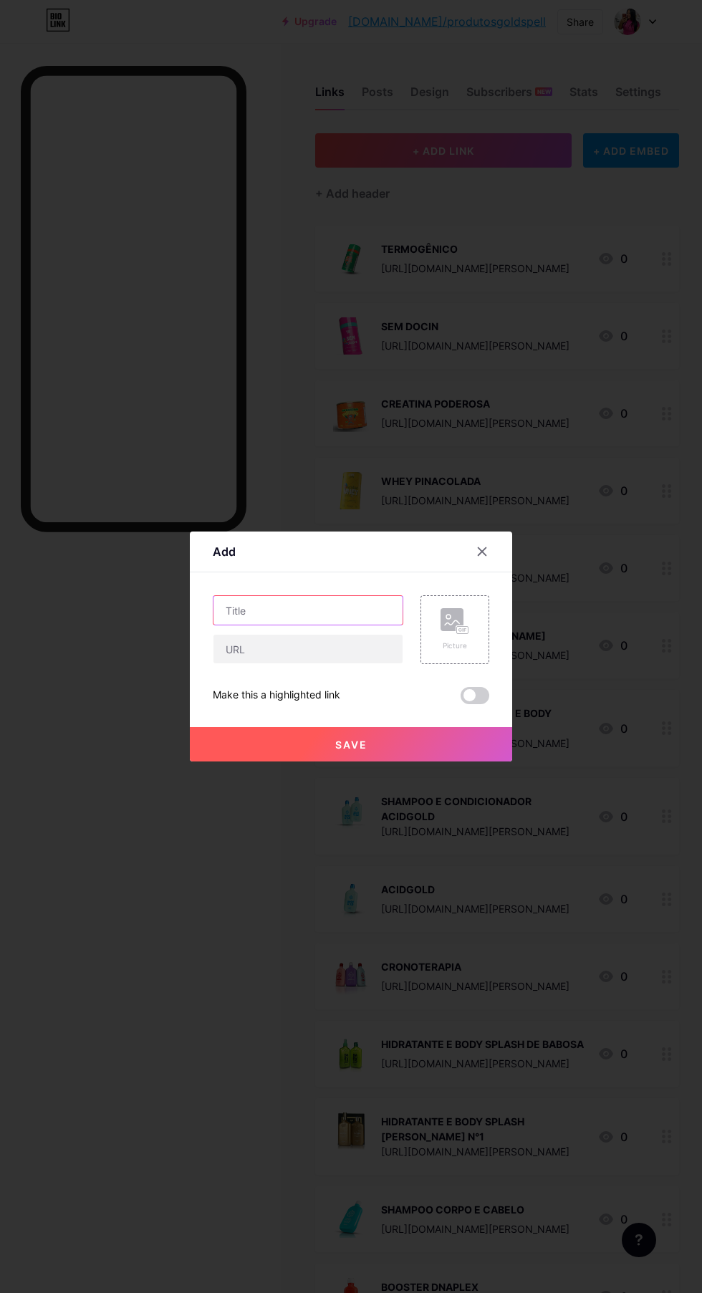
click at [360, 625] on input "text" at bounding box center [307, 610] width 189 height 29
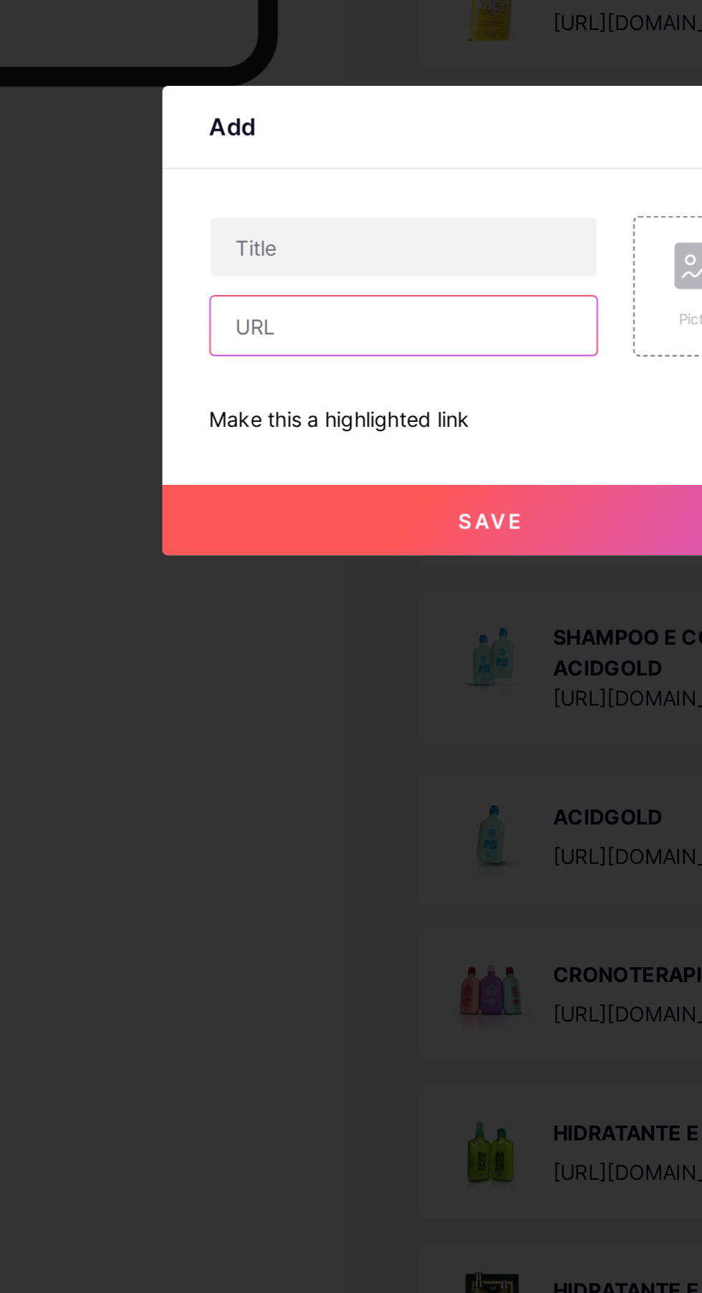
click at [334, 663] on input "text" at bounding box center [307, 649] width 189 height 29
paste input "[URL][DOMAIN_NAME][PERSON_NAME]"
type input "[URL][DOMAIN_NAME][PERSON_NAME]"
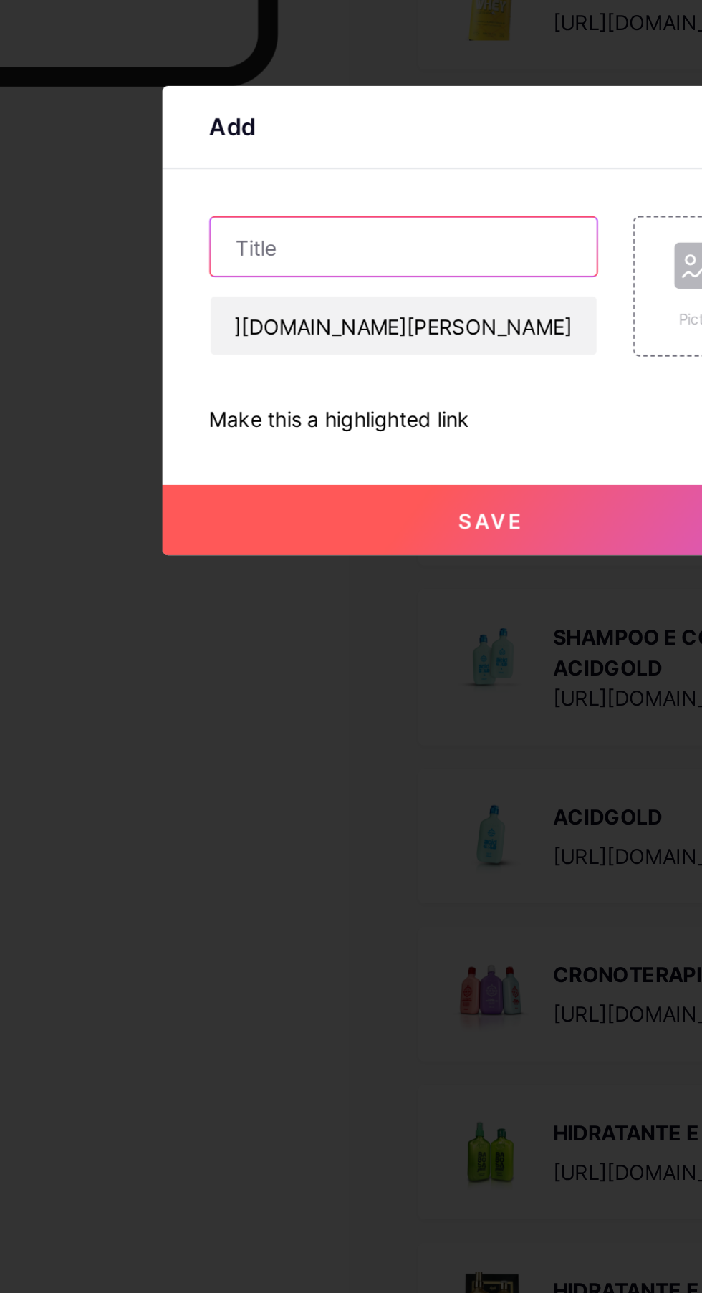
click at [249, 625] on input "text" at bounding box center [307, 610] width 189 height 29
type input "MELATONUDA"
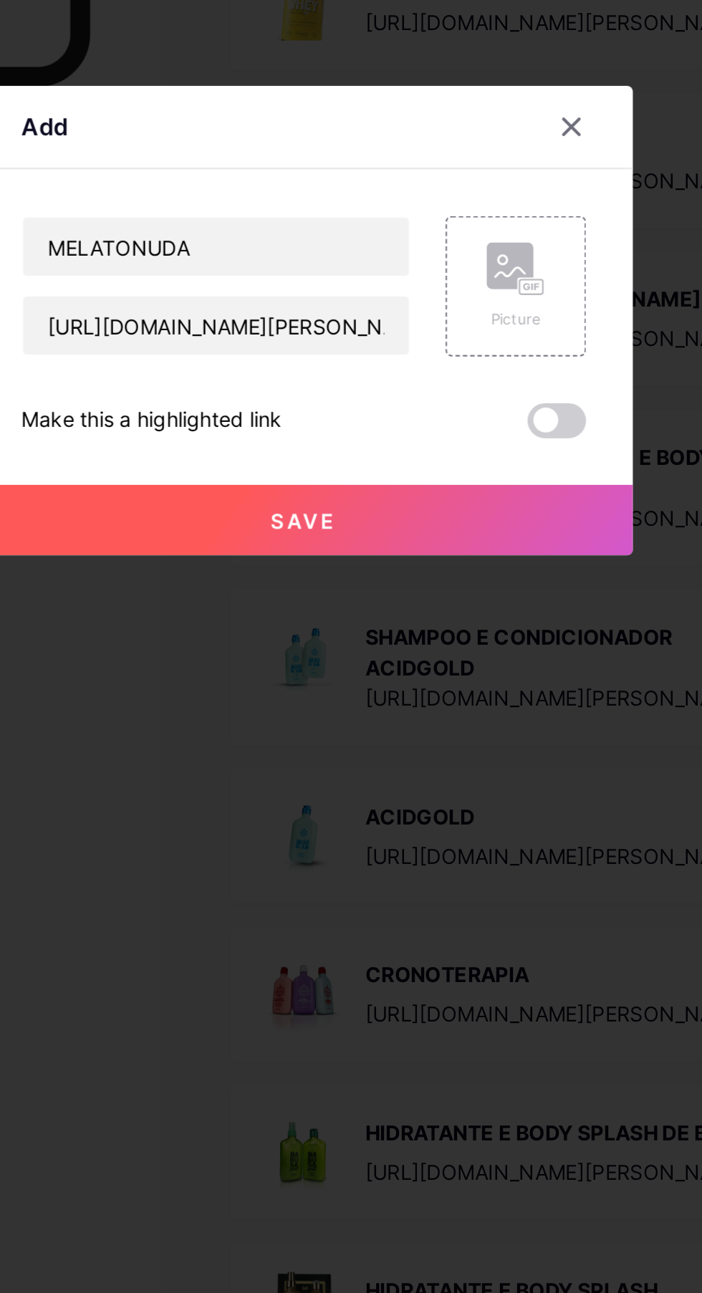
click at [461, 634] on rect at bounding box center [462, 630] width 11 height 7
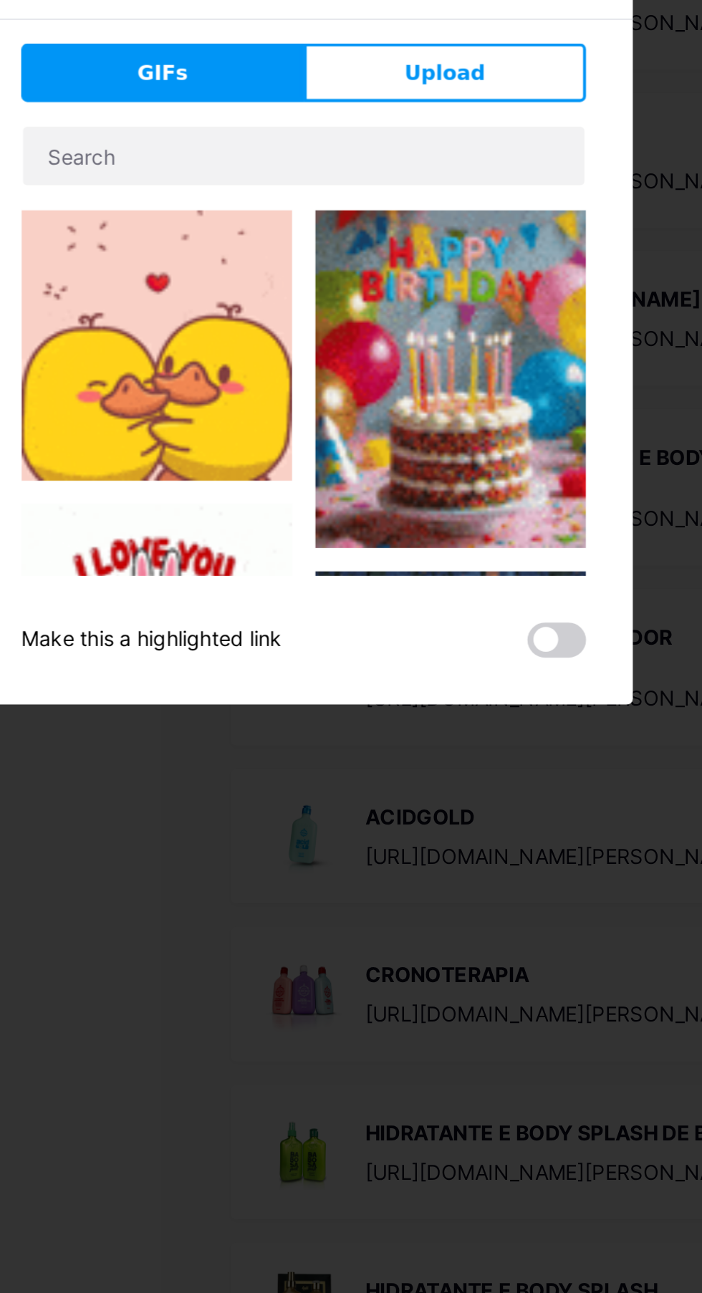
click at [459, 539] on button "Upload" at bounding box center [420, 525] width 138 height 29
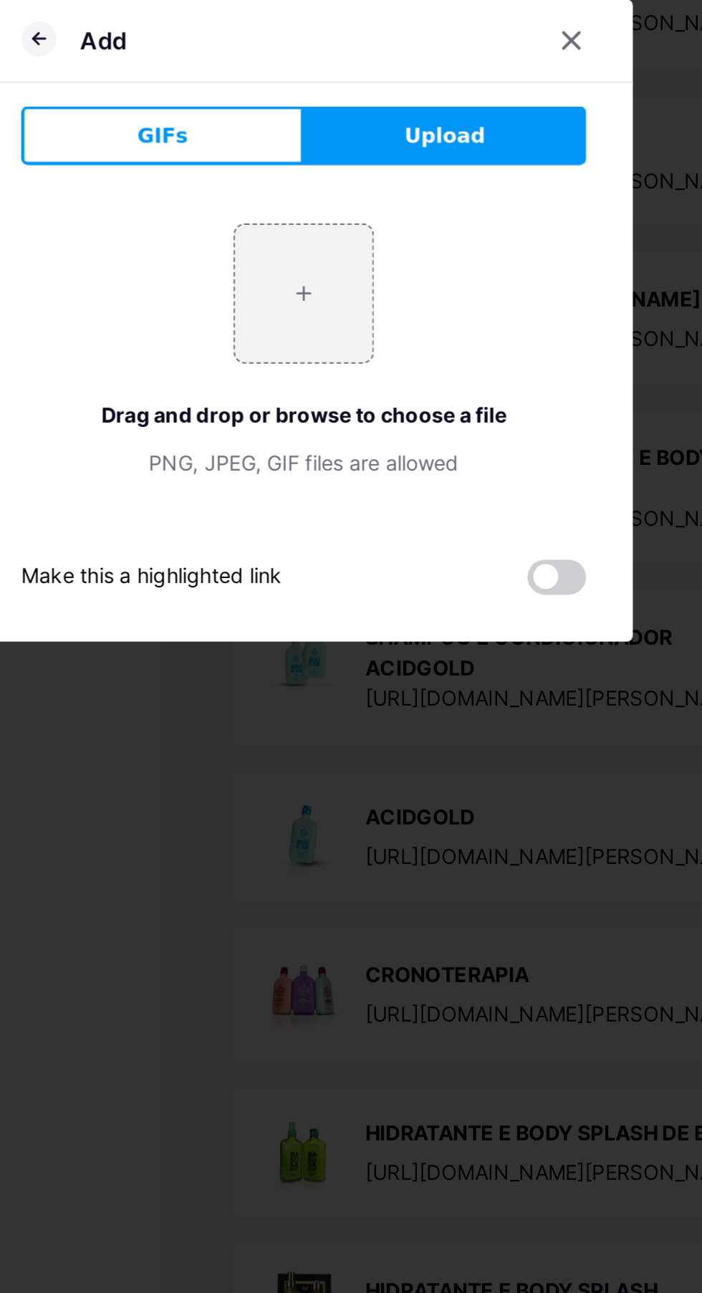
click at [378, 667] on input "file" at bounding box center [350, 632] width 67 height 67
type input "C:\fakepath\1000645375.webp"
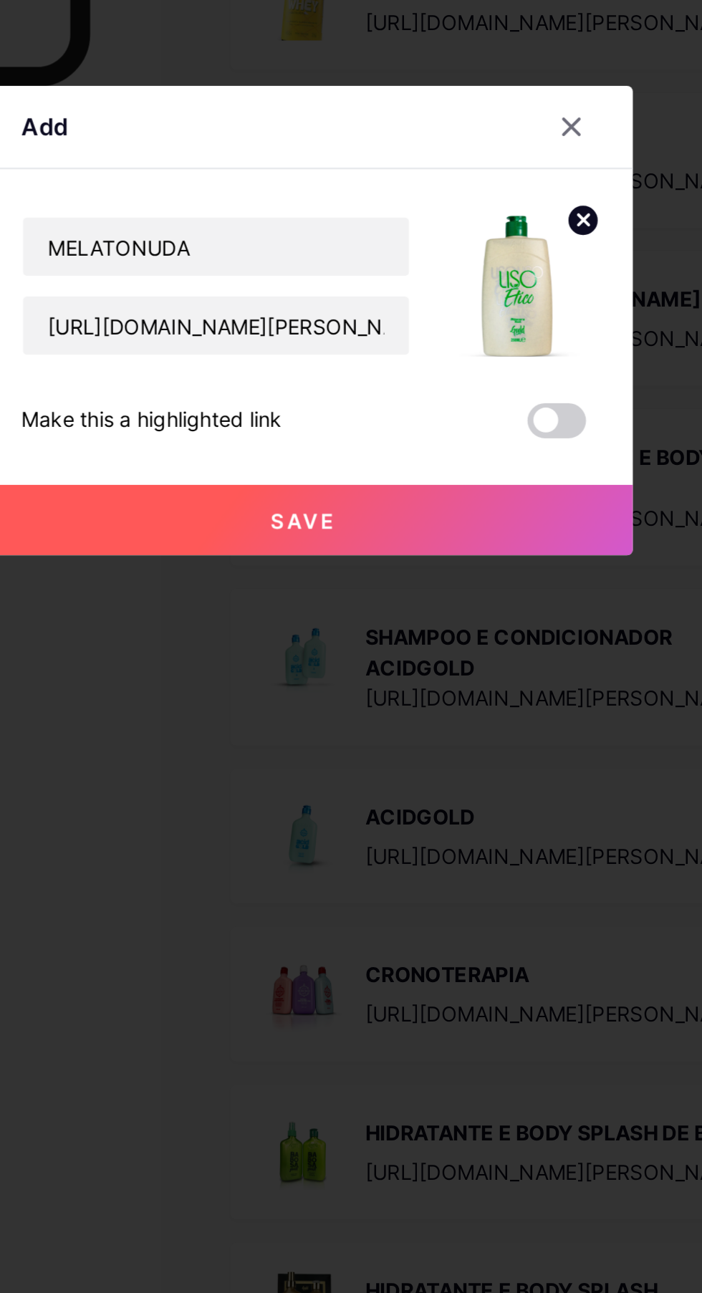
click at [488, 599] on icon at bounding box center [488, 596] width 5 height 5
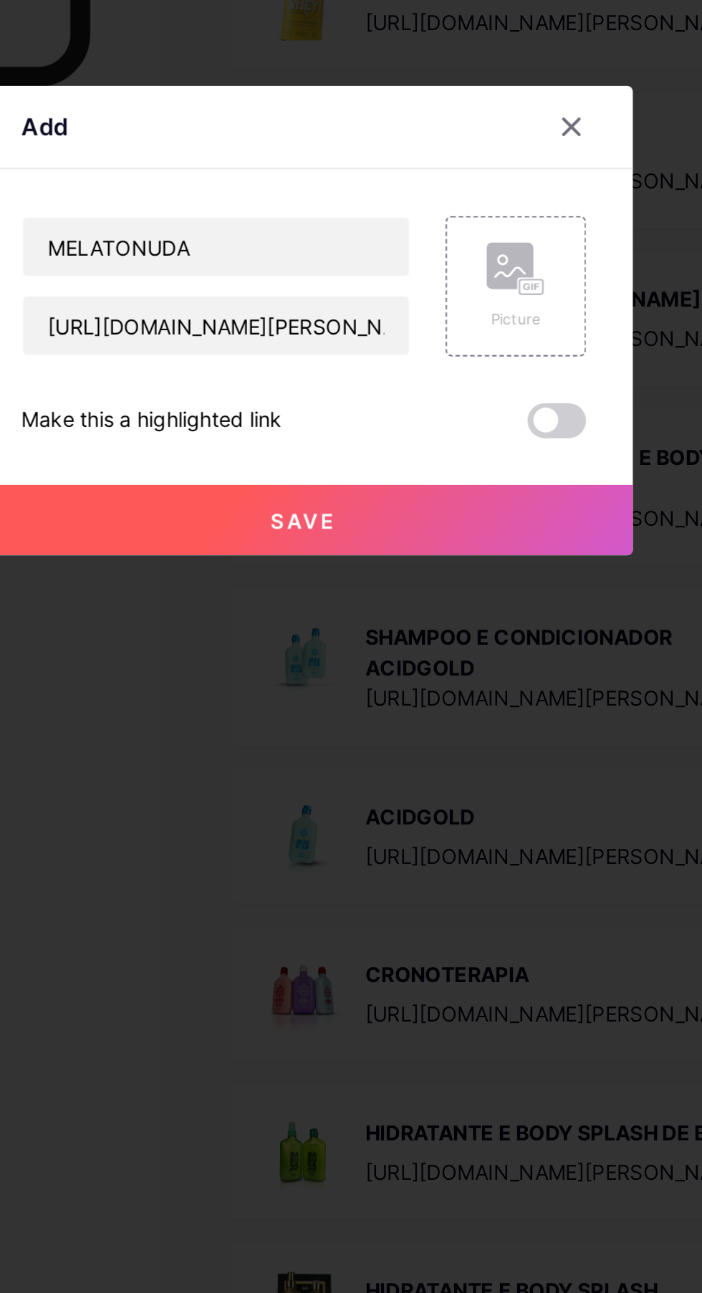
click at [456, 625] on icon at bounding box center [452, 622] width 14 height 4
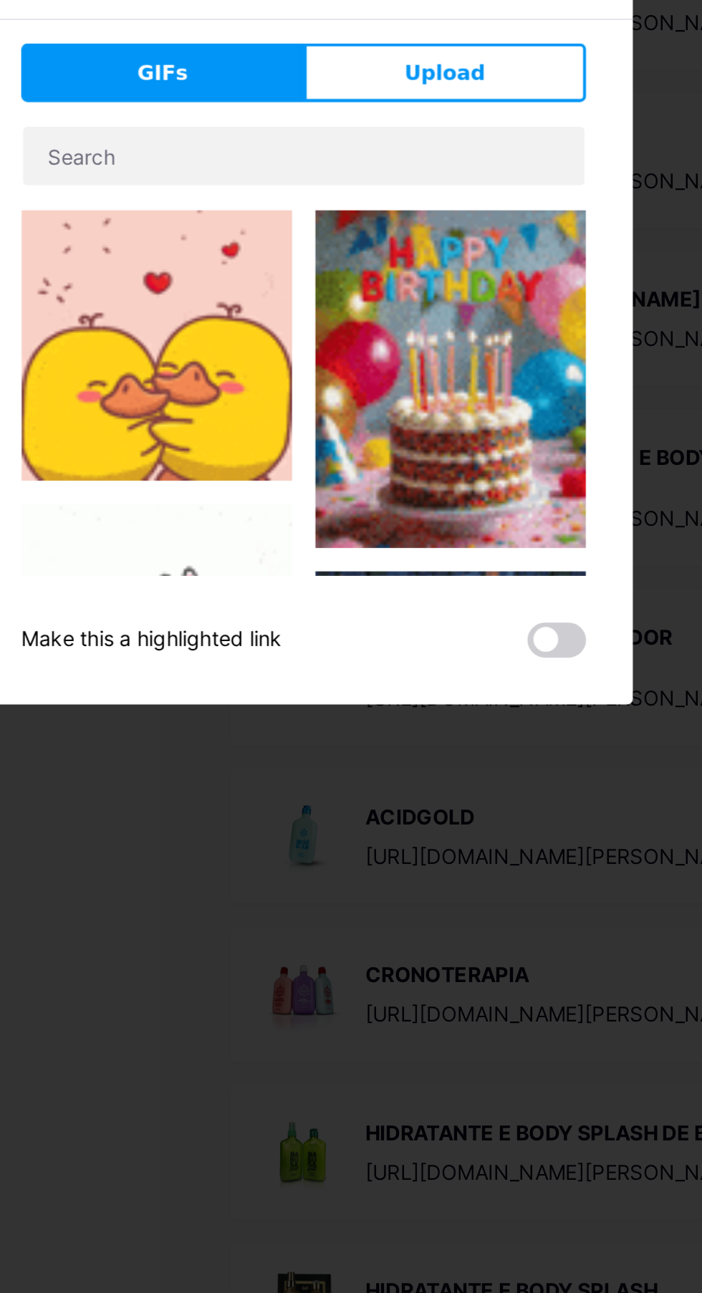
click at [471, 539] on button "Upload" at bounding box center [420, 525] width 138 height 29
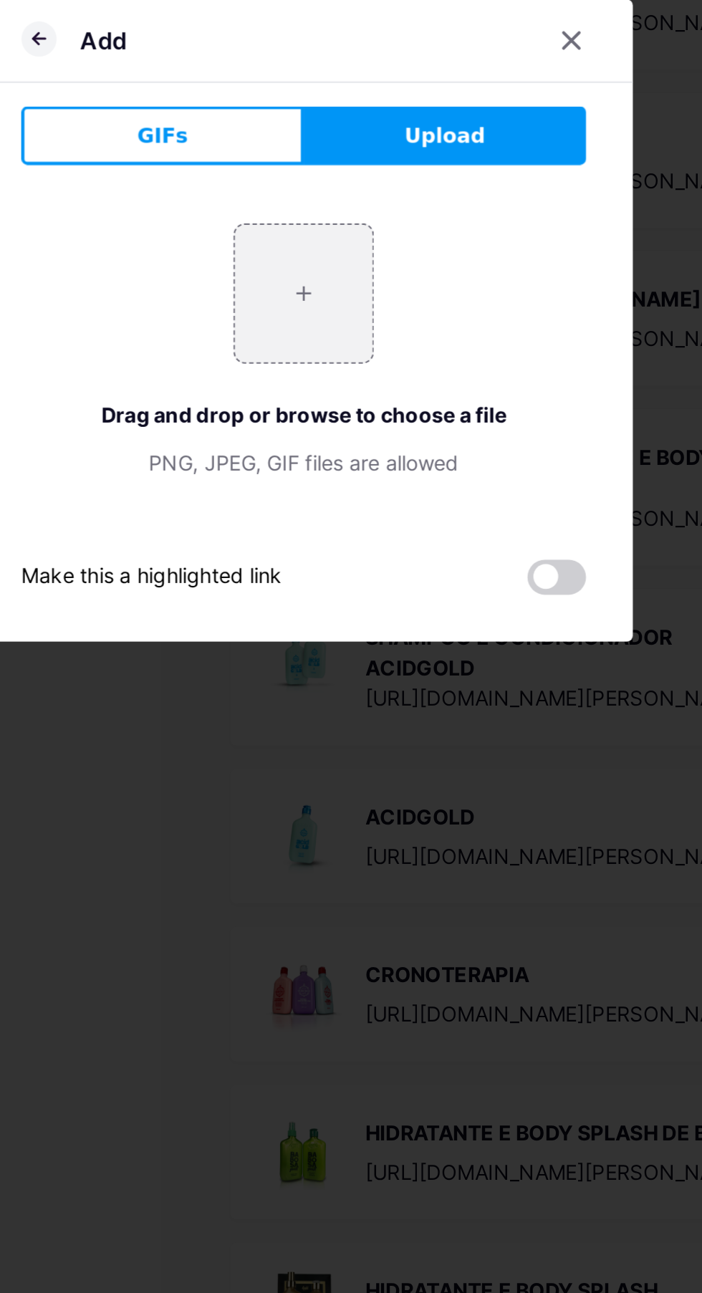
click at [400, 701] on div "+ Drag and drop or browse to choose a file PNG, JPEG, GIF files are allowed" at bounding box center [351, 661] width 276 height 125
click at [361, 667] on input "file" at bounding box center [350, 632] width 67 height 67
type input "C:\fakepath\1000645374.webp"
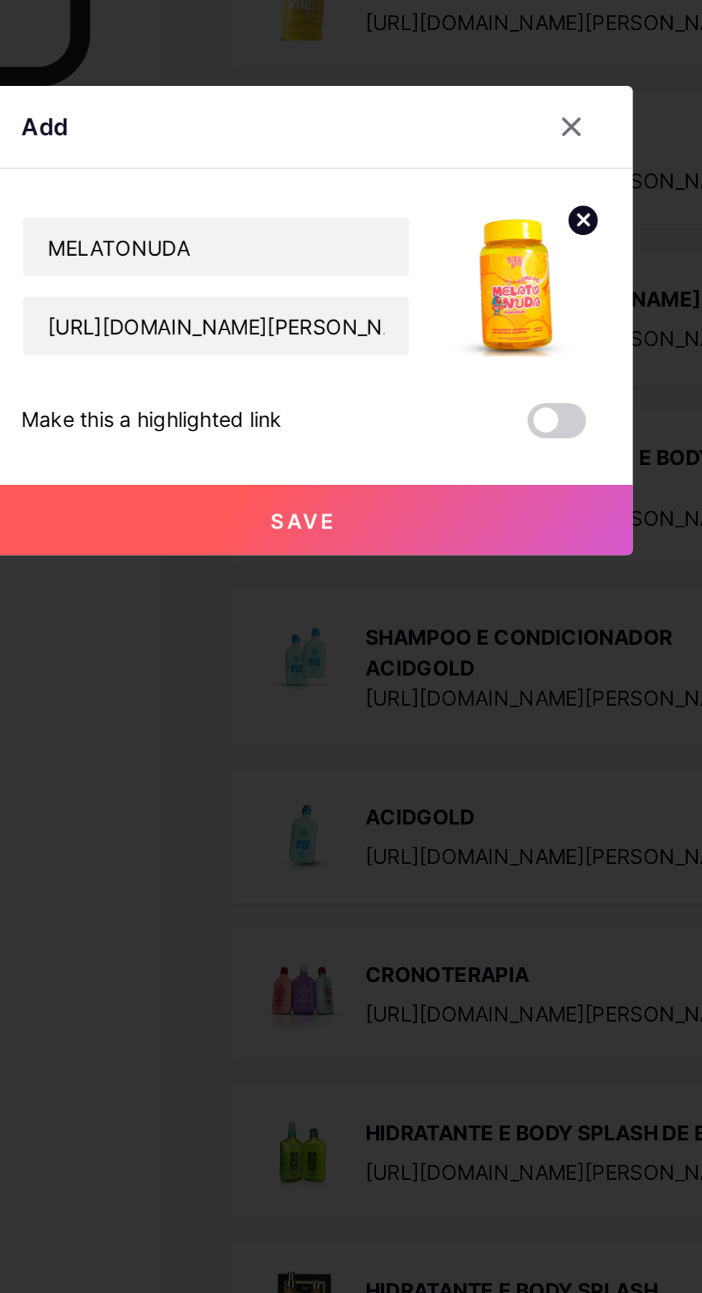
click at [386, 761] on button "Save" at bounding box center [351, 744] width 322 height 34
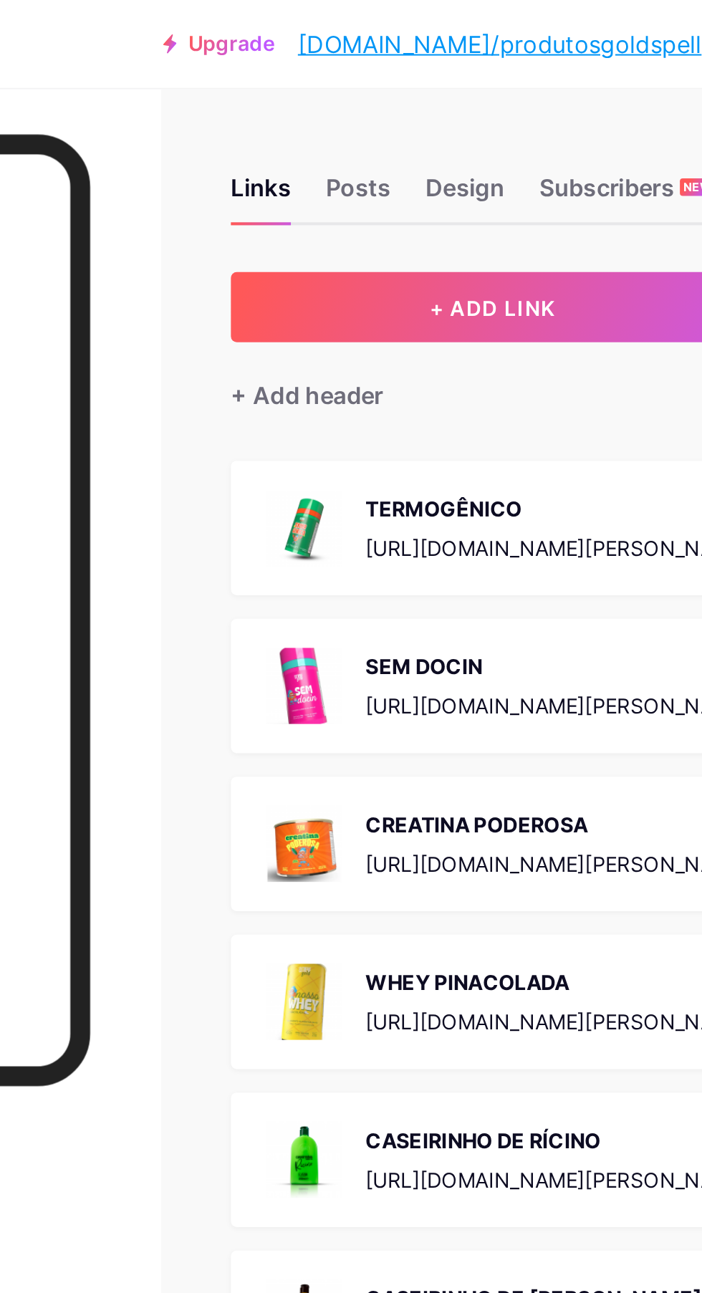
click at [507, 146] on button "+ ADD LINK" at bounding box center [443, 150] width 256 height 34
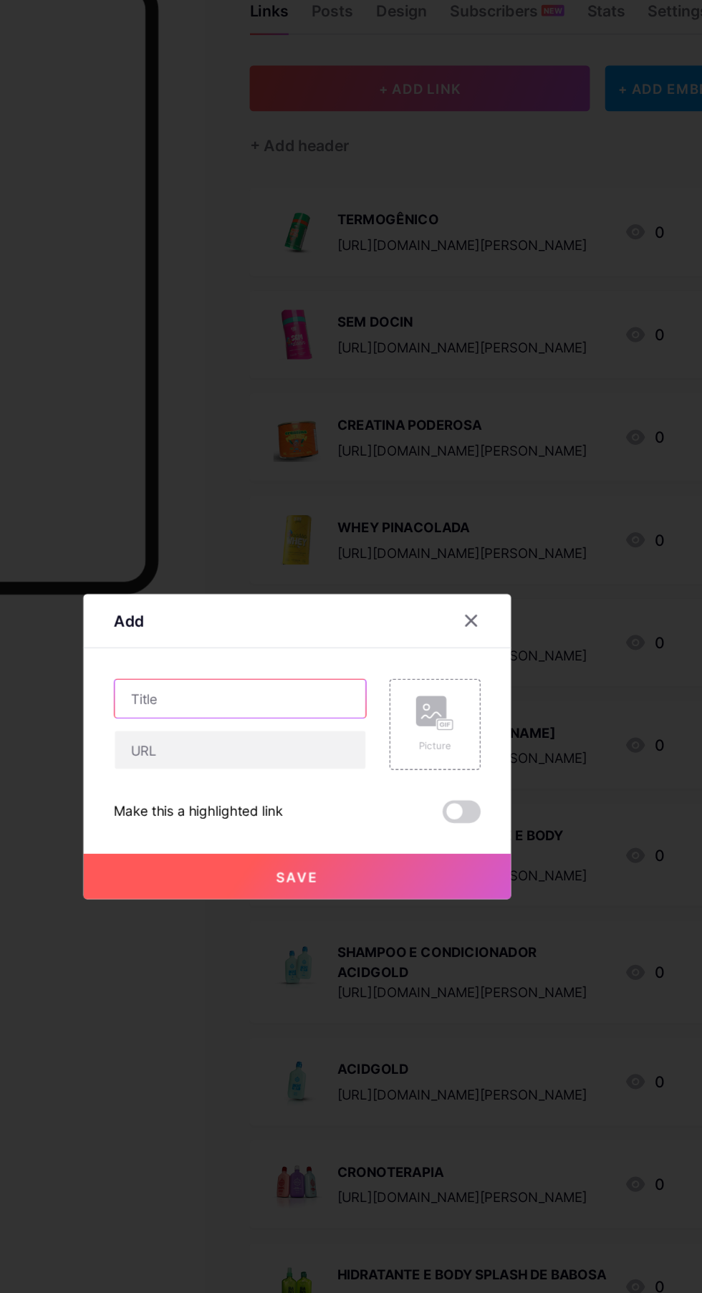
click at [342, 625] on input "text" at bounding box center [307, 610] width 189 height 29
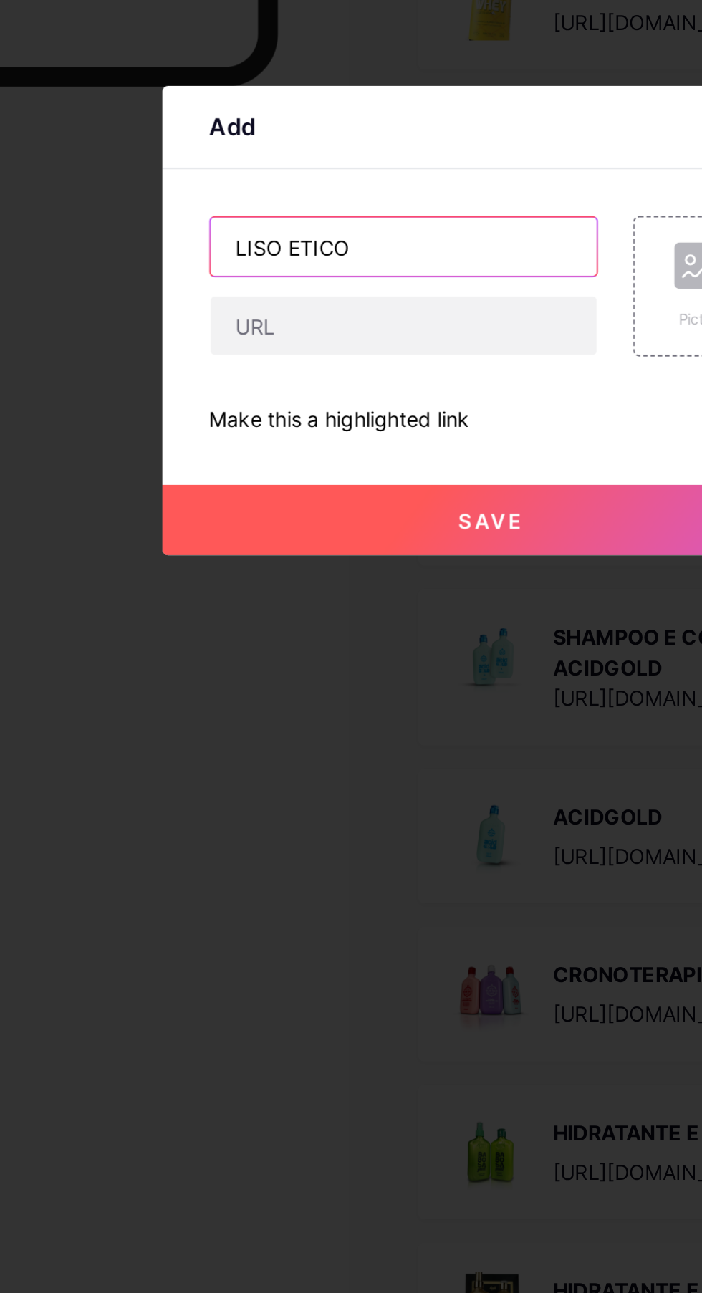
type input "LISO ETICO"
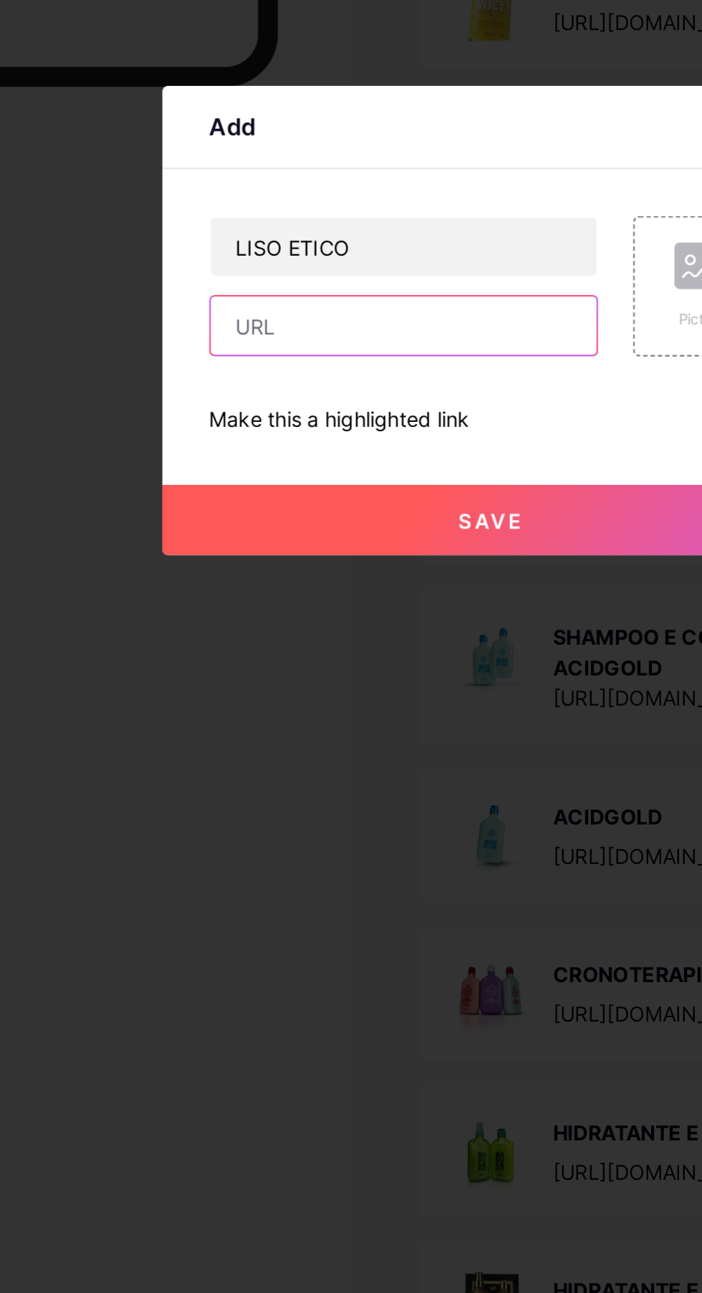
click at [351, 663] on input "text" at bounding box center [307, 649] width 189 height 29
paste input "[URL][DOMAIN_NAME][PERSON_NAME]"
type input "[URL][DOMAIN_NAME][PERSON_NAME]"
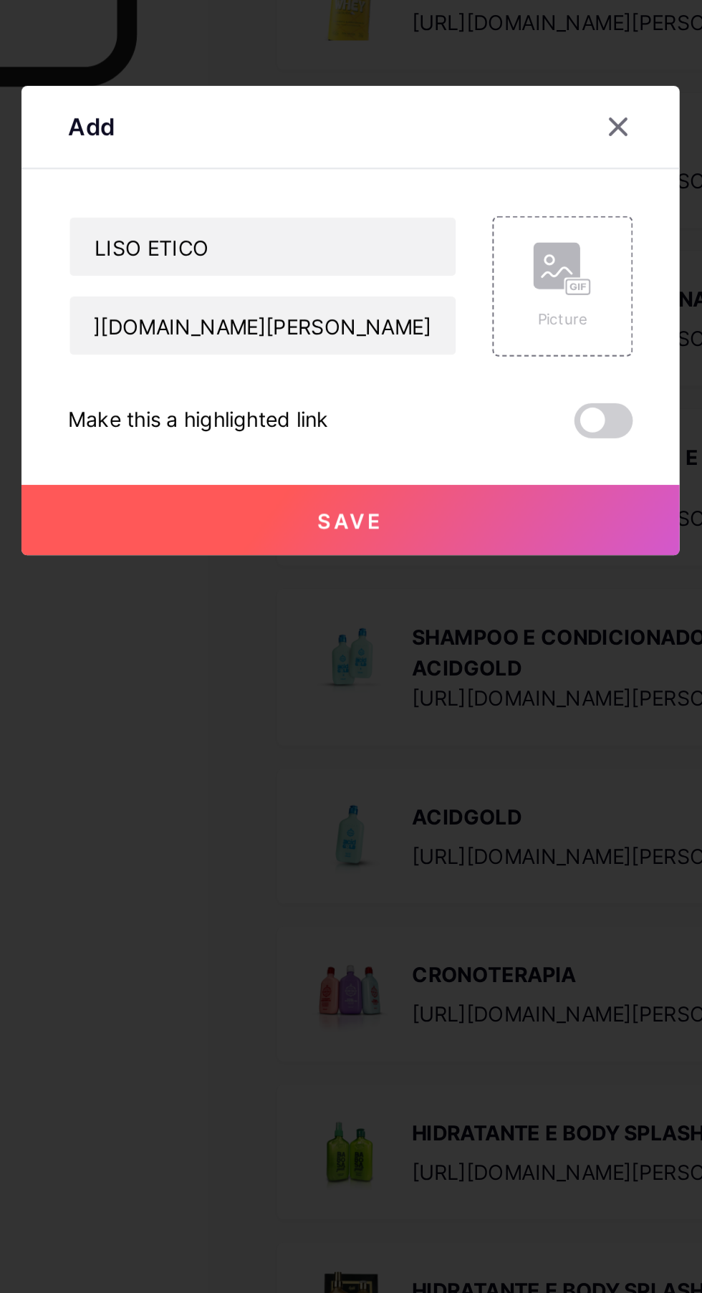
click at [443, 651] on div "Picture" at bounding box center [454, 629] width 29 height 43
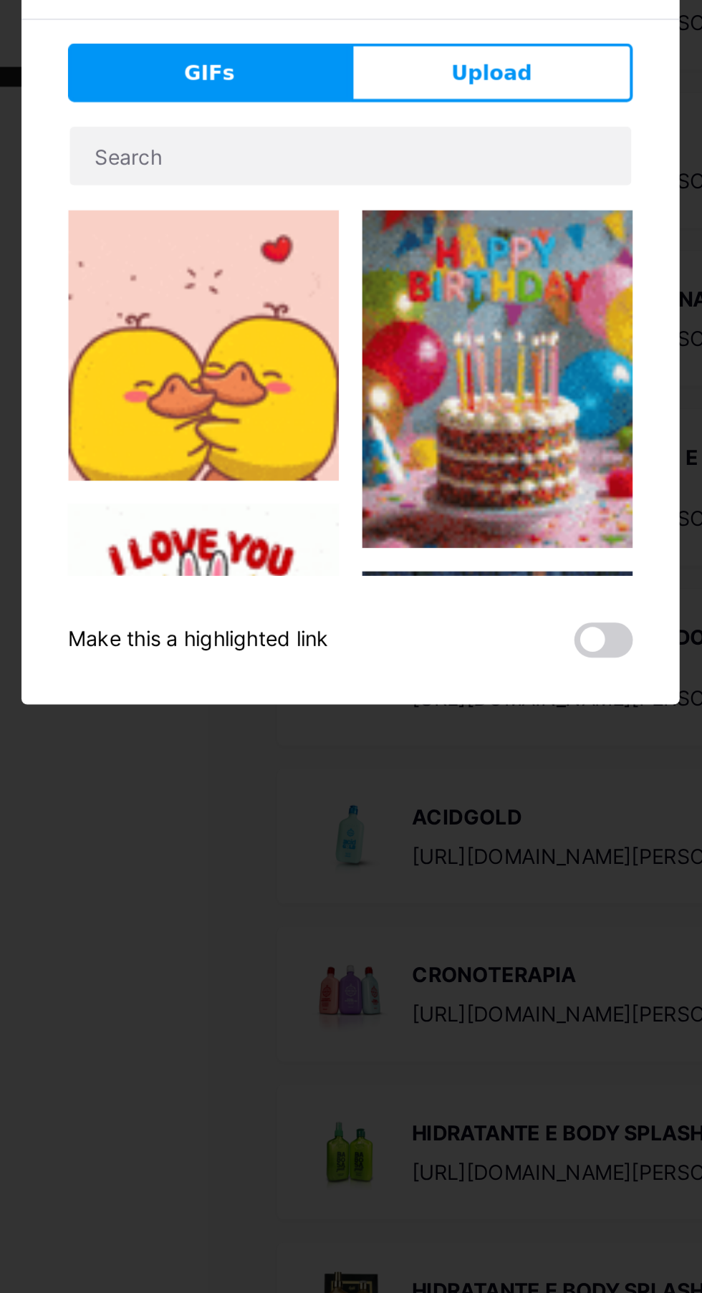
click at [452, 539] on button "Upload" at bounding box center [420, 525] width 138 height 29
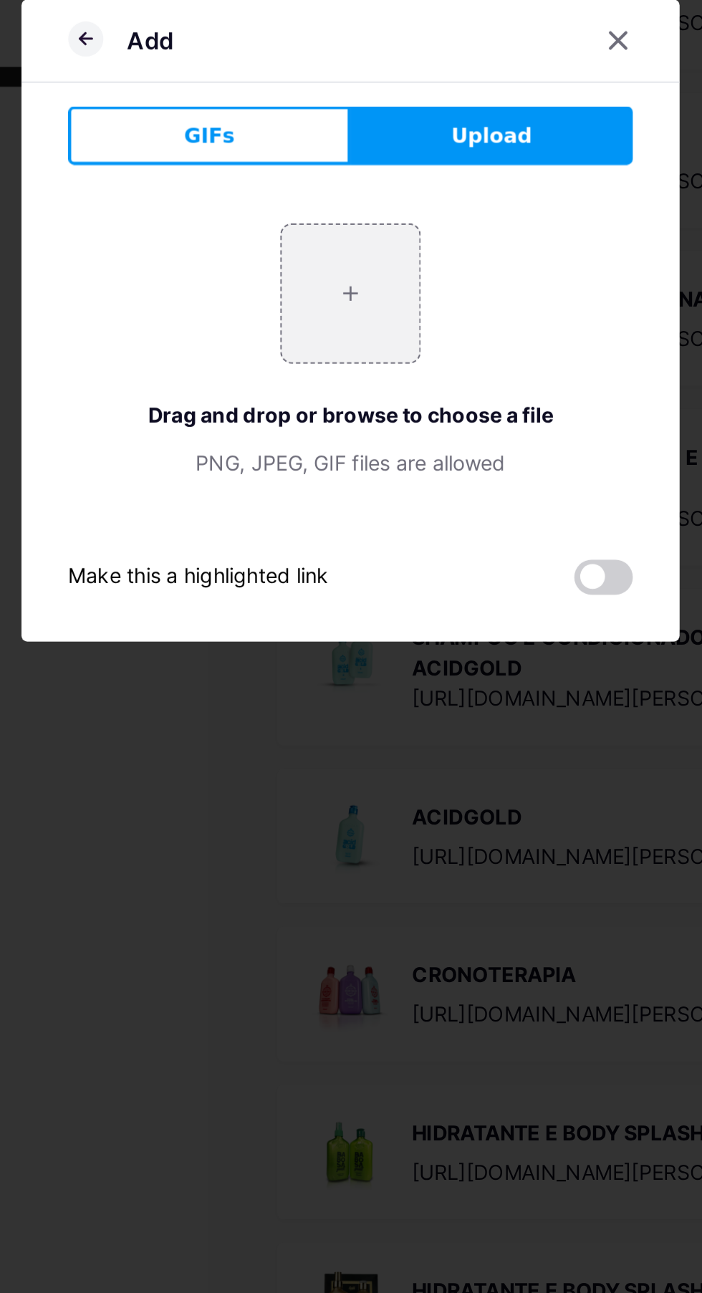
click at [364, 667] on input "file" at bounding box center [350, 632] width 67 height 67
type input "C:\fakepath\1000645375.webp"
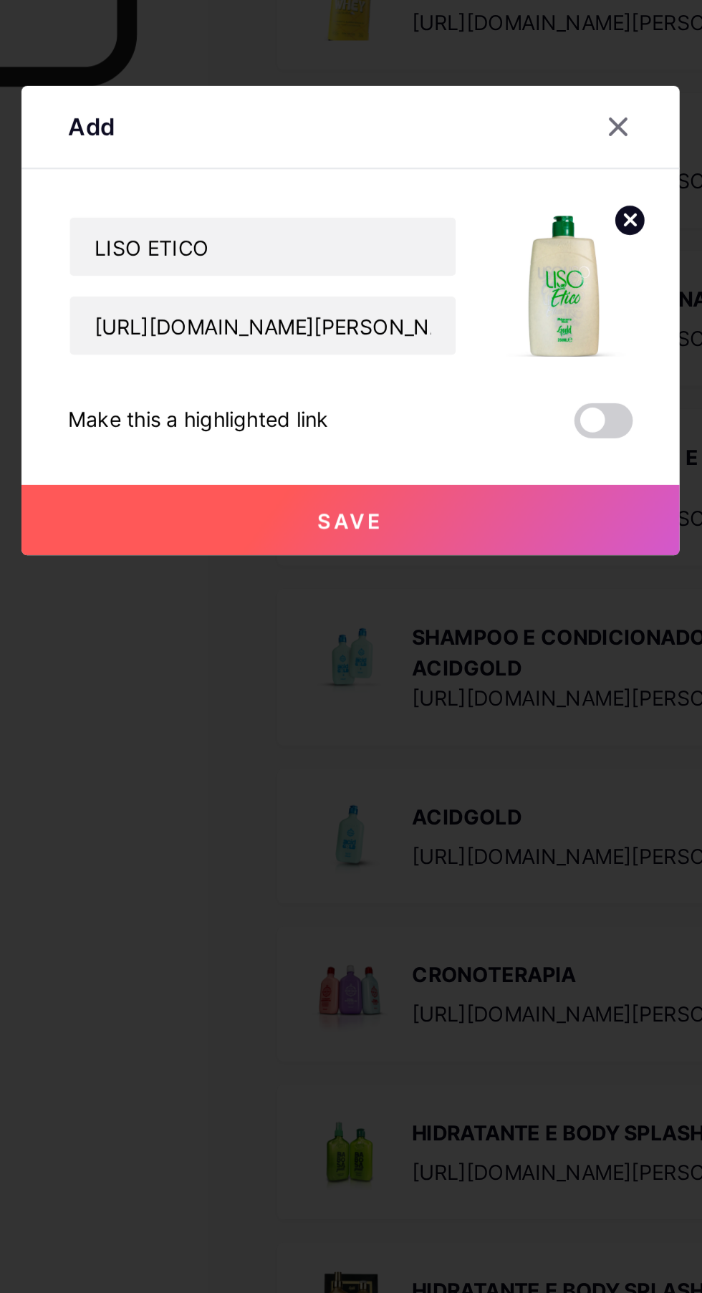
click at [422, 761] on button "Save" at bounding box center [351, 744] width 322 height 34
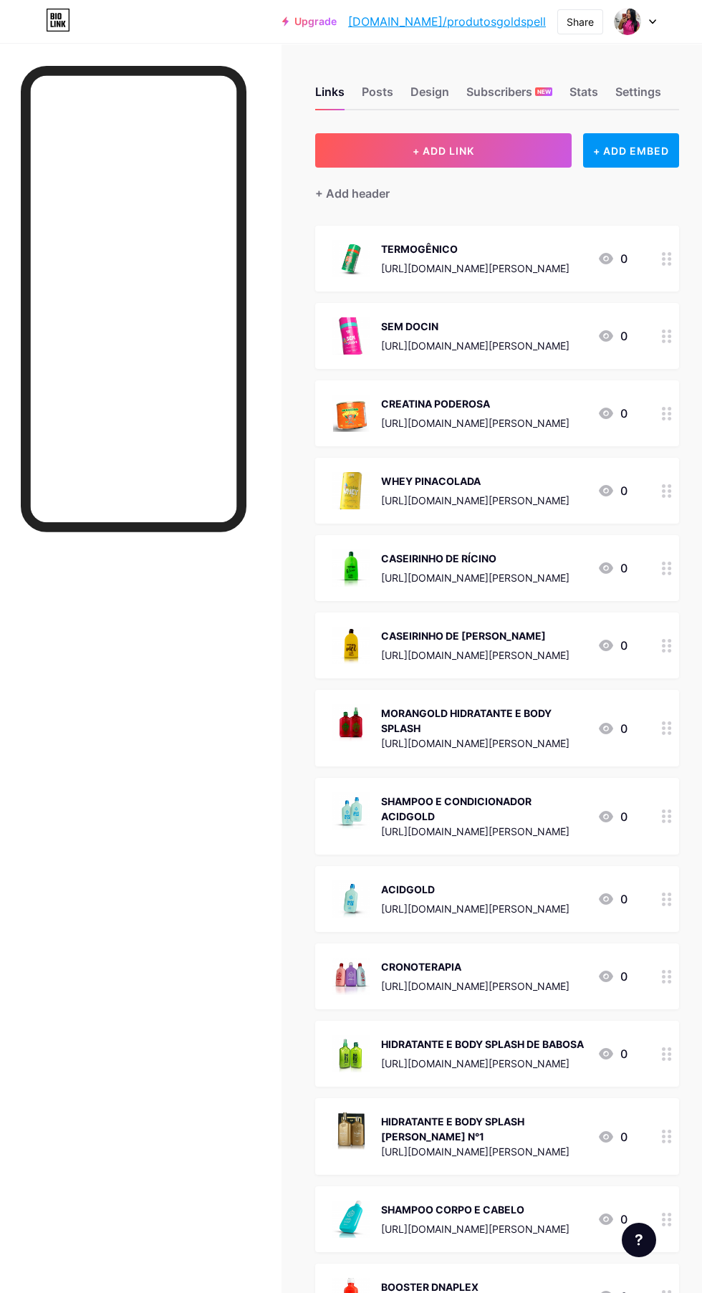
click at [632, 28] on img at bounding box center [627, 21] width 27 height 27
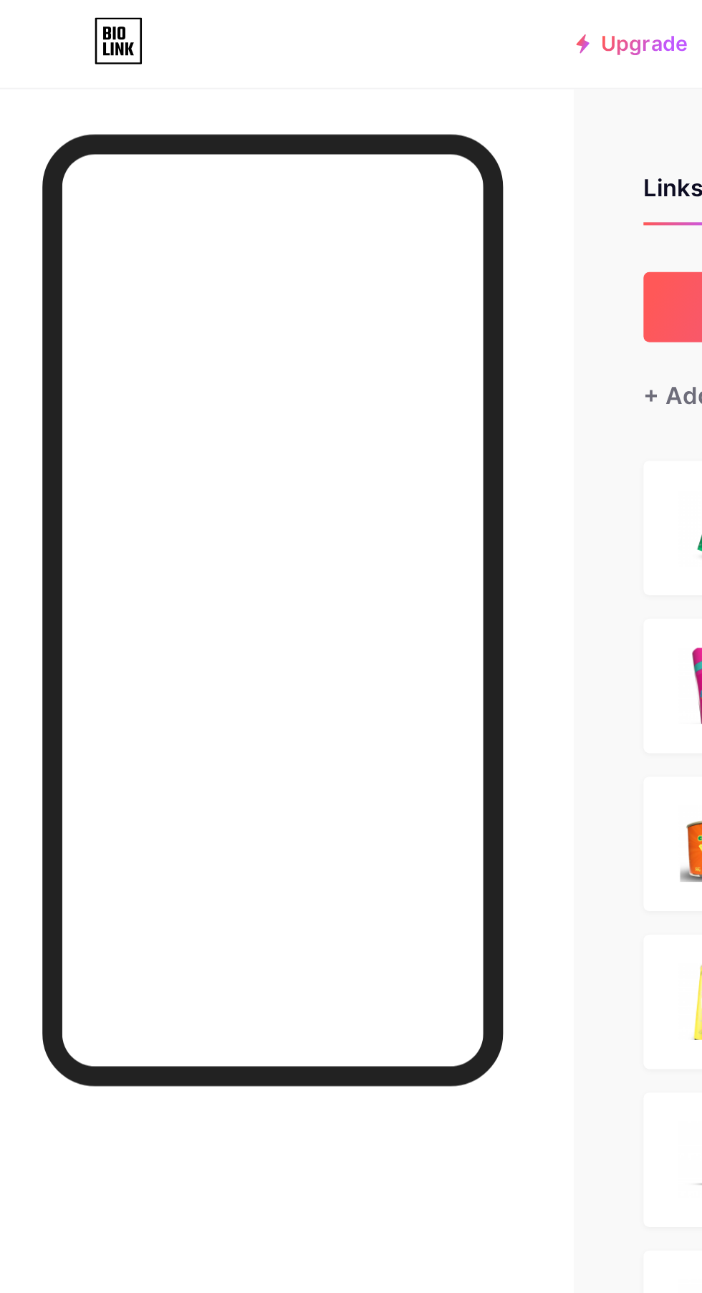
click at [276, 100] on div at bounding box center [140, 689] width 281 height 1293
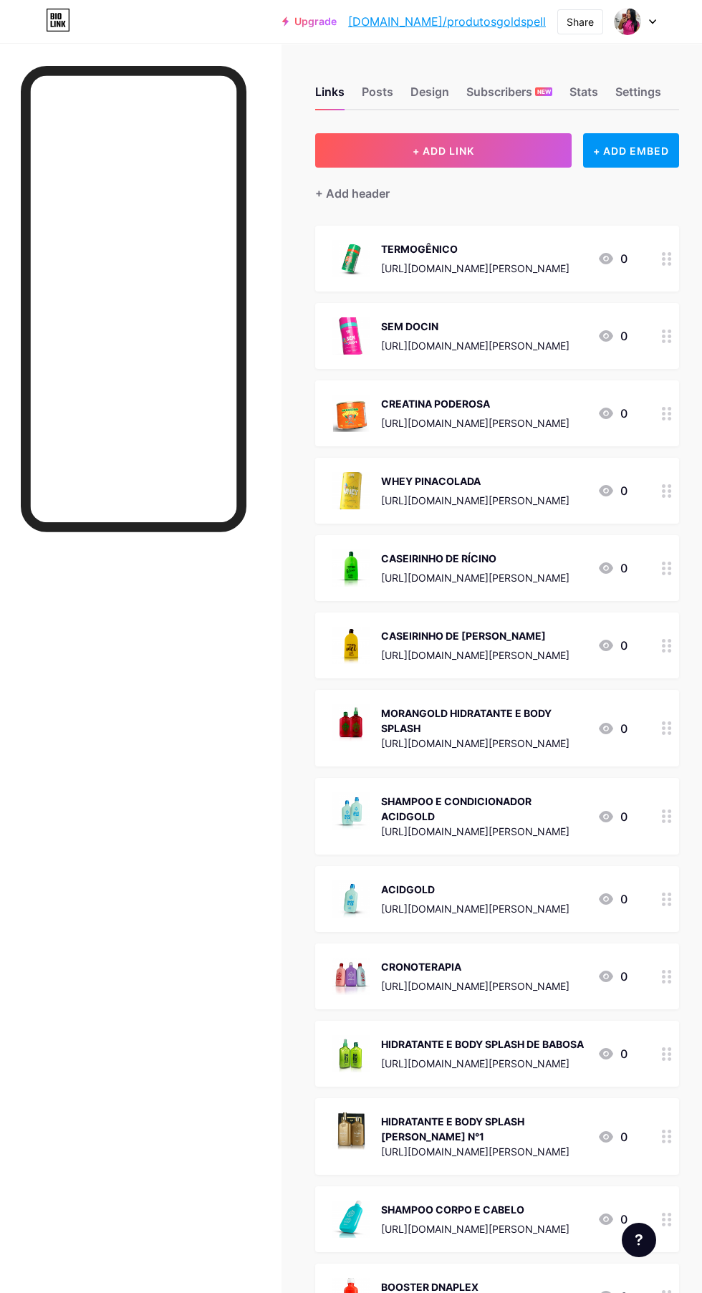
click at [632, 21] on img at bounding box center [627, 21] width 27 height 27
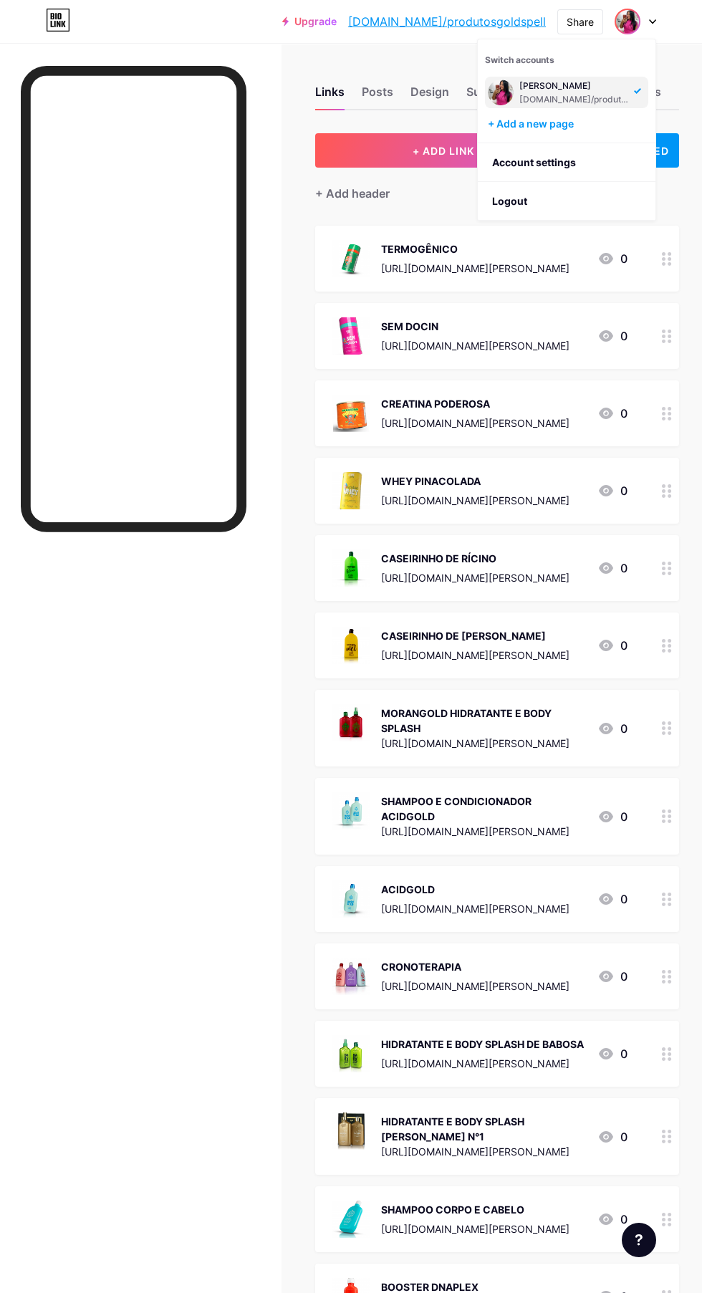
click at [553, 192] on li "Logout" at bounding box center [567, 201] width 178 height 39
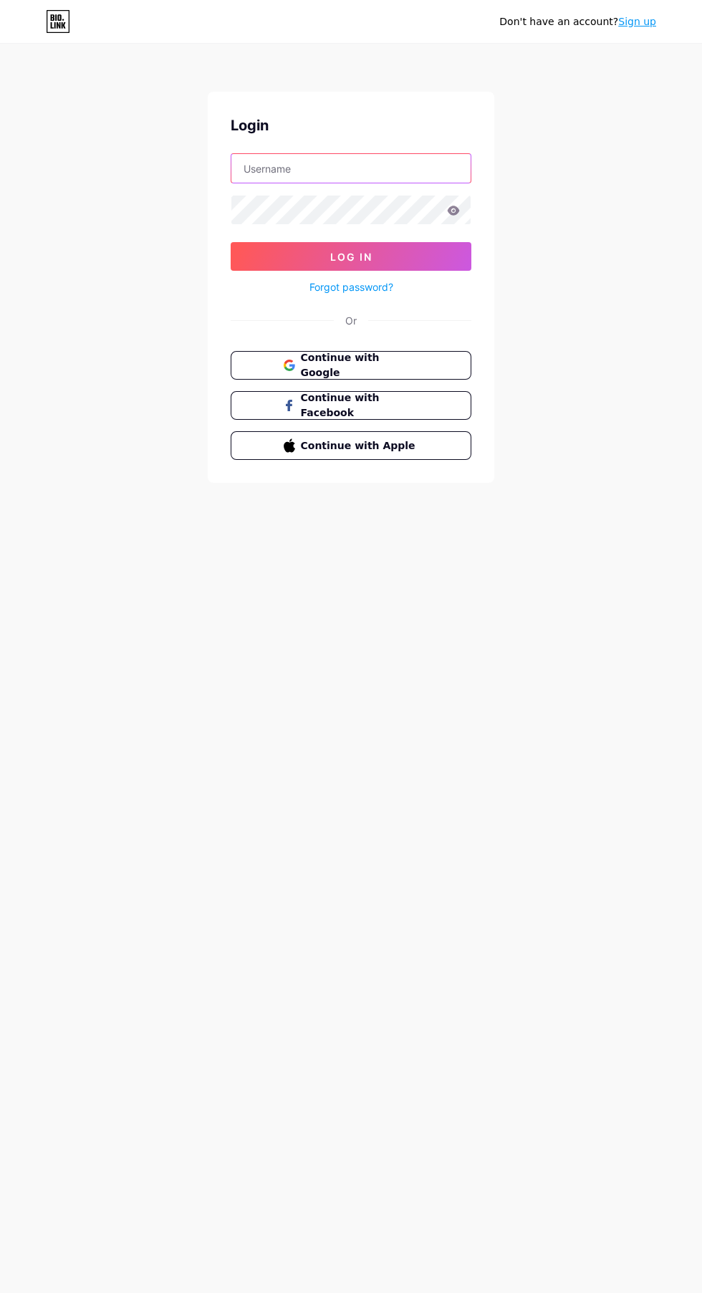
click at [362, 163] on input "text" at bounding box center [350, 168] width 239 height 29
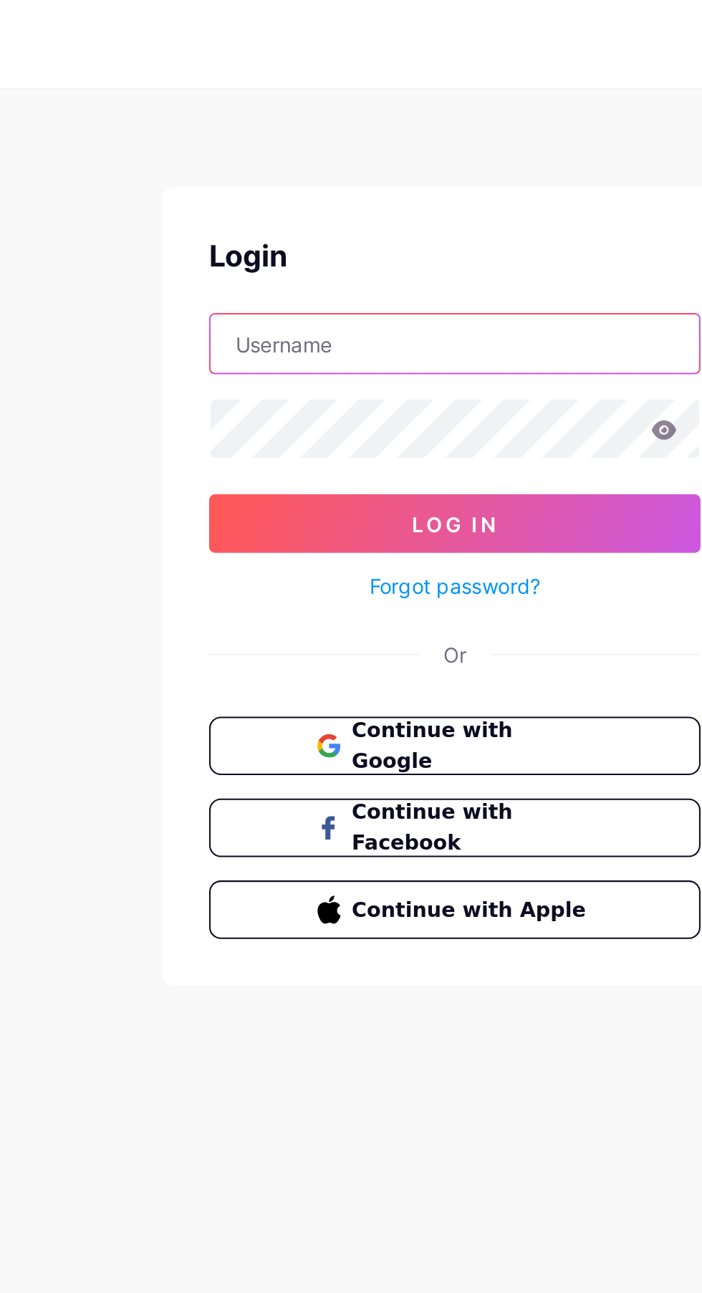
type input "fernandabarbosa12317@gmail.com"
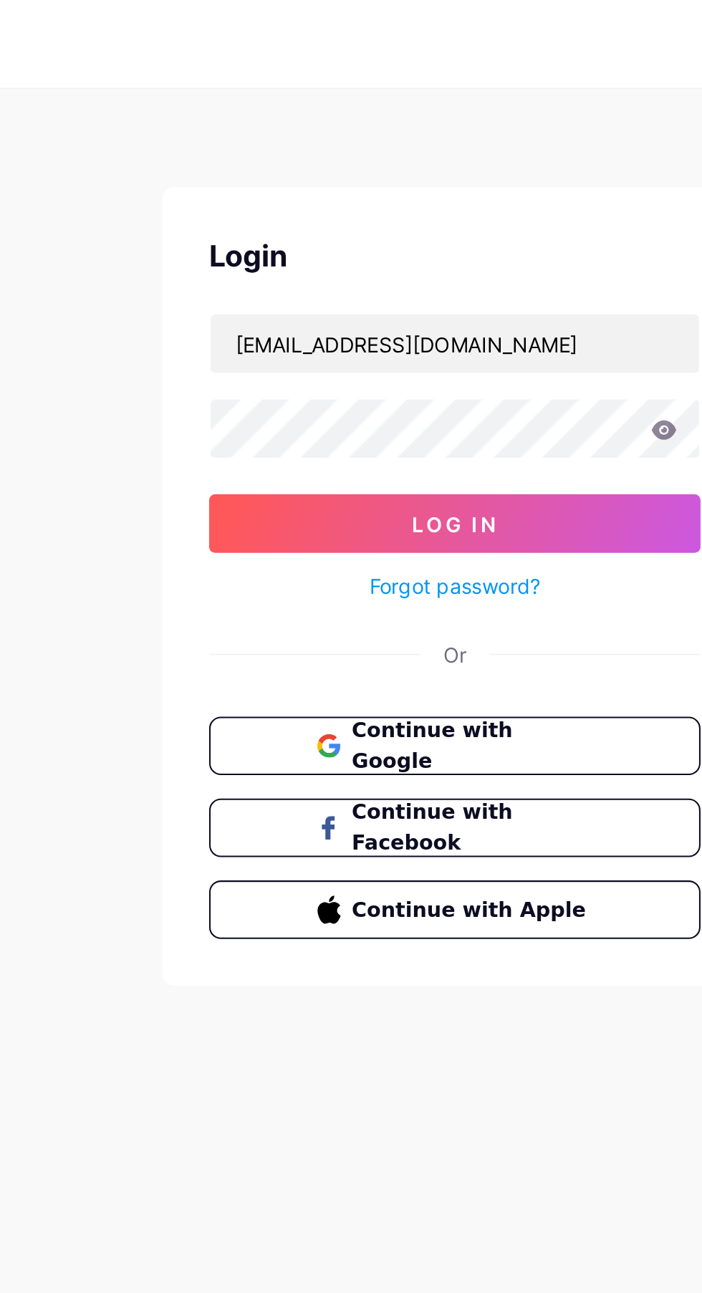
click at [393, 252] on button "Log In" at bounding box center [351, 256] width 241 height 29
